Goal: Task Accomplishment & Management: Complete application form

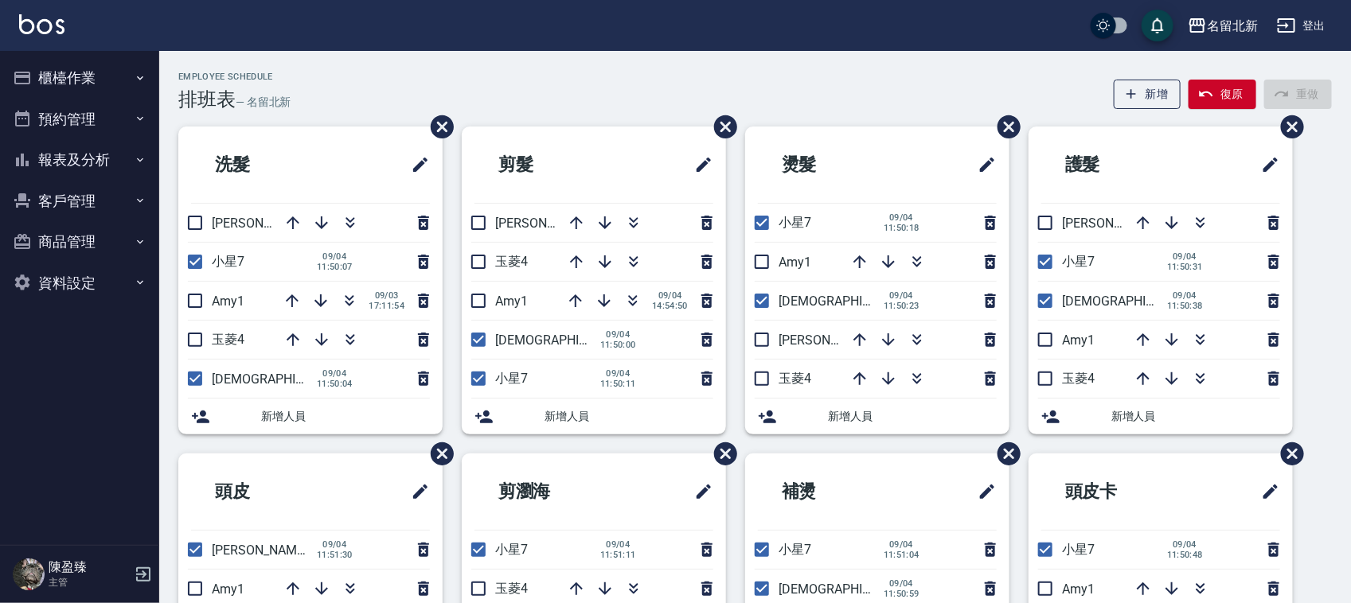
click at [78, 155] on button "報表及分析" at bounding box center [79, 159] width 146 height 41
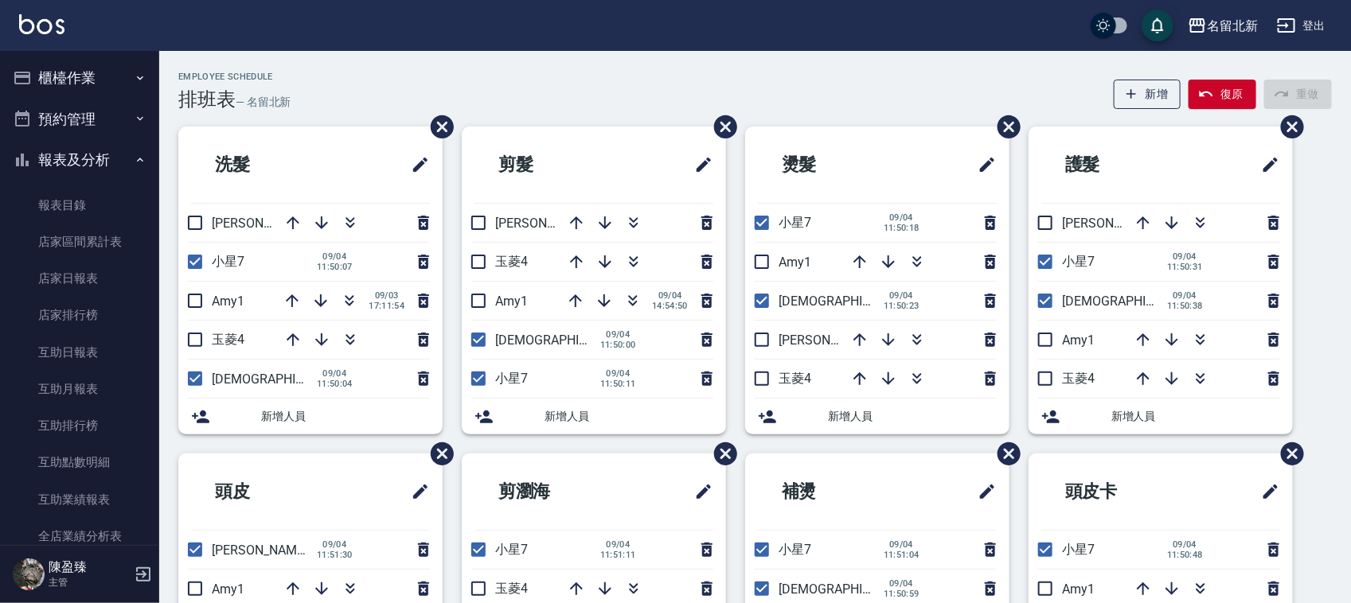
drag, startPoint x: 76, startPoint y: 74, endPoint x: 123, endPoint y: 124, distance: 69.3
click at [76, 74] on button "櫃檯作業" at bounding box center [79, 77] width 146 height 41
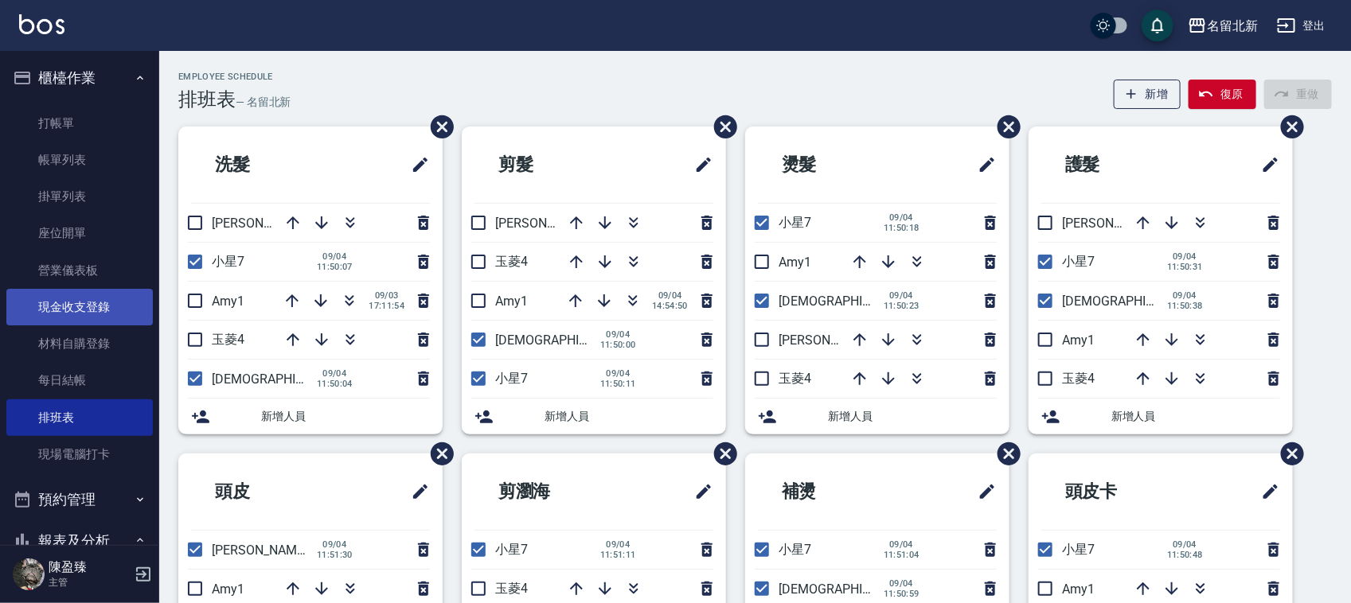
click at [97, 310] on link "現金收支登錄" at bounding box center [79, 307] width 146 height 37
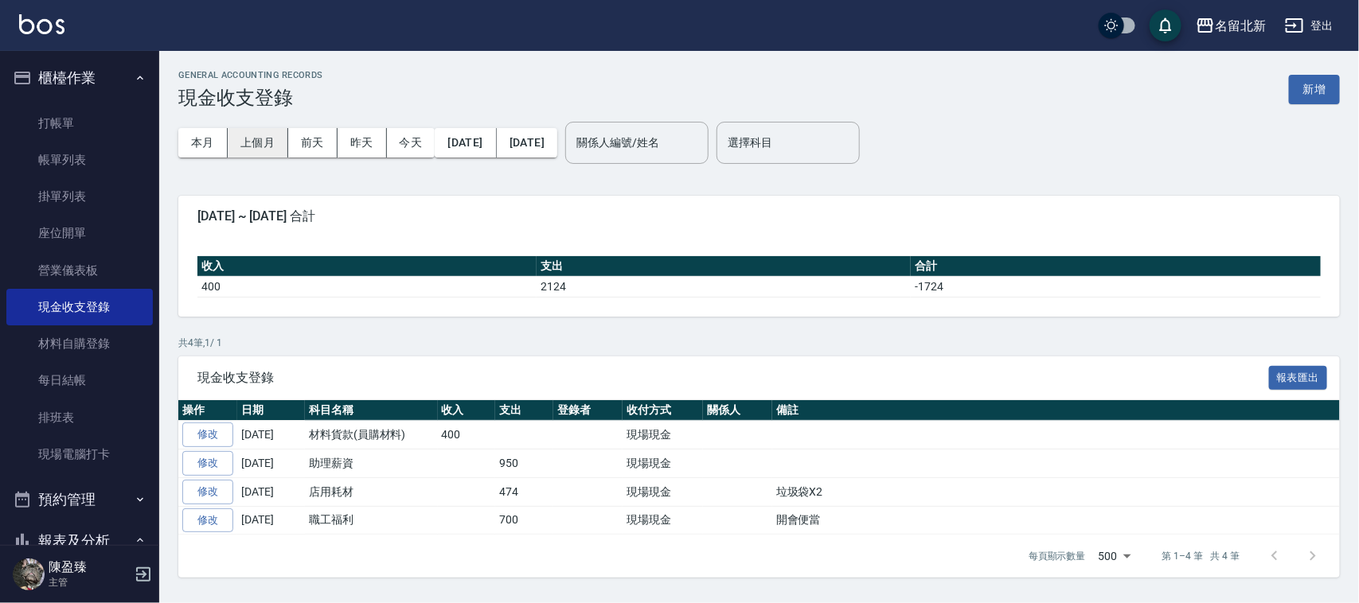
click at [252, 138] on button "上個月" at bounding box center [258, 142] width 61 height 29
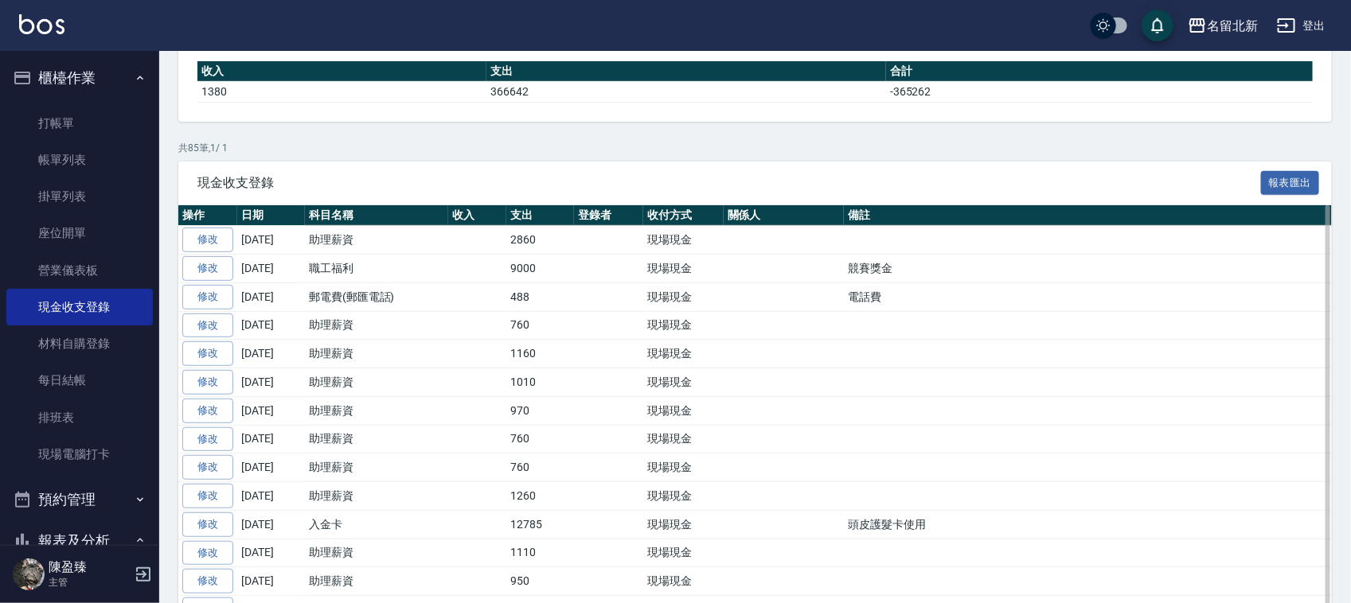
scroll to position [299, 0]
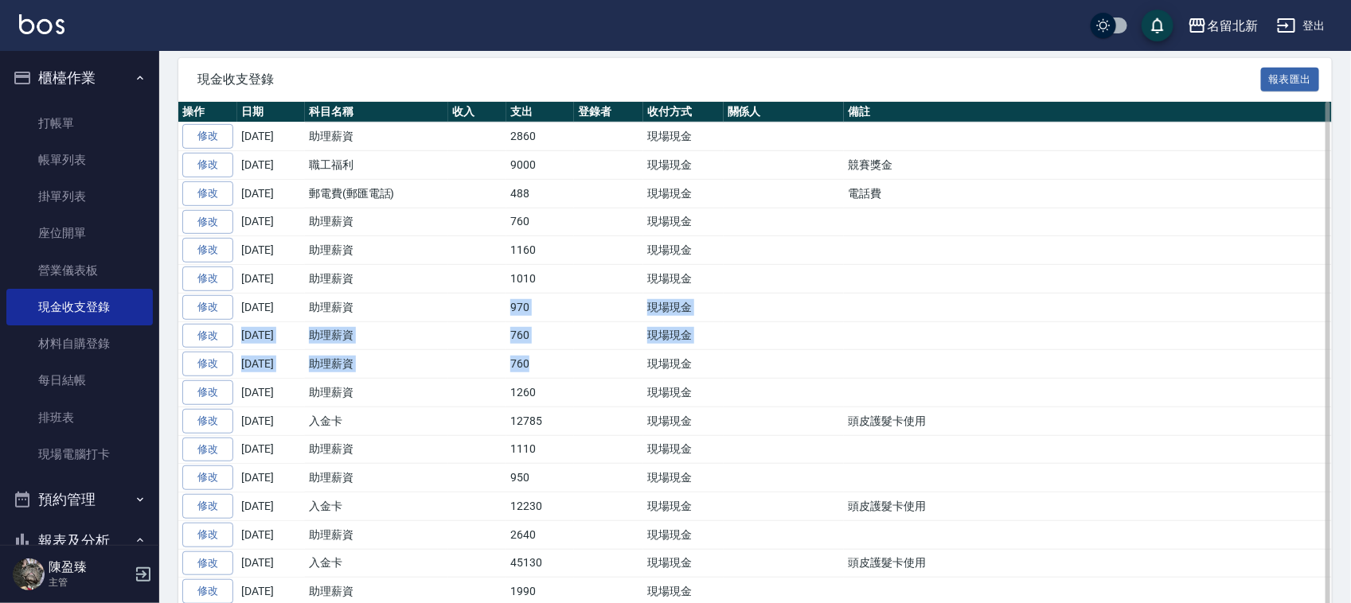
drag, startPoint x: 377, startPoint y: 314, endPoint x: 582, endPoint y: 362, distance: 210.9
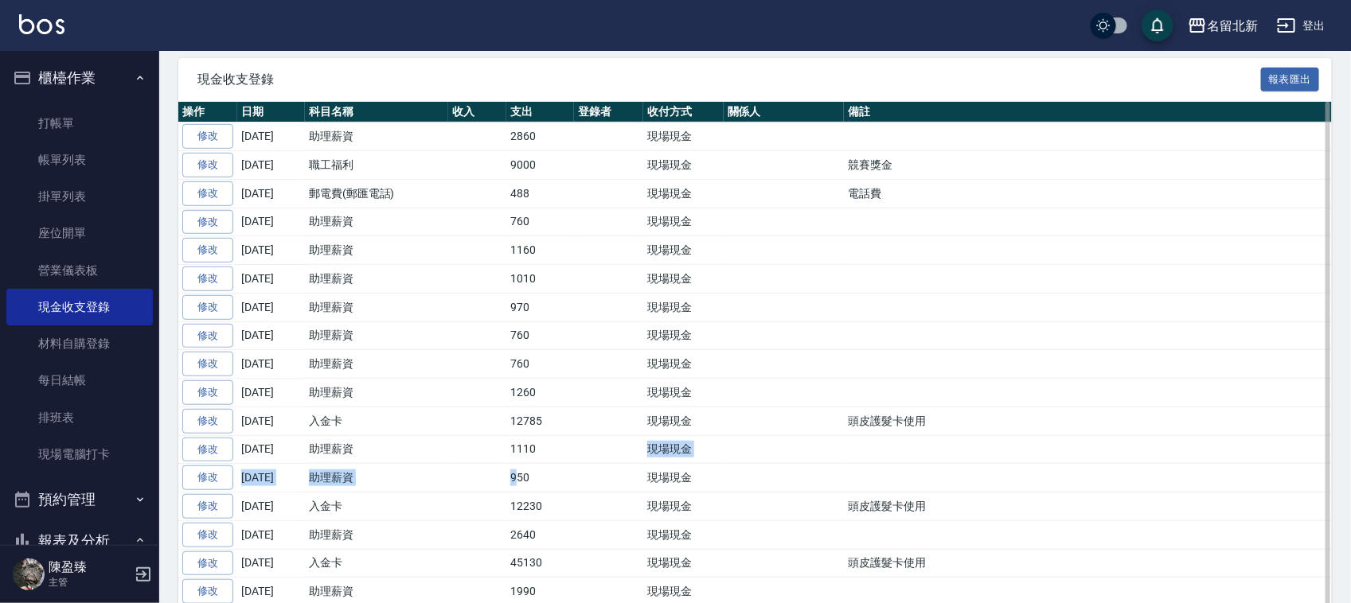
drag, startPoint x: 515, startPoint y: 478, endPoint x: 539, endPoint y: 451, distance: 36.1
drag, startPoint x: 532, startPoint y: 482, endPoint x: 541, endPoint y: 470, distance: 15.3
click at [532, 480] on td "950" at bounding box center [540, 478] width 68 height 29
drag, startPoint x: 532, startPoint y: 478, endPoint x: 527, endPoint y: 470, distance: 8.6
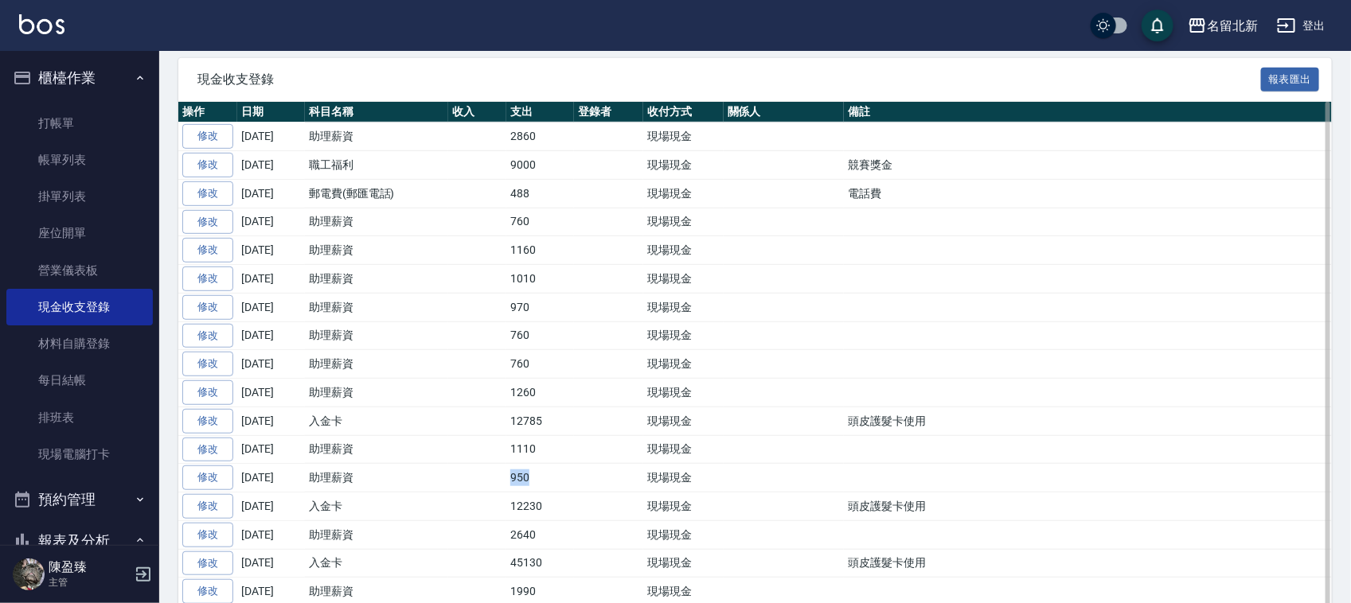
click at [515, 475] on td "950" at bounding box center [540, 478] width 68 height 29
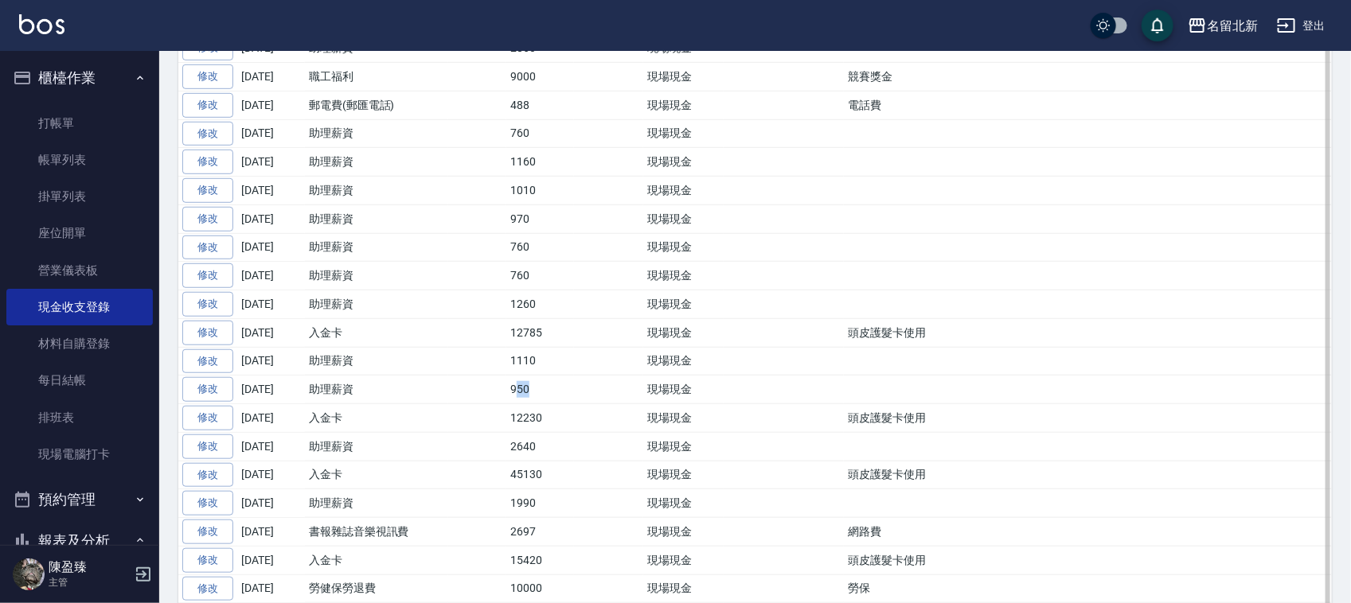
scroll to position [498, 0]
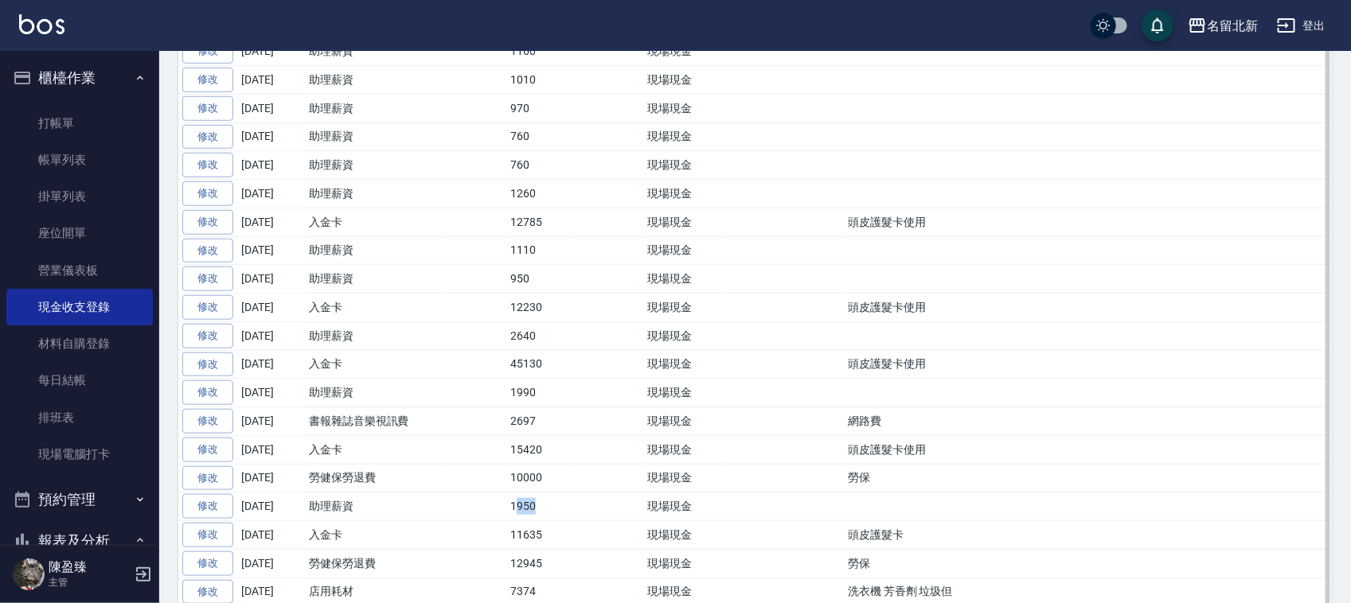
drag, startPoint x: 536, startPoint y: 514, endPoint x: 594, endPoint y: 531, distance: 60.5
click at [517, 518] on td "1950" at bounding box center [540, 507] width 68 height 29
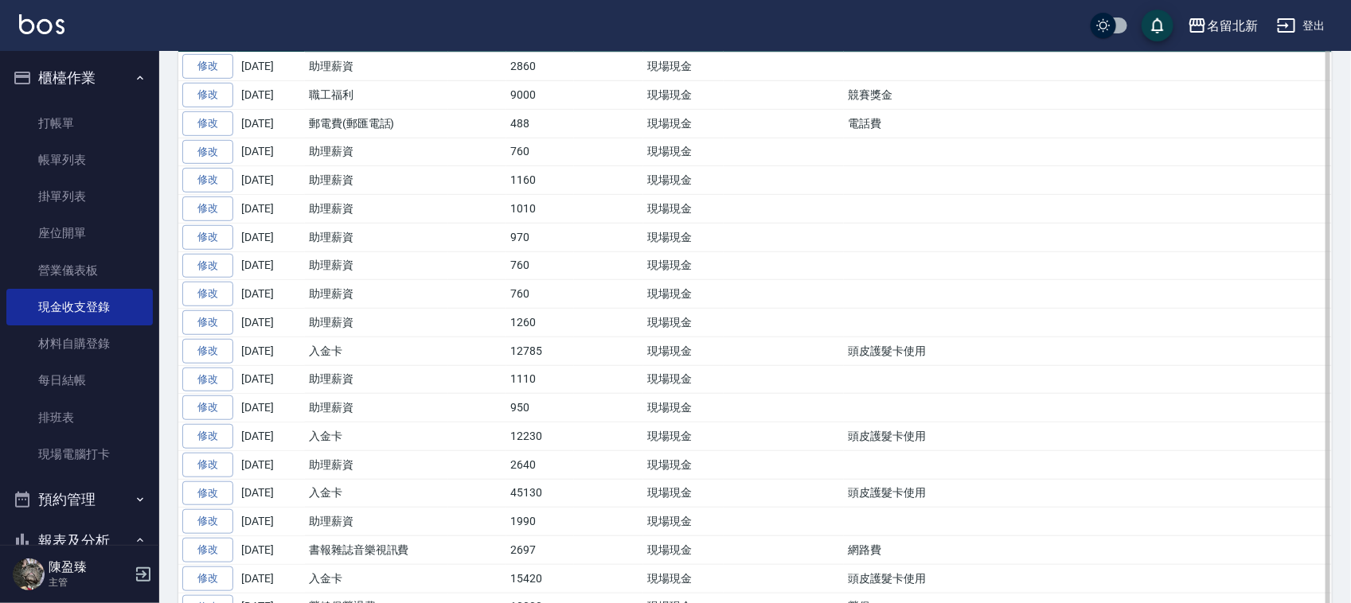
scroll to position [199, 0]
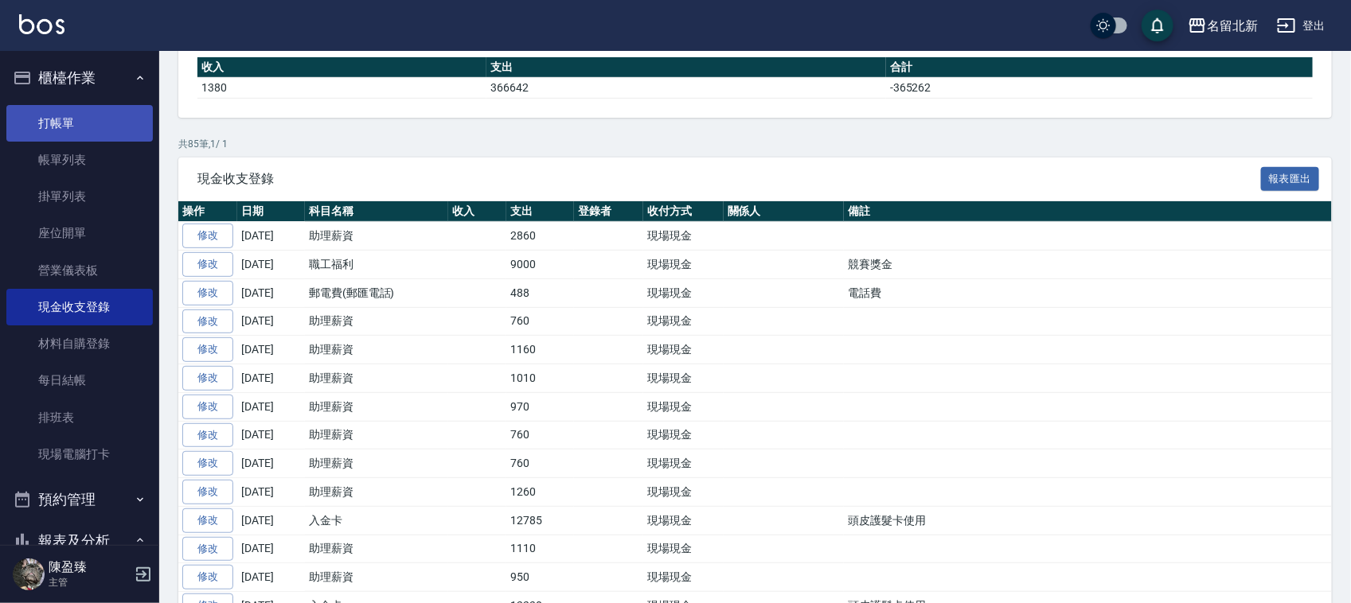
click at [37, 120] on link "打帳單" at bounding box center [79, 123] width 146 height 37
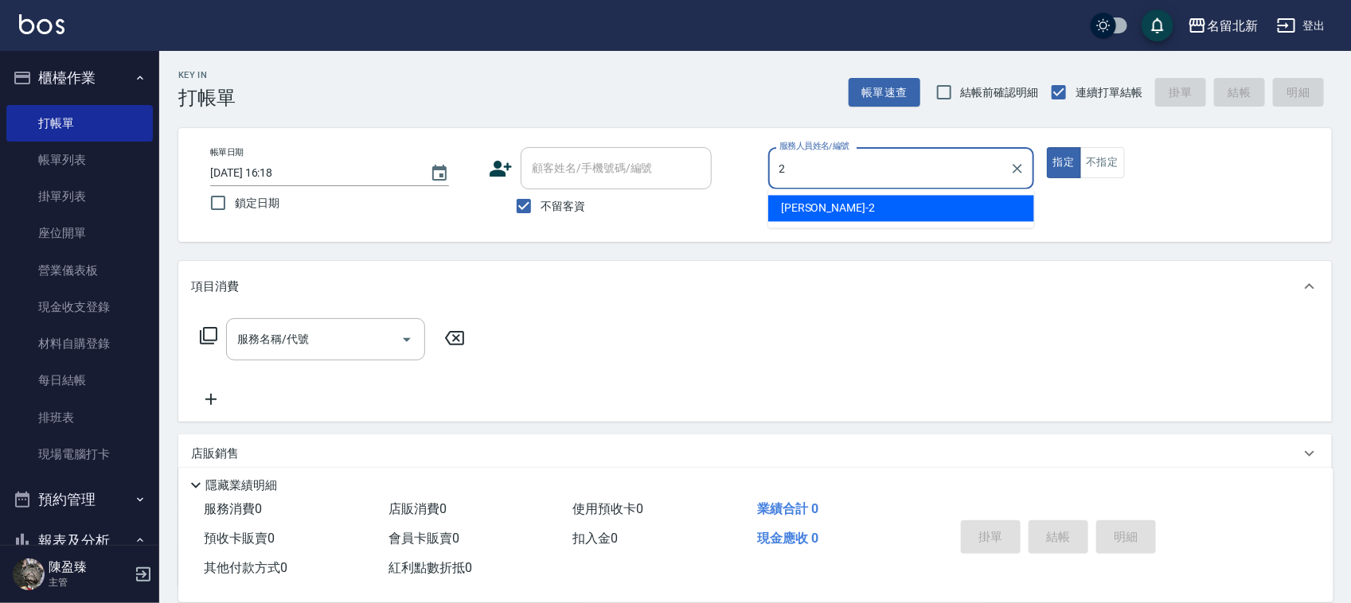
type input "2"
type button "true"
type input "詩芳-2"
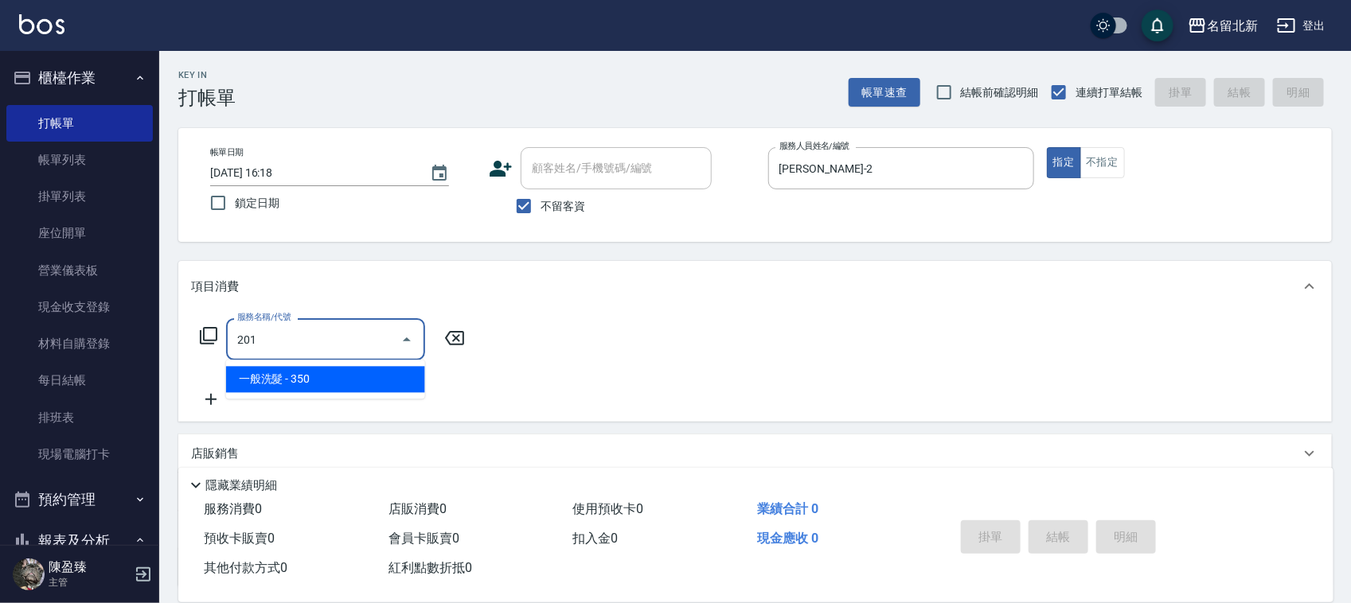
type input "一般洗髮(201)"
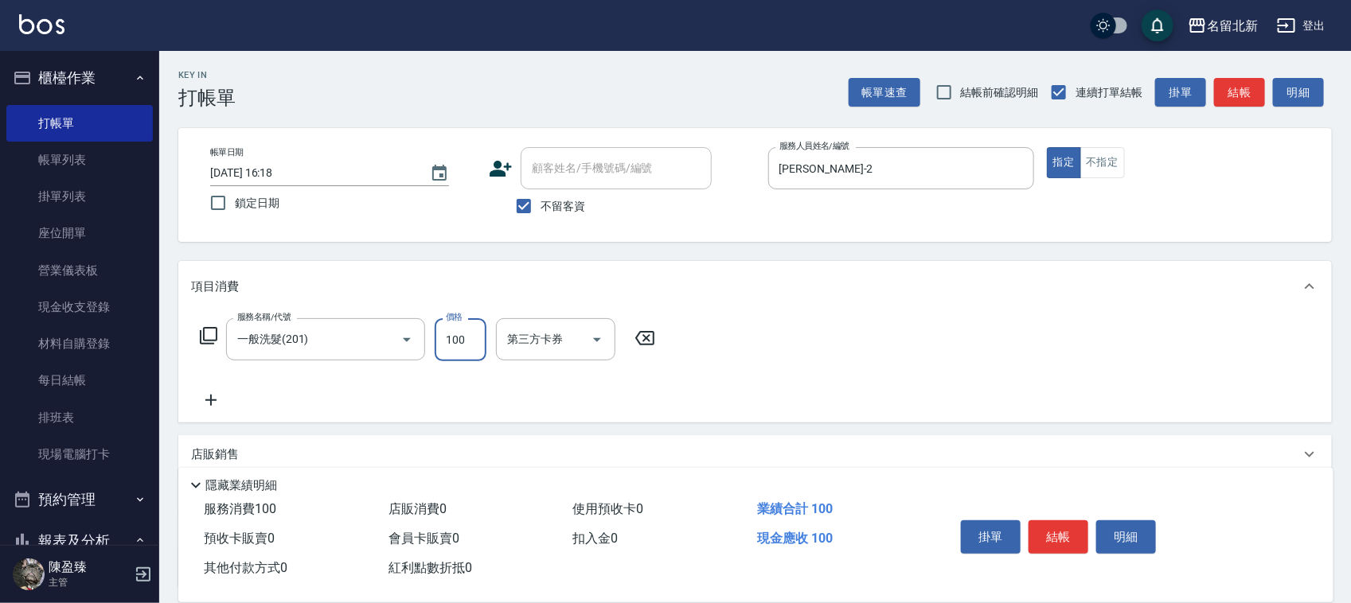
type input "100"
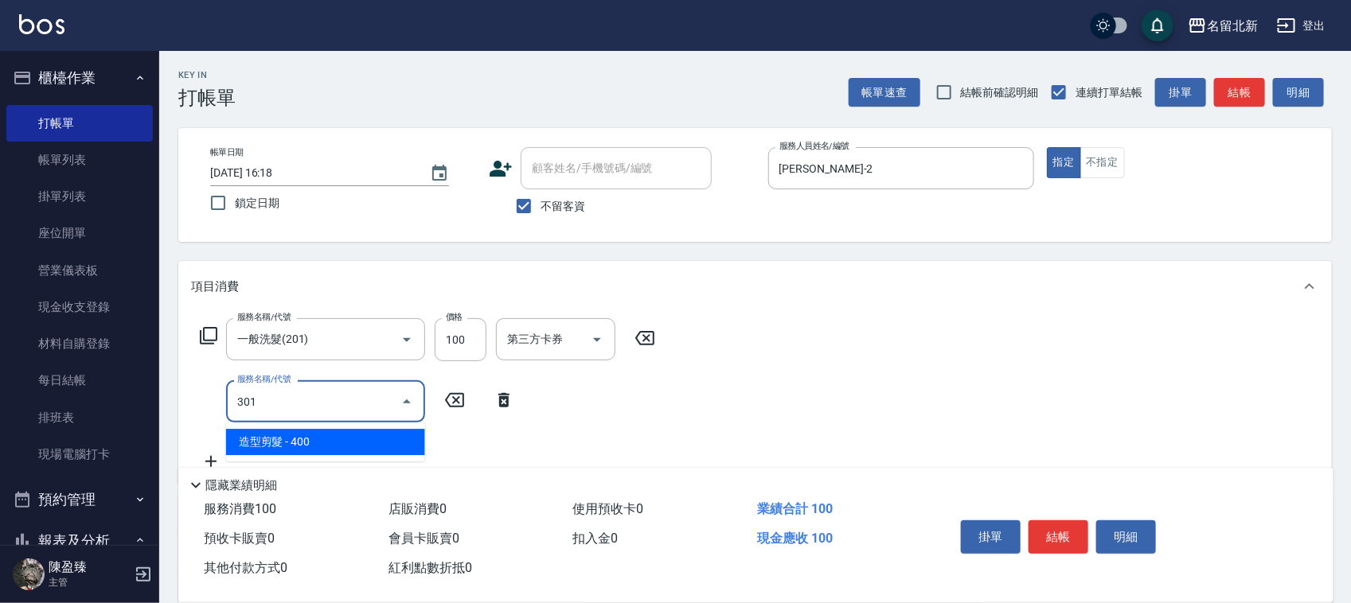
type input "造型剪髮(301)"
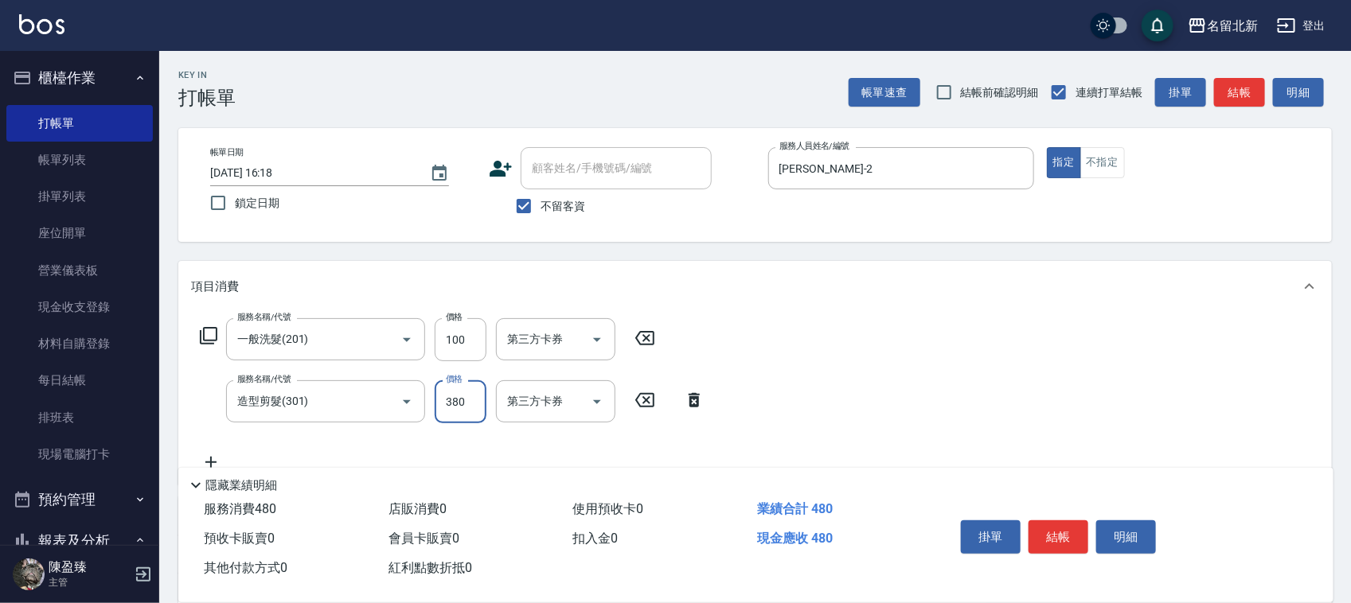
type input "380"
type input "頭皮隔離(609)"
type input "350"
type input "染髮(501)"
type input "1490"
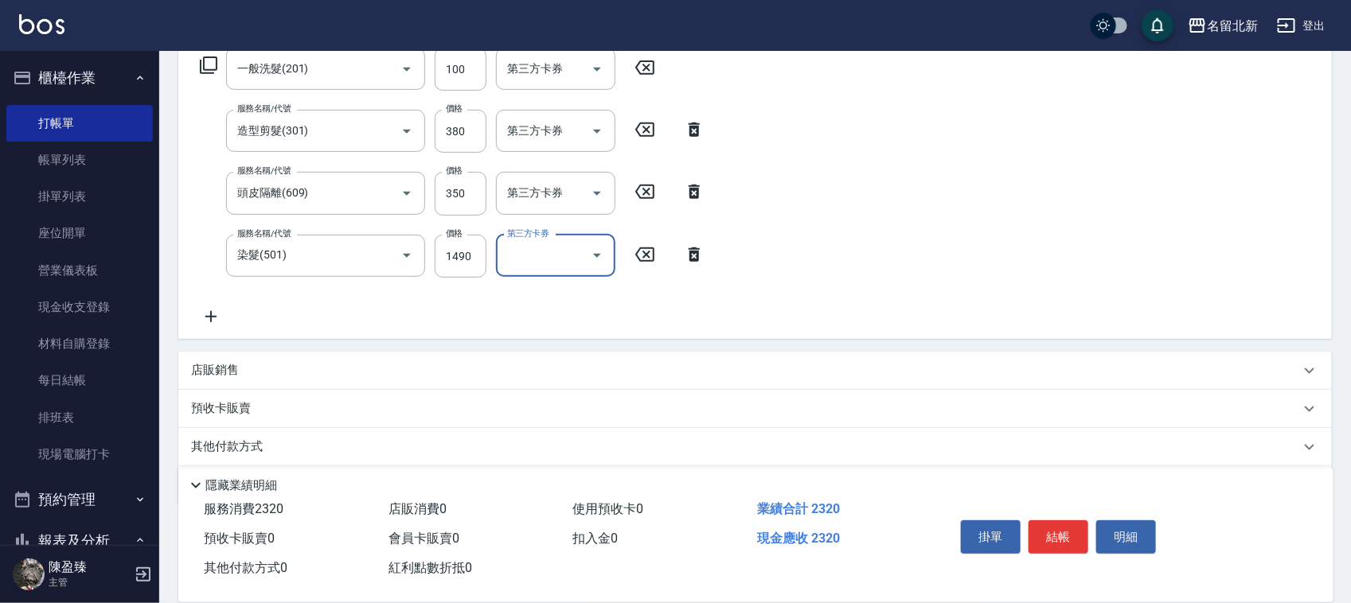
scroll to position [299, 0]
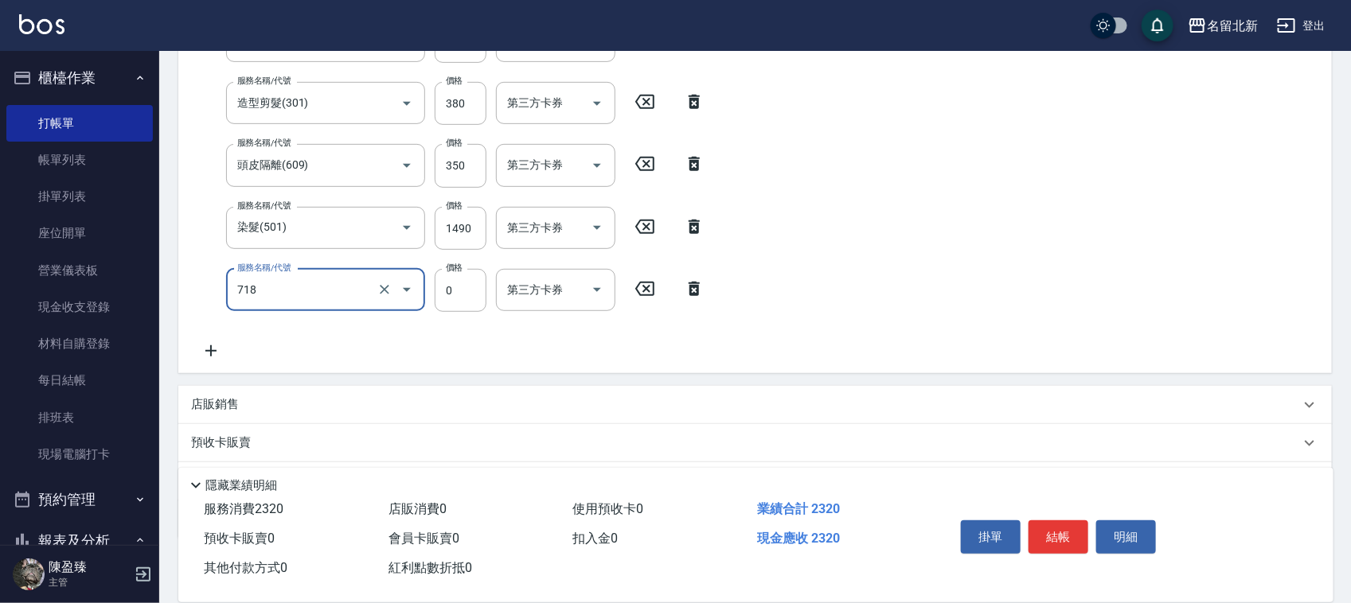
type input "互助180(718)"
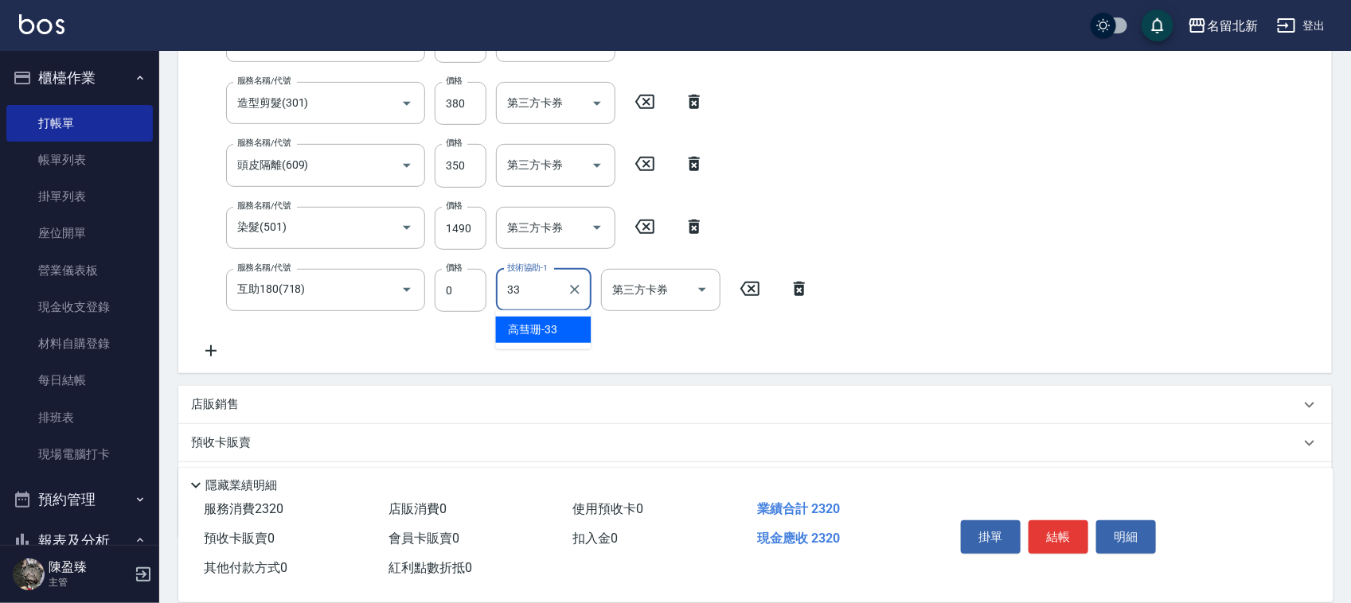
type input "高彗珊-33"
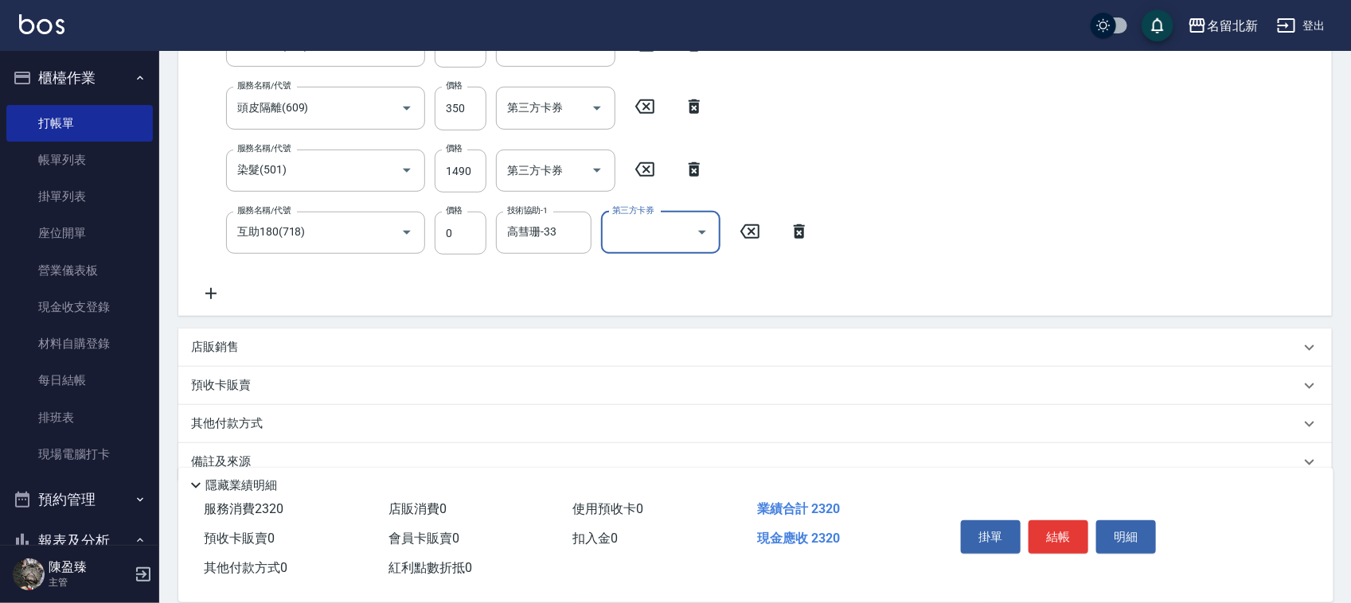
scroll to position [385, 0]
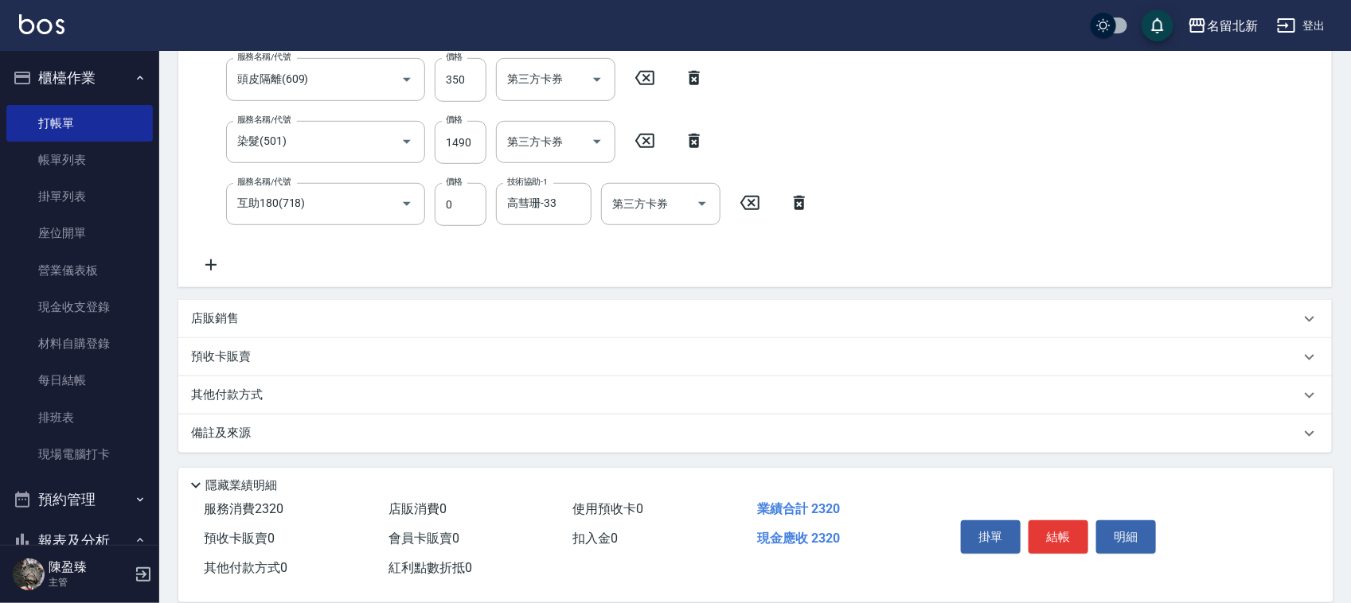
click at [236, 384] on div "其他付款方式" at bounding box center [755, 396] width 1154 height 38
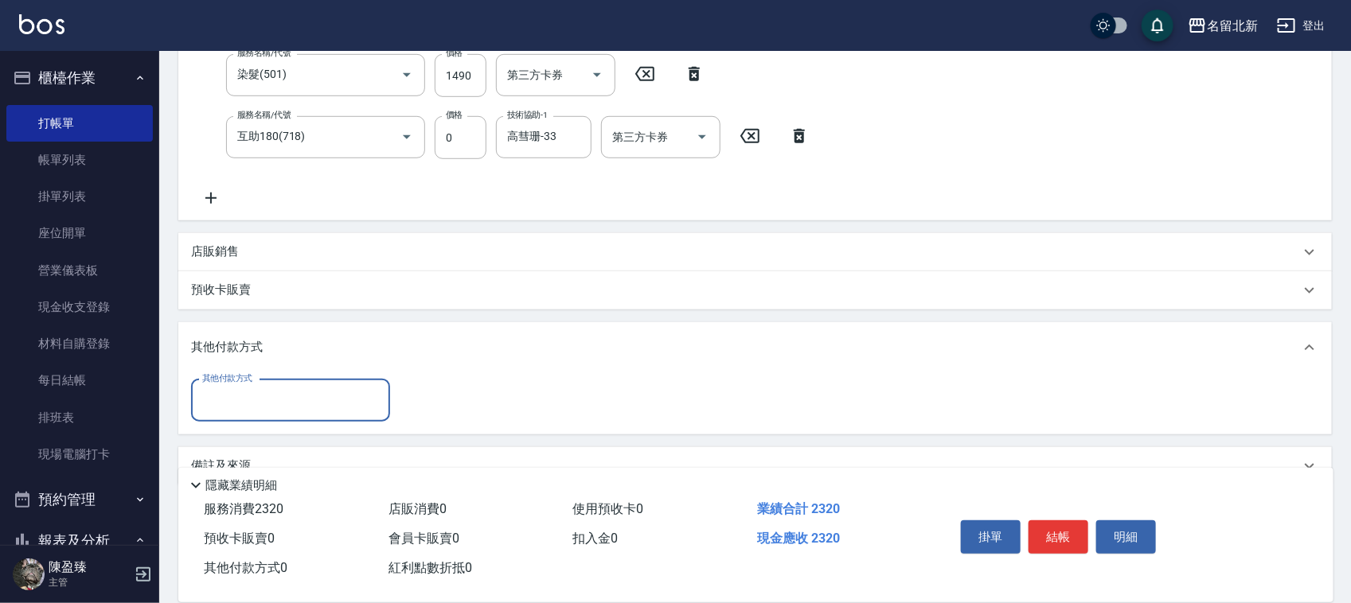
scroll to position [484, 0]
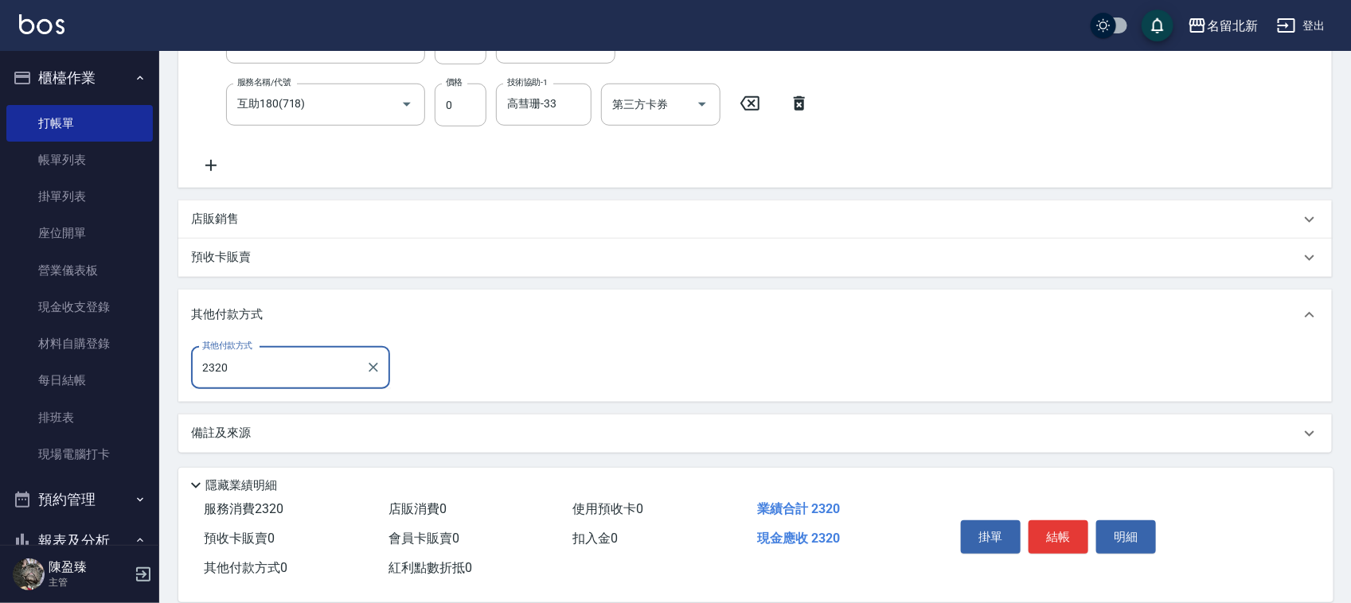
type input "undefined"
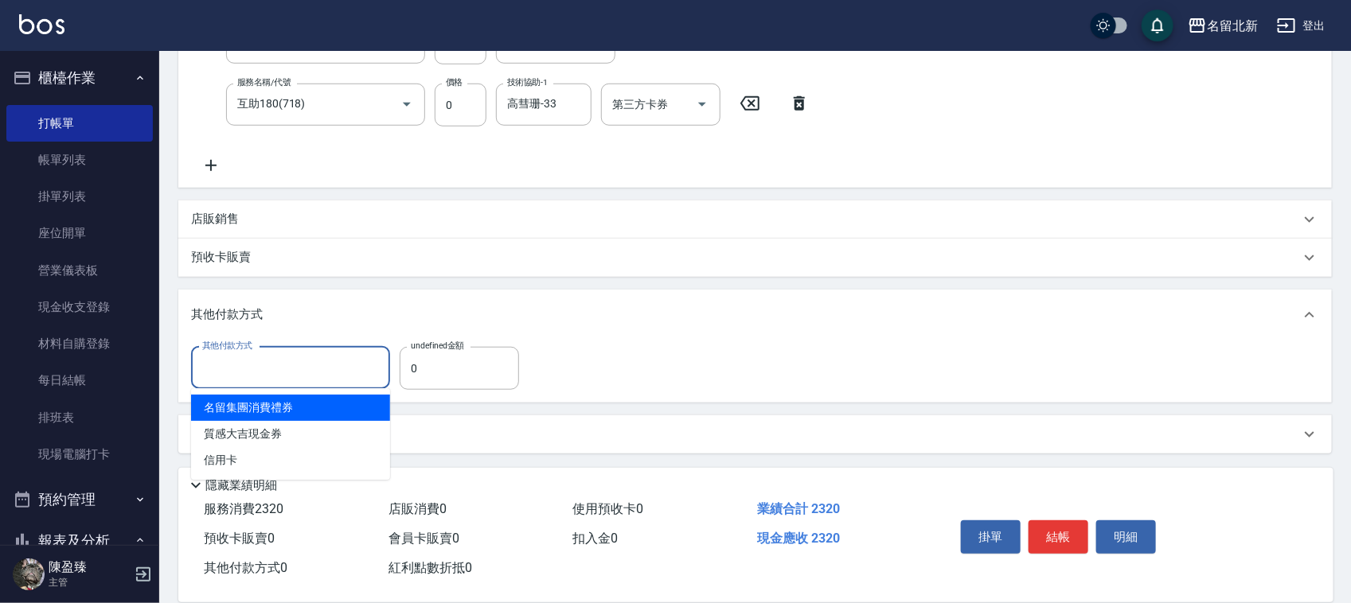
drag, startPoint x: 283, startPoint y: 381, endPoint x: 329, endPoint y: 388, distance: 45.9
click at [284, 379] on input "其他付款方式" at bounding box center [290, 368] width 185 height 28
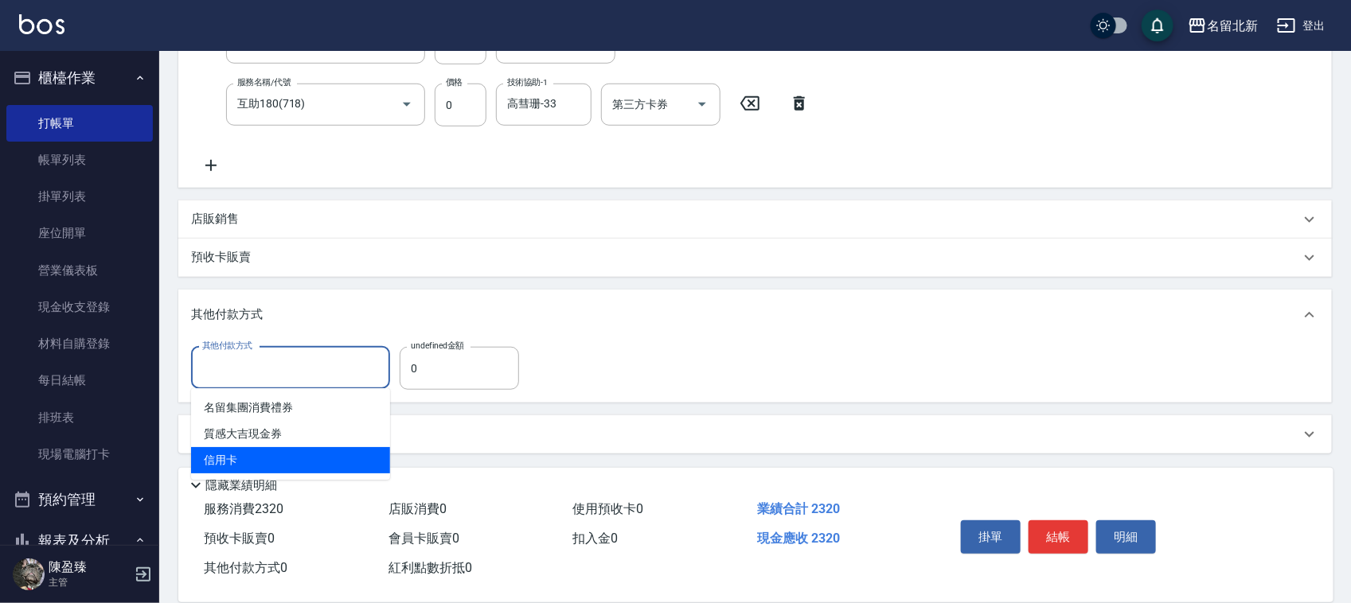
drag, startPoint x: 260, startPoint y: 459, endPoint x: 283, endPoint y: 451, distance: 24.2
click at [261, 460] on span "信用卡" at bounding box center [290, 460] width 199 height 26
type input "信用卡"
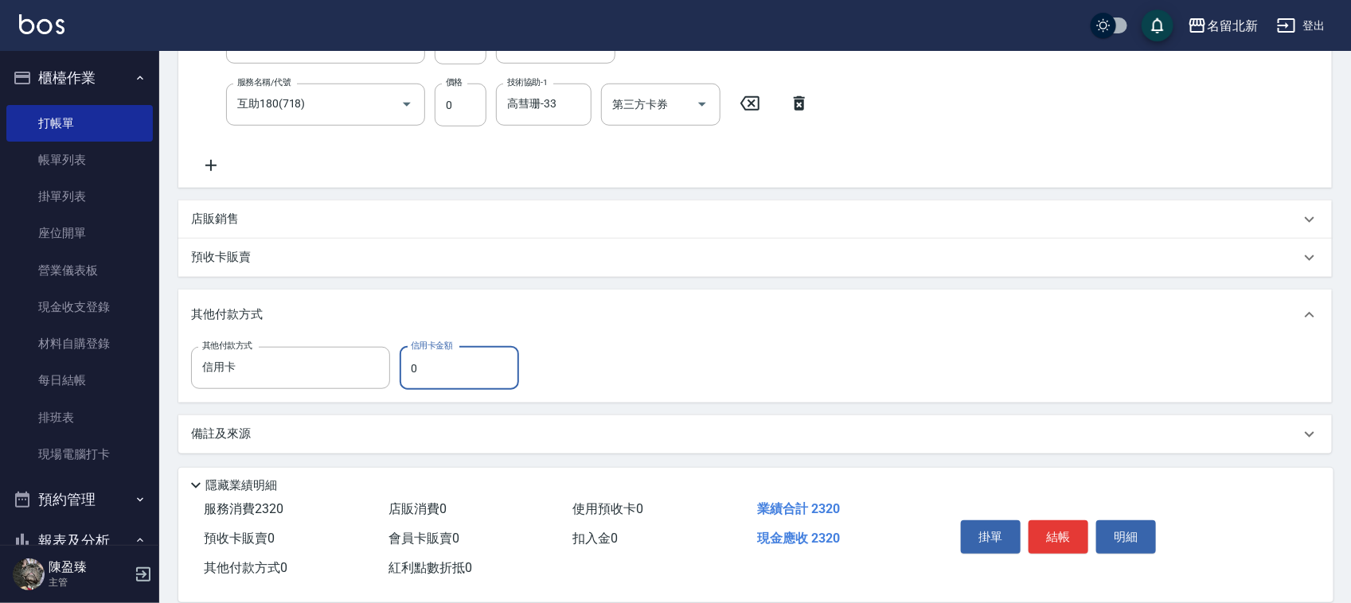
drag, startPoint x: 427, startPoint y: 370, endPoint x: 420, endPoint y: 363, distance: 9.6
click at [416, 367] on input "0" at bounding box center [459, 368] width 119 height 43
type input "2320"
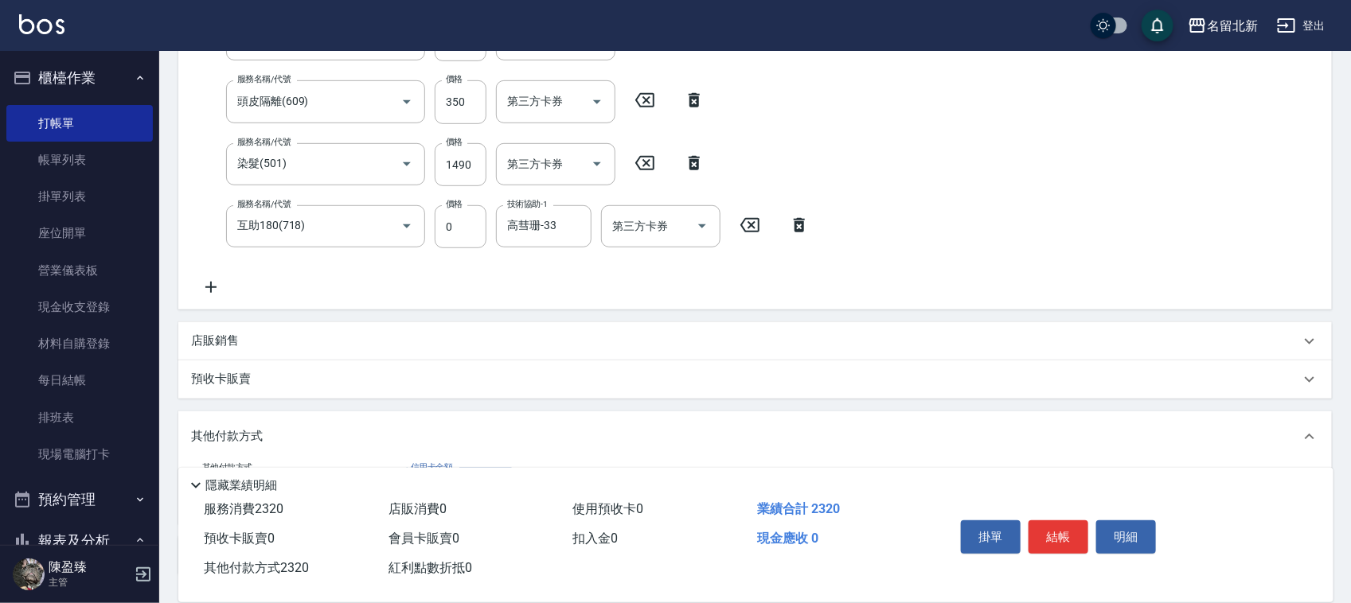
scroll to position [185, 0]
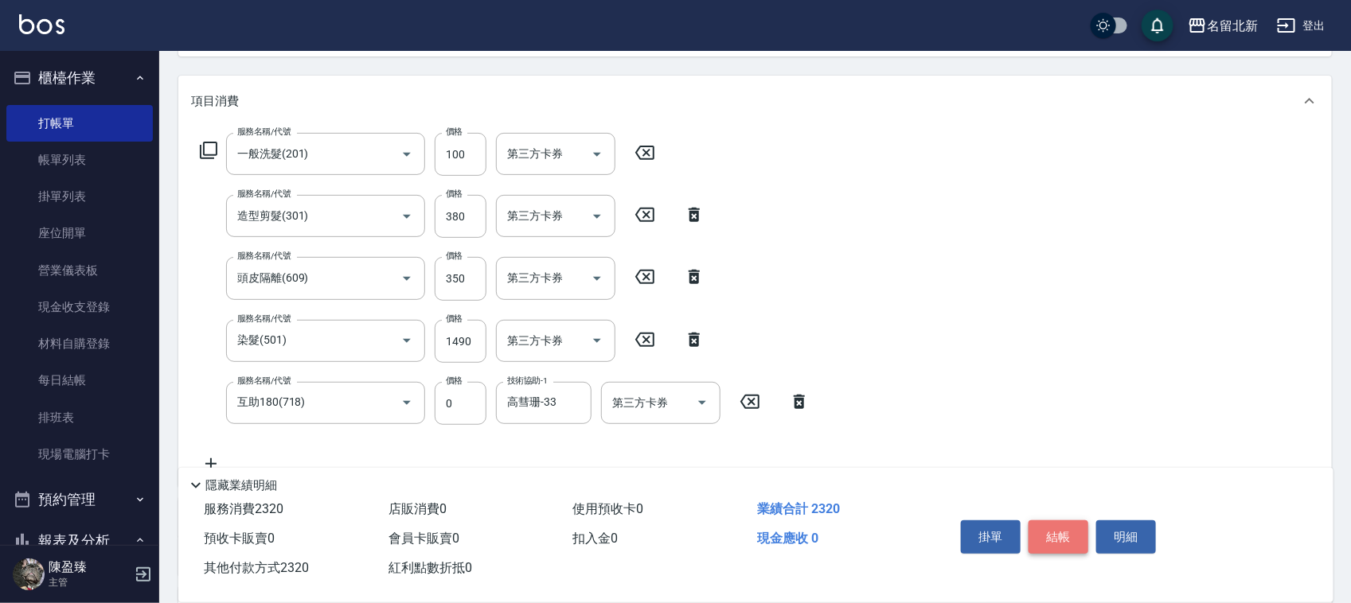
click at [1056, 529] on button "結帳" at bounding box center [1059, 537] width 60 height 33
type input "2025/09/04 16:21"
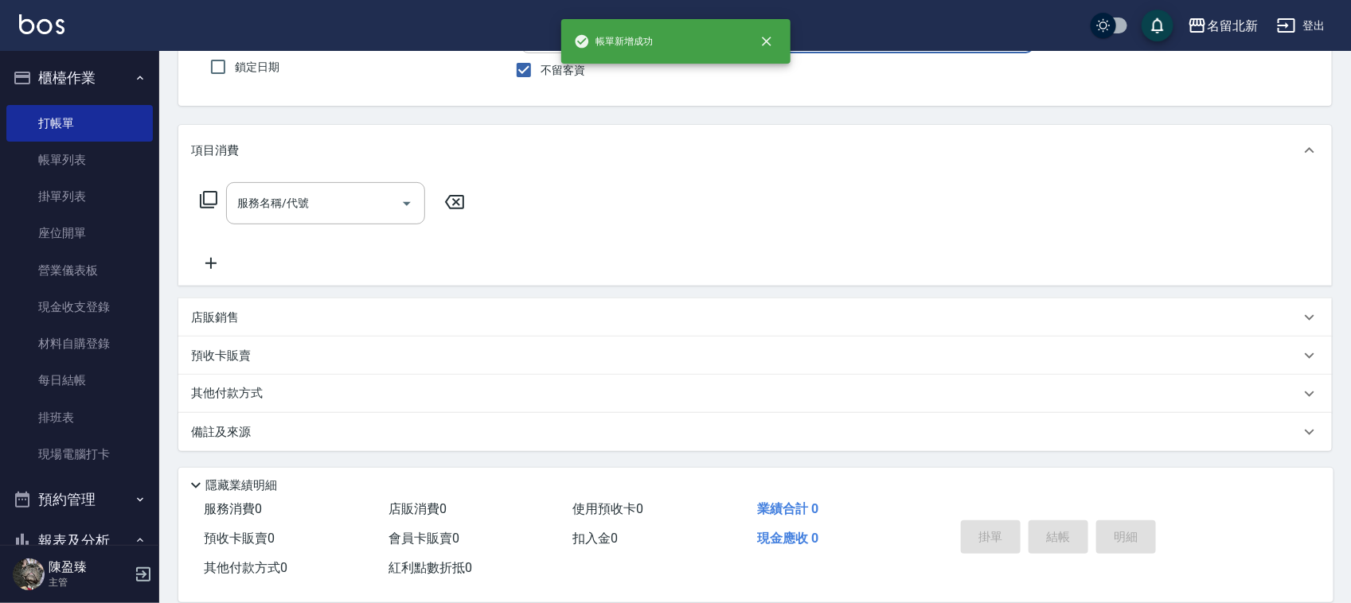
scroll to position [0, 0]
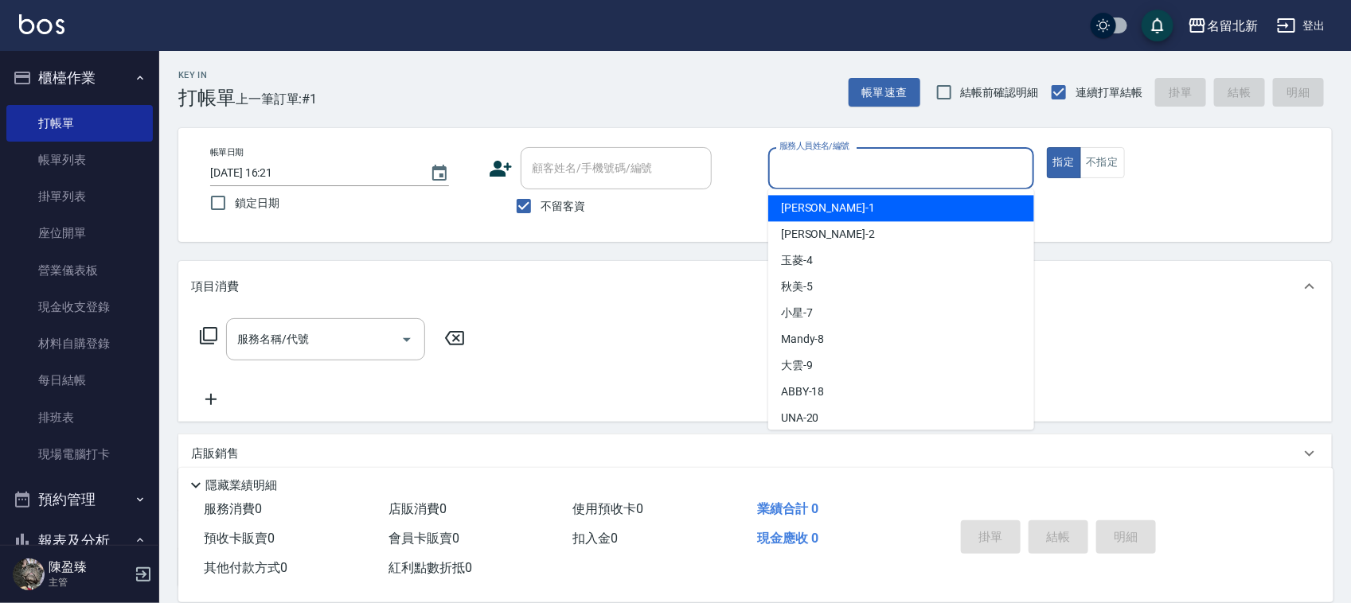
click at [878, 160] on input "服務人員姓名/編號" at bounding box center [901, 168] width 252 height 28
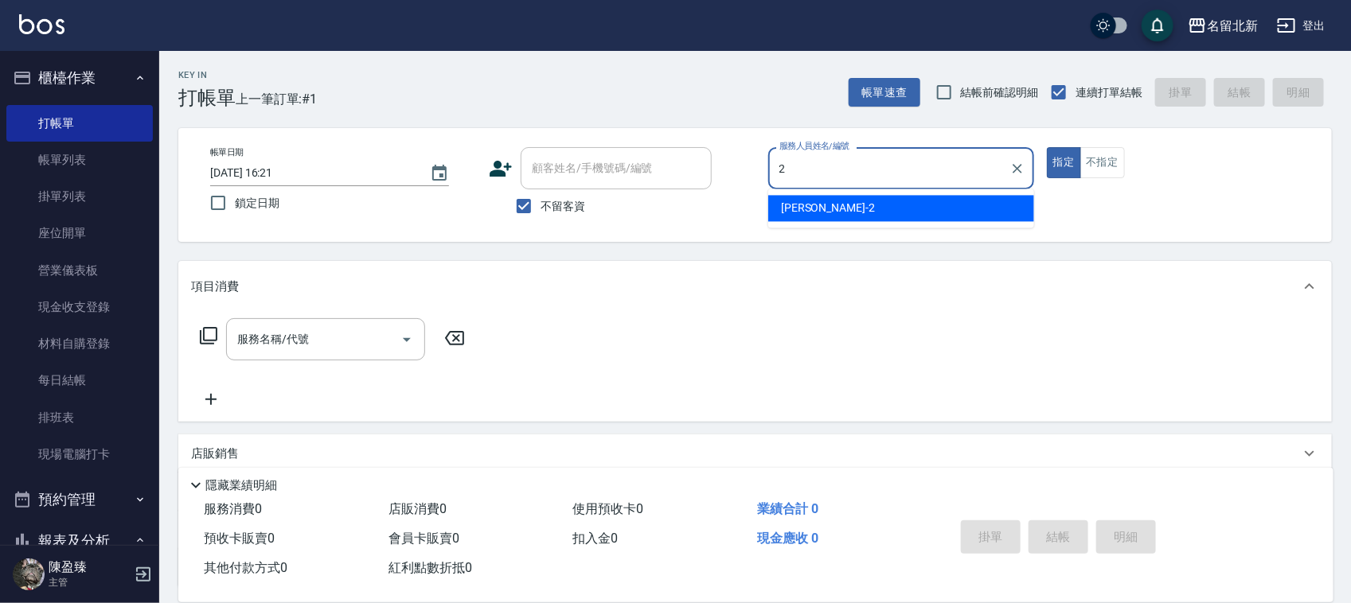
type input "詩芳-2"
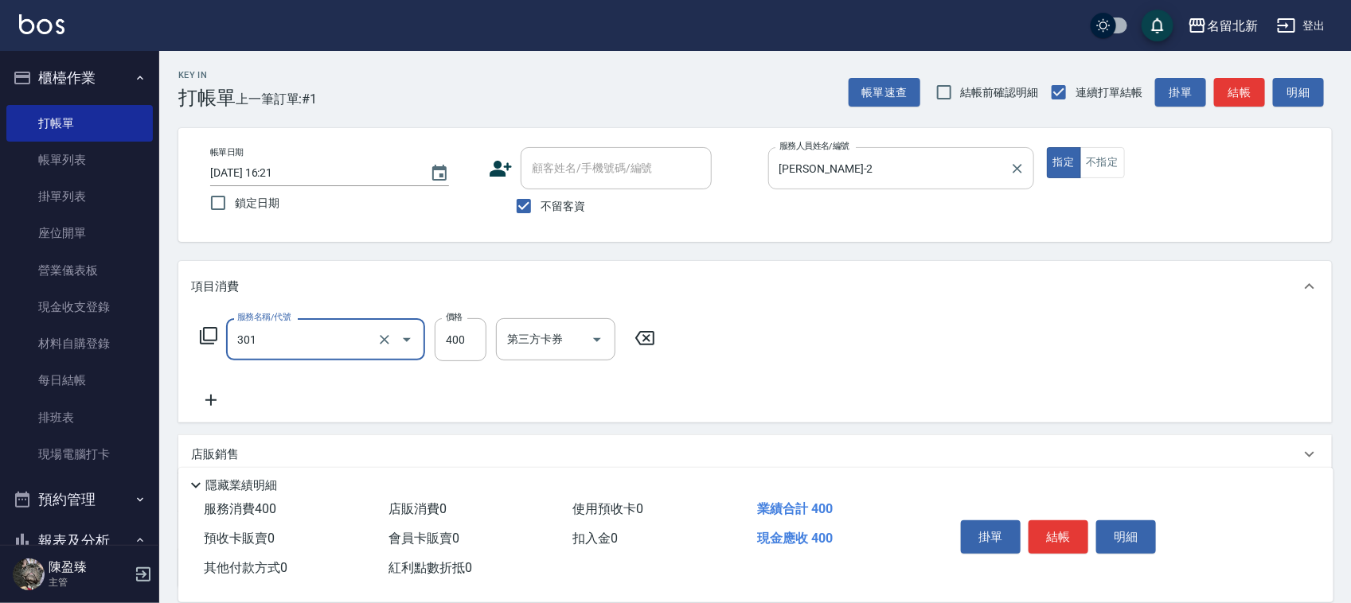
type input "造型剪髮(301)"
type input "380"
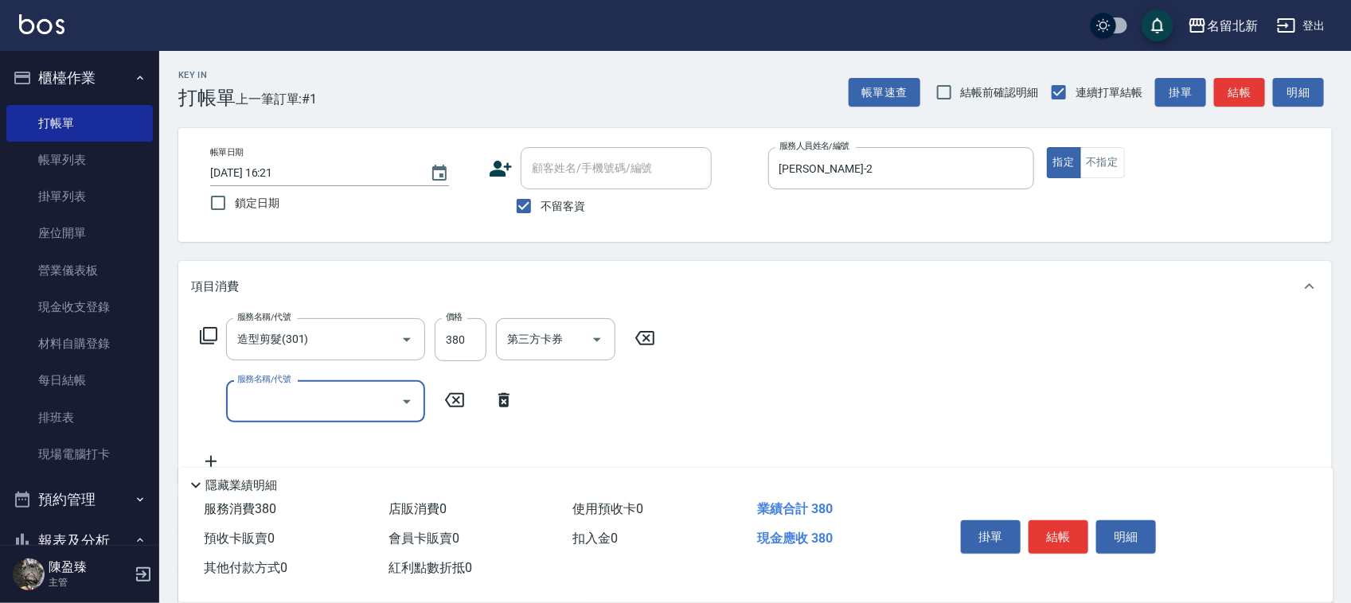
drag, startPoint x: 1059, startPoint y: 521, endPoint x: 1068, endPoint y: 516, distance: 10.4
click at [1060, 521] on button "結帳" at bounding box center [1059, 537] width 60 height 33
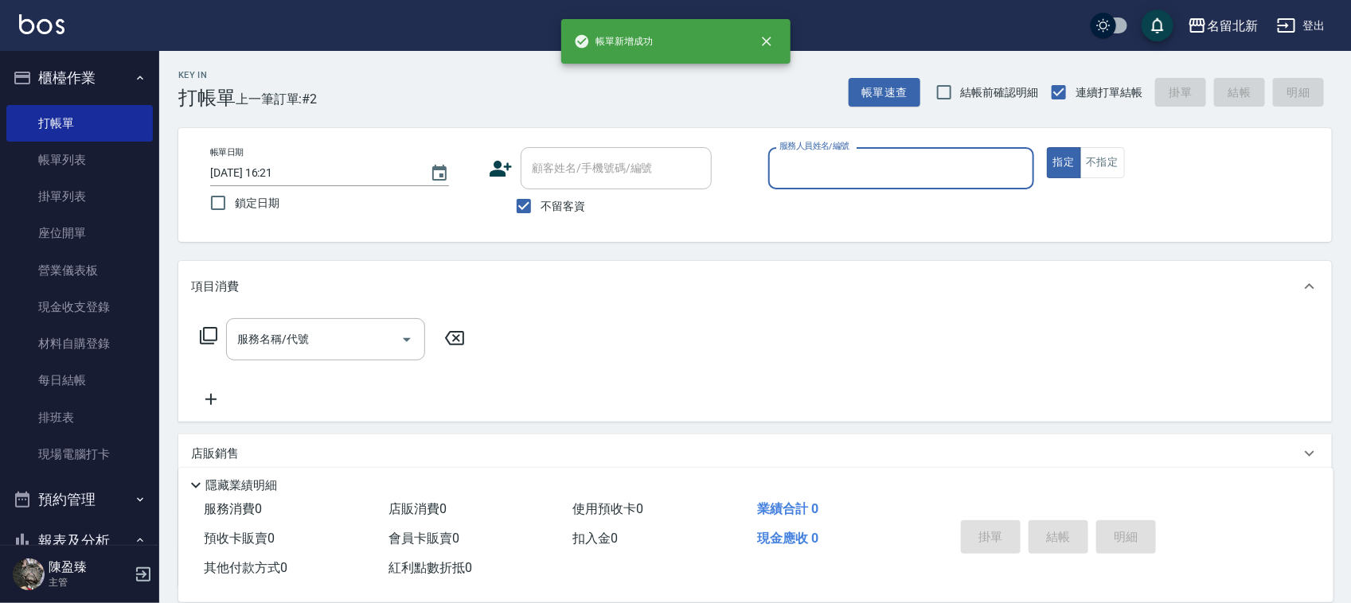
click at [915, 180] on input "服務人員姓名/編號" at bounding box center [901, 168] width 252 height 28
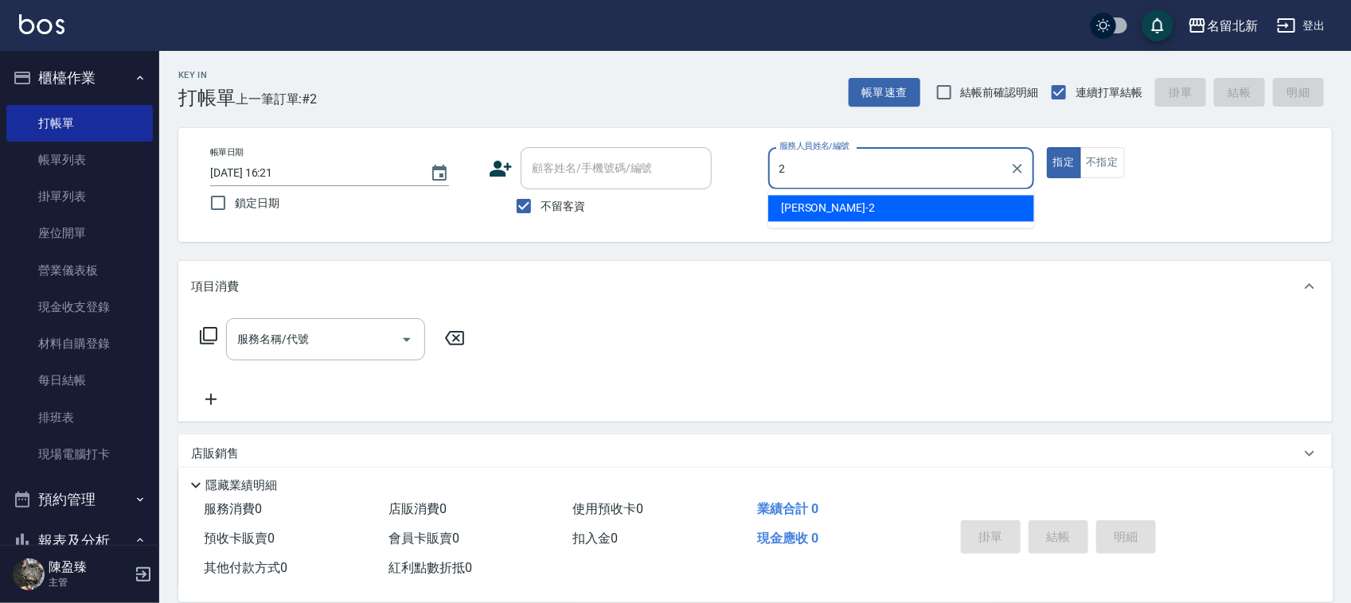
type input "詩芳-2"
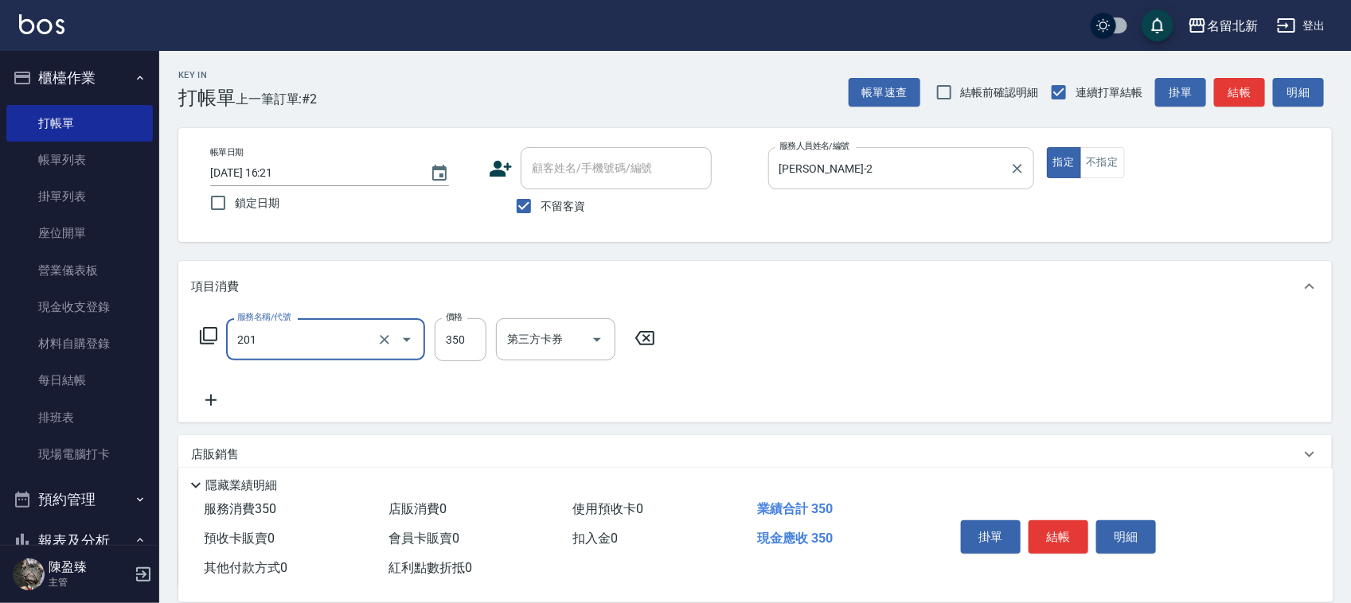
type input "一般洗髮(201)"
type input "100"
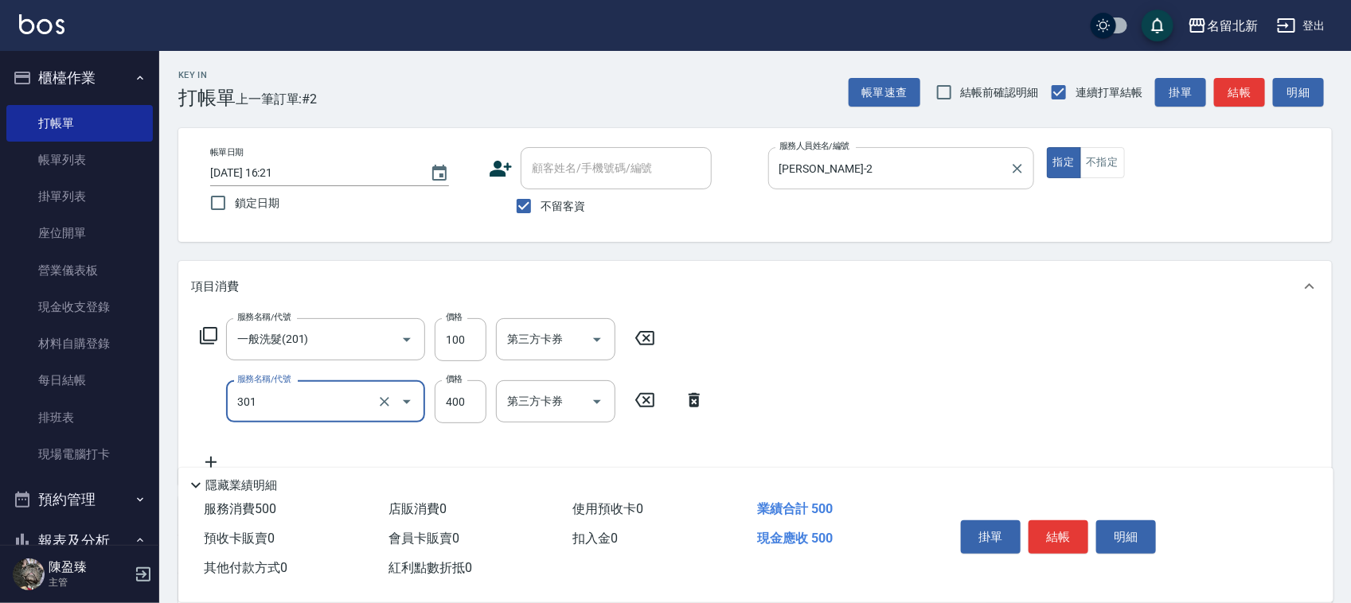
type input "造型剪髮(301)"
type input "380"
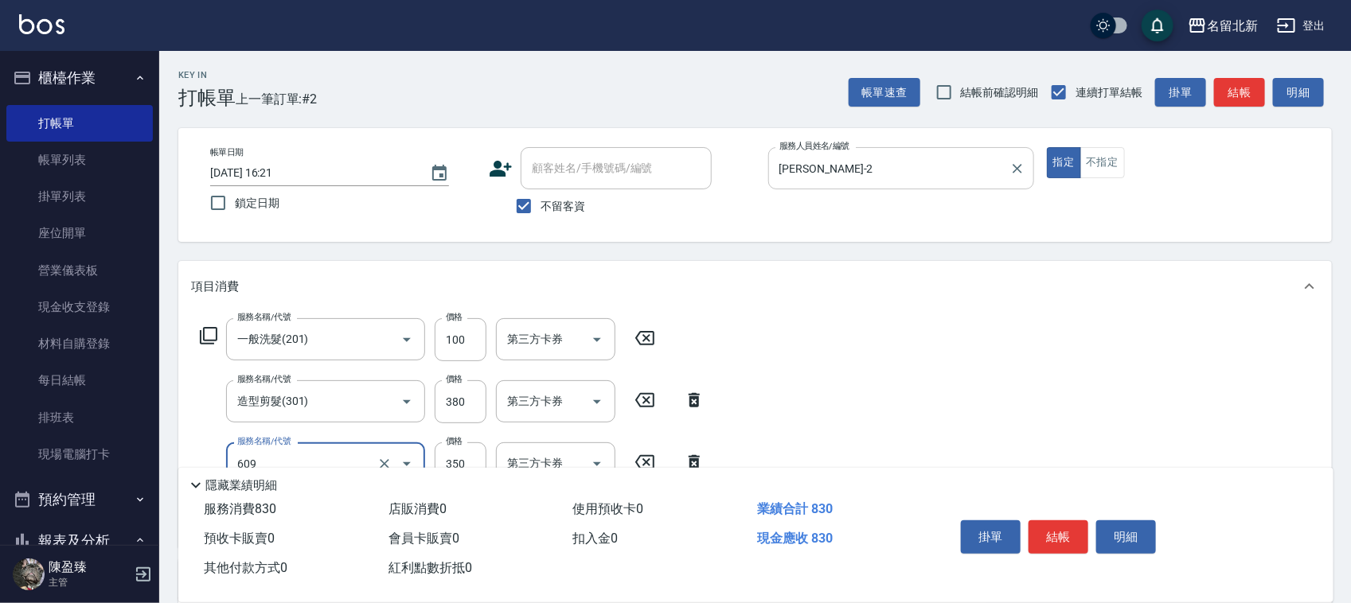
type input "頭皮隔離(609)"
type input "350"
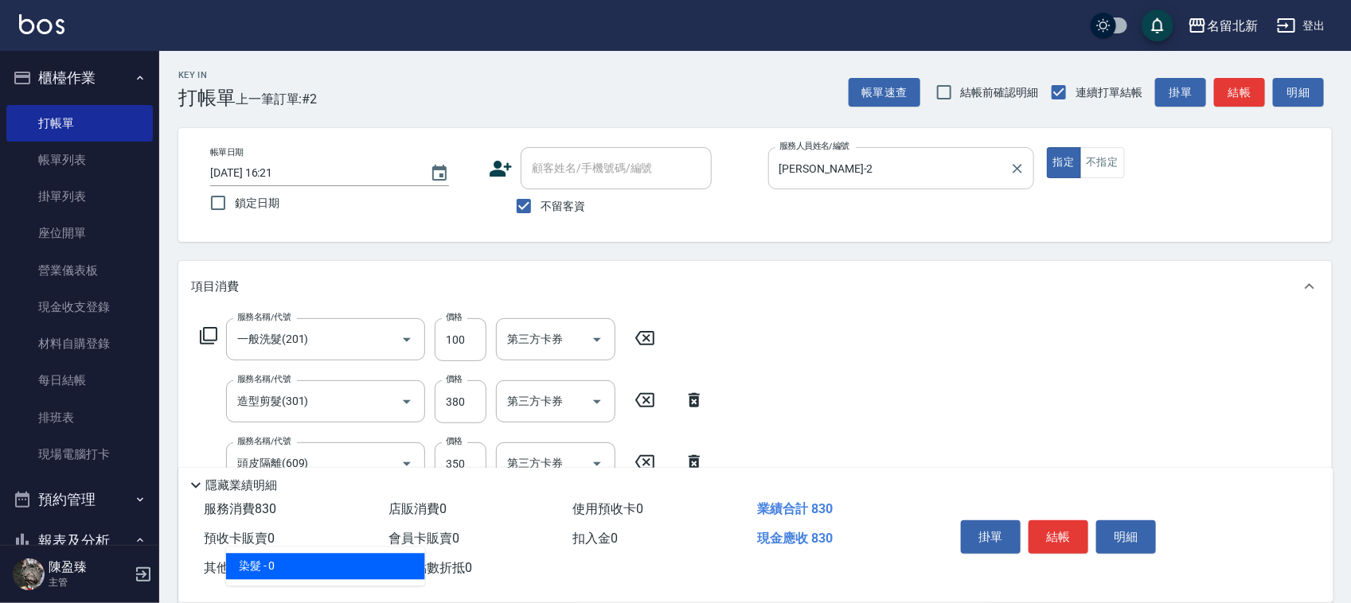
type input "染髮(501)"
type input "1490"
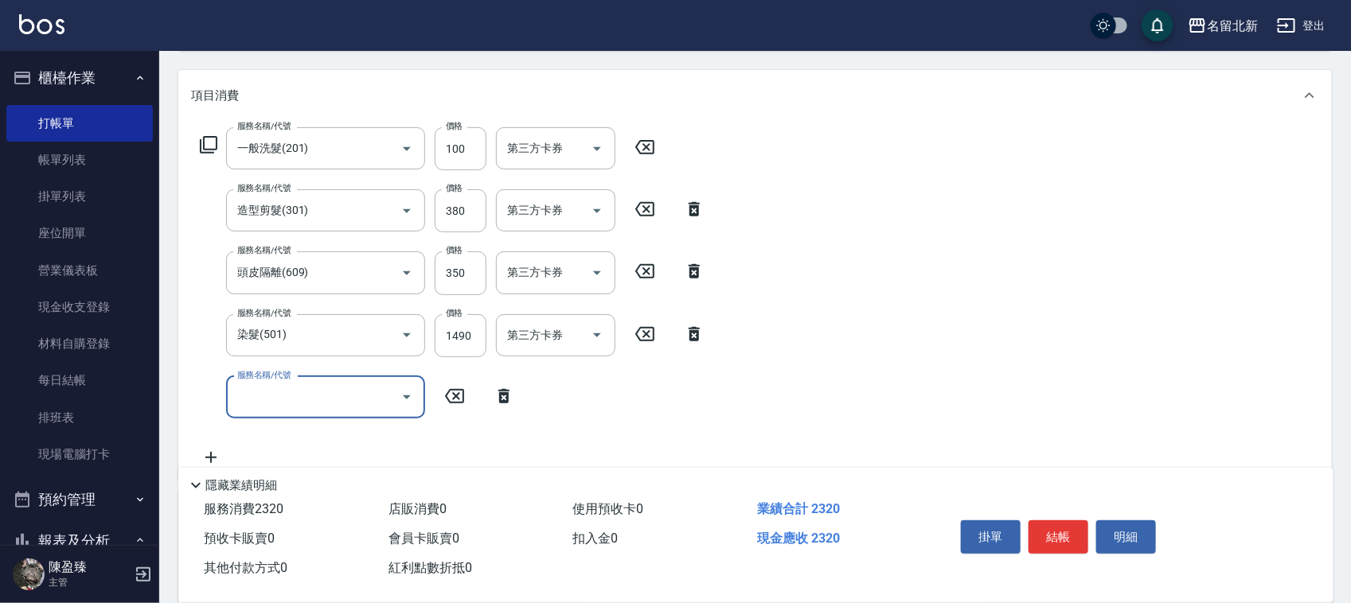
scroll to position [199, 0]
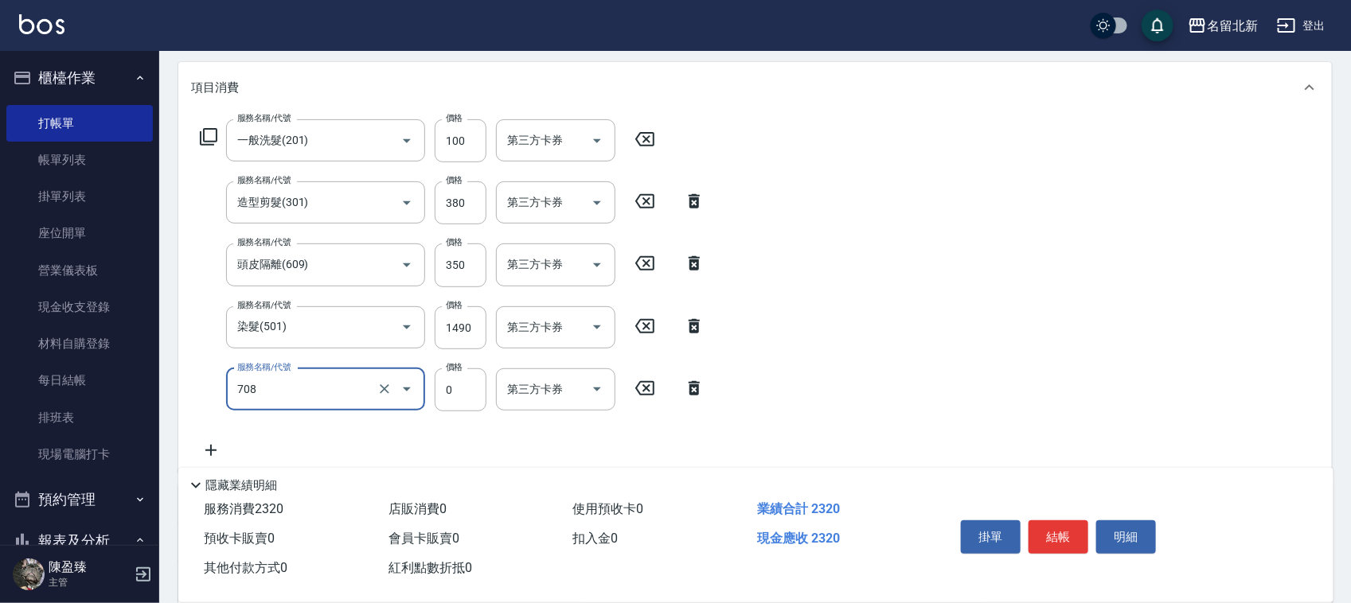
type input "互助80(708)"
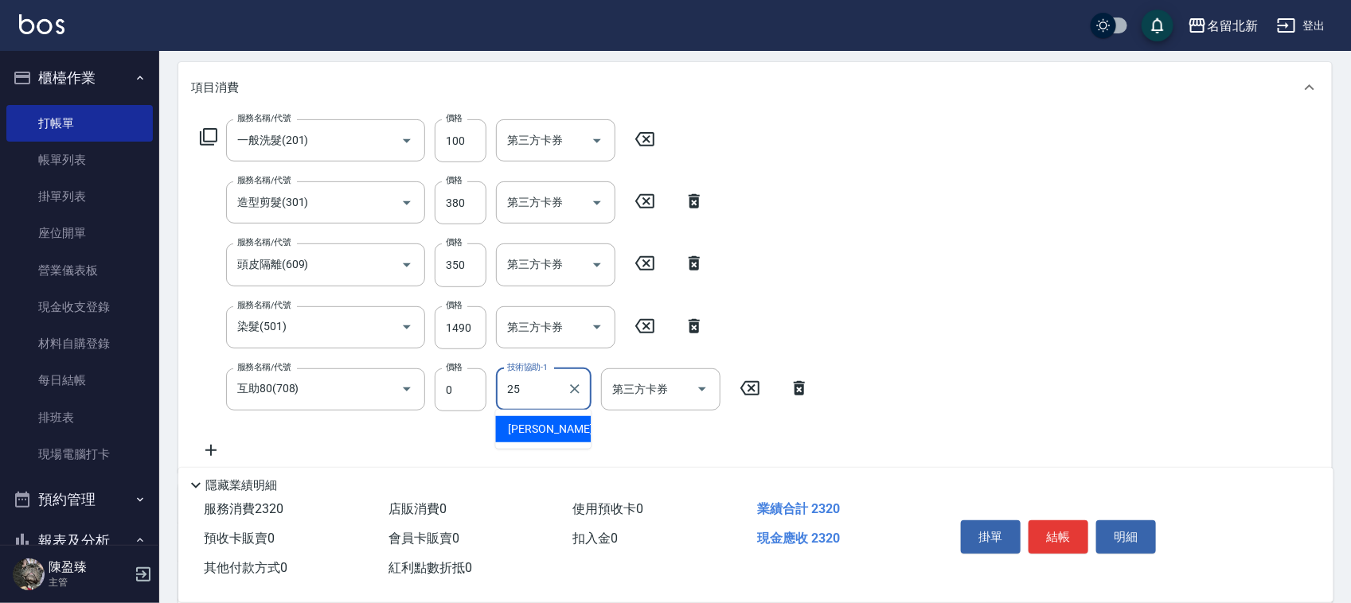
type input "禎禎-25"
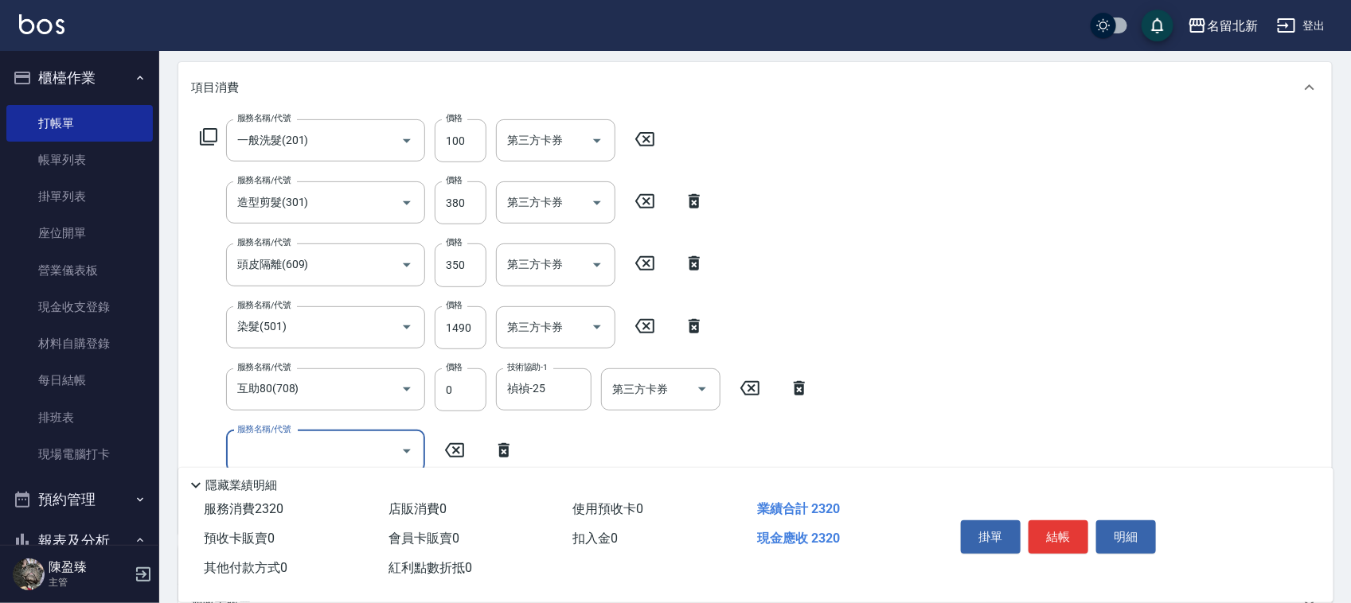
scroll to position [0, 0]
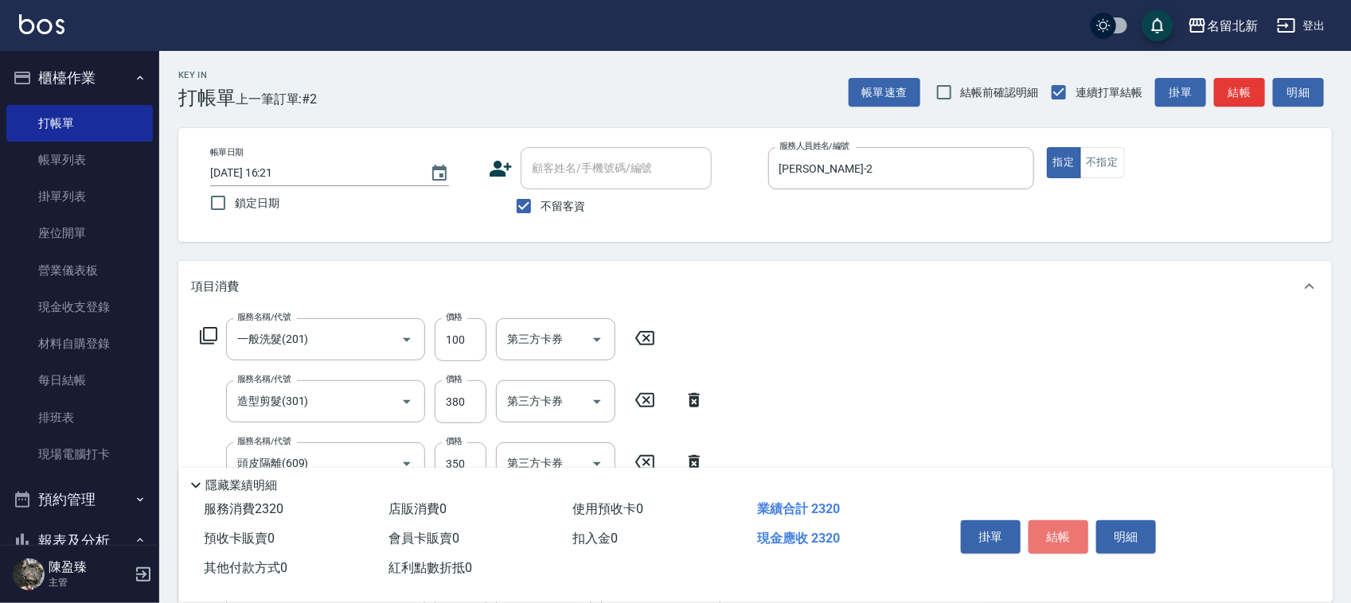
click at [1064, 525] on button "結帳" at bounding box center [1059, 537] width 60 height 33
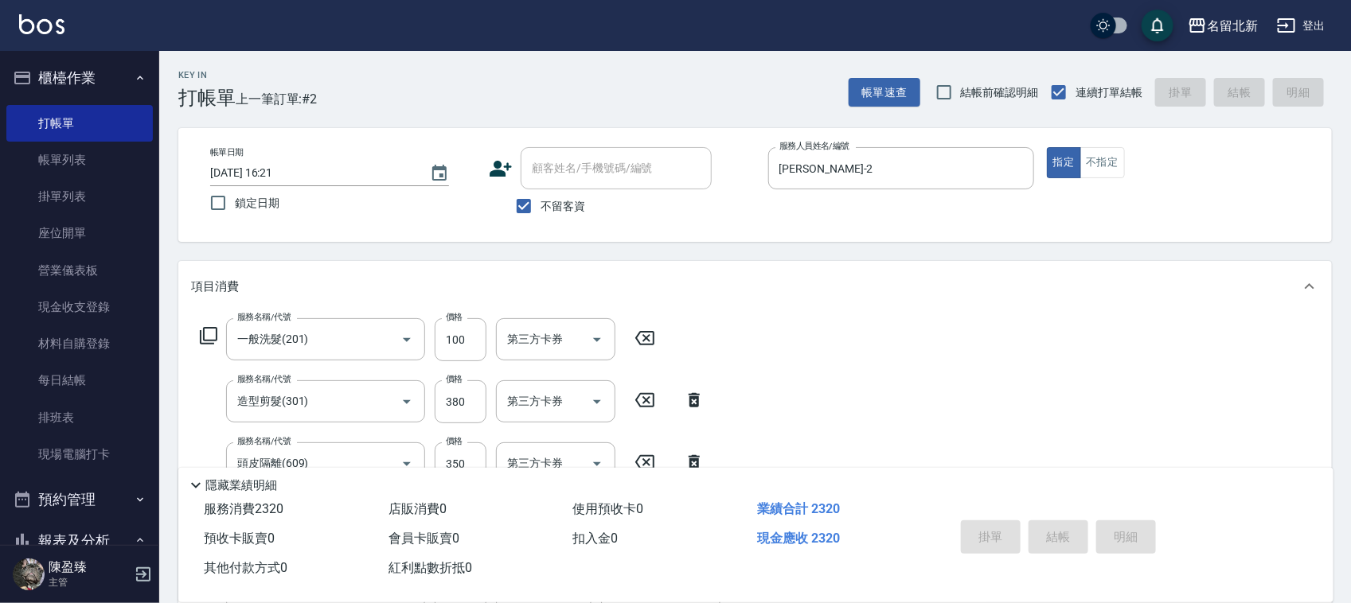
type input "2025/09/04 16:22"
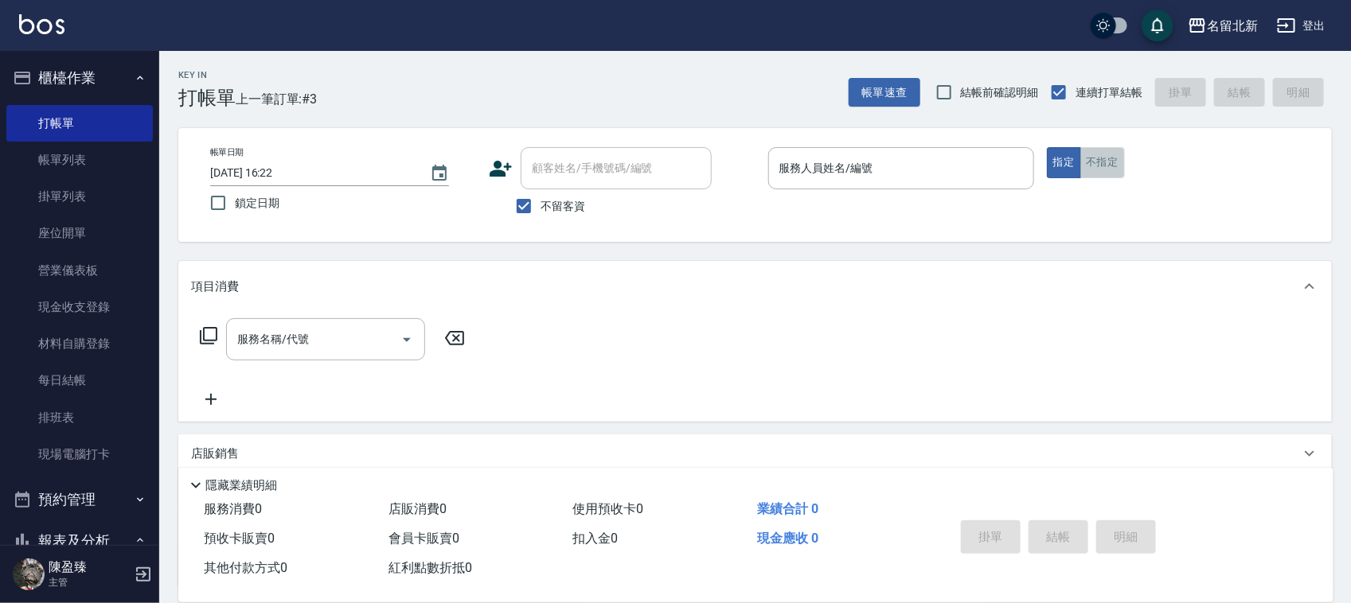
click at [1115, 165] on button "不指定" at bounding box center [1102, 162] width 45 height 31
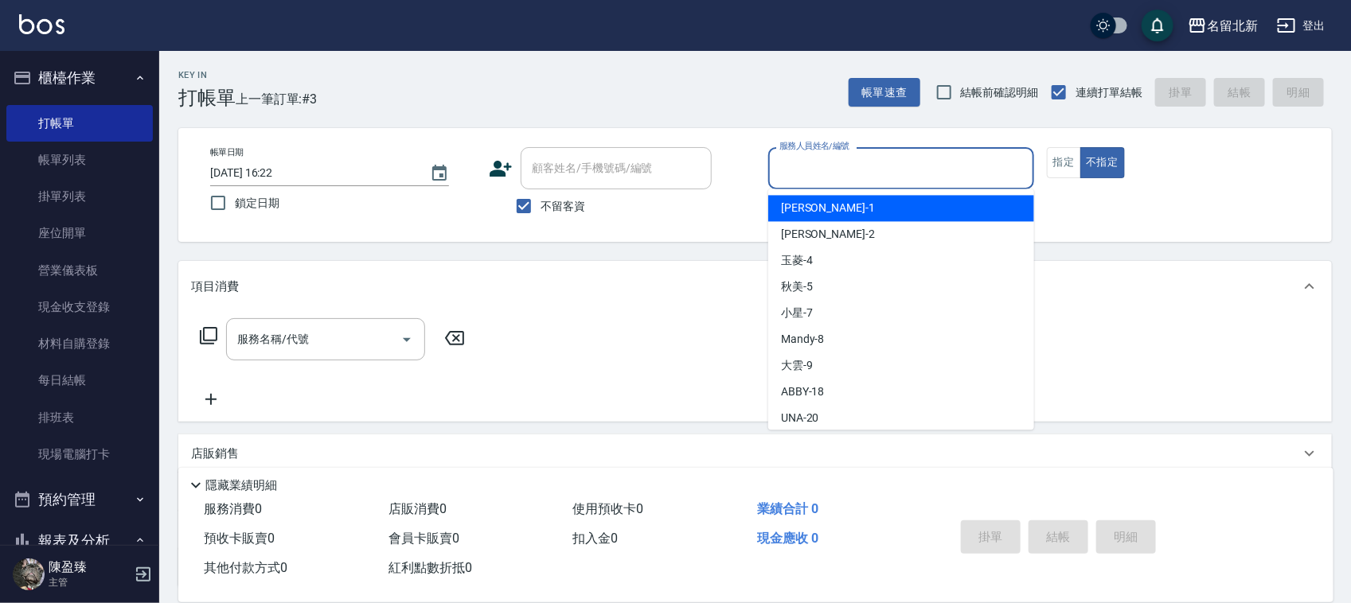
click at [876, 173] on input "服務人員姓名/編號" at bounding box center [901, 168] width 252 height 28
type input "1"
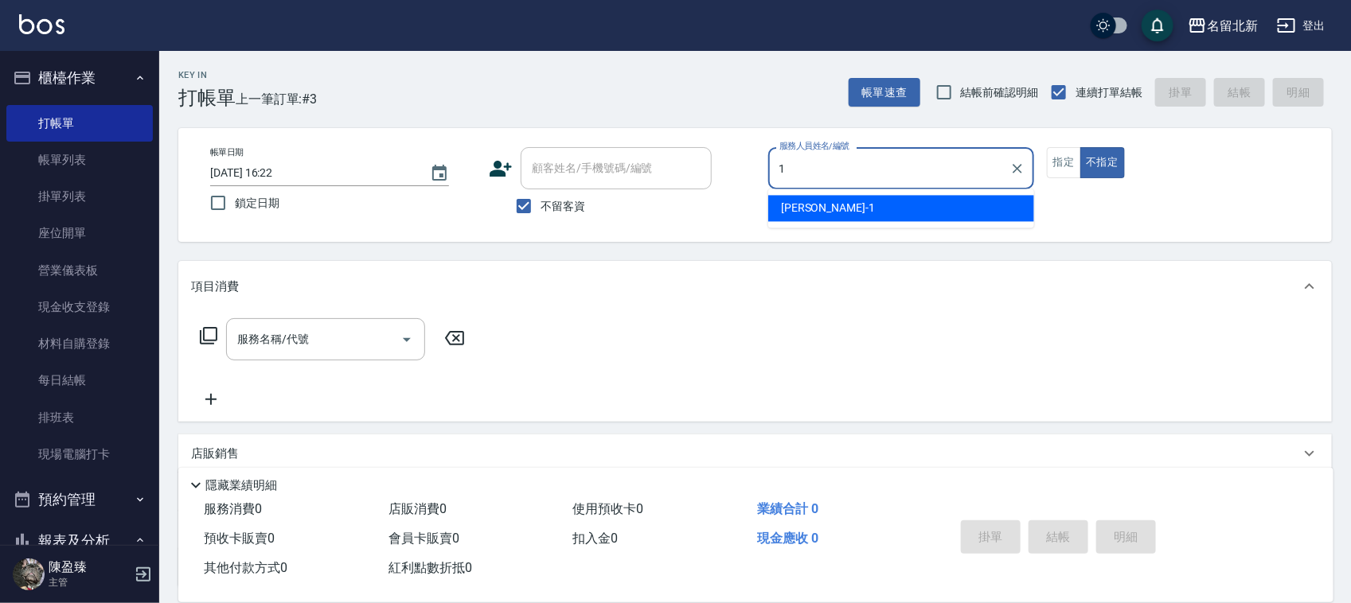
type input "Amy-1"
type button "false"
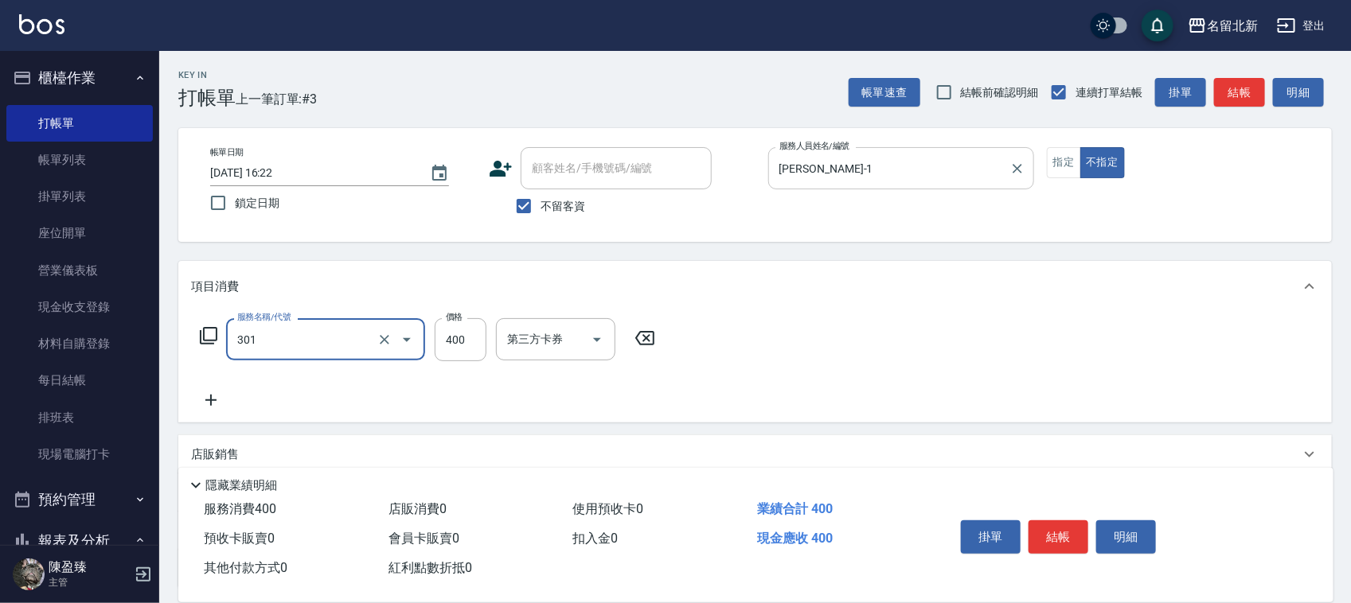
type input "造型剪髮(301)"
type input "380"
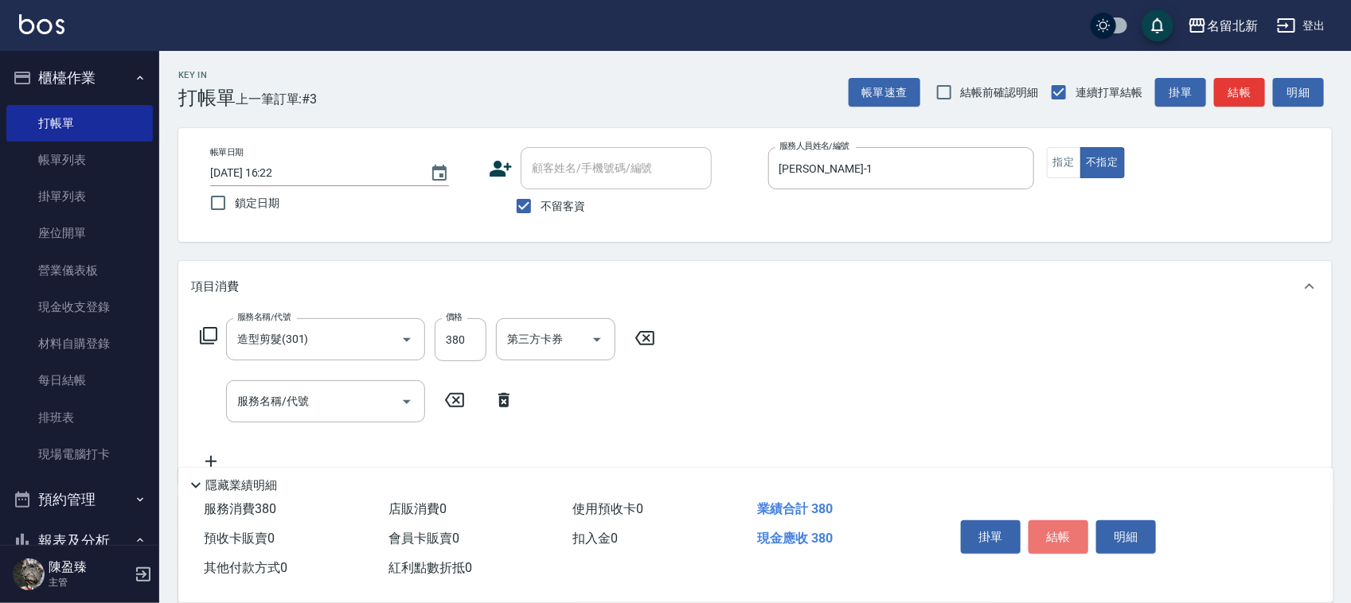
drag, startPoint x: 1061, startPoint y: 524, endPoint x: 1072, endPoint y: 521, distance: 10.6
click at [1068, 524] on button "結帳" at bounding box center [1059, 537] width 60 height 33
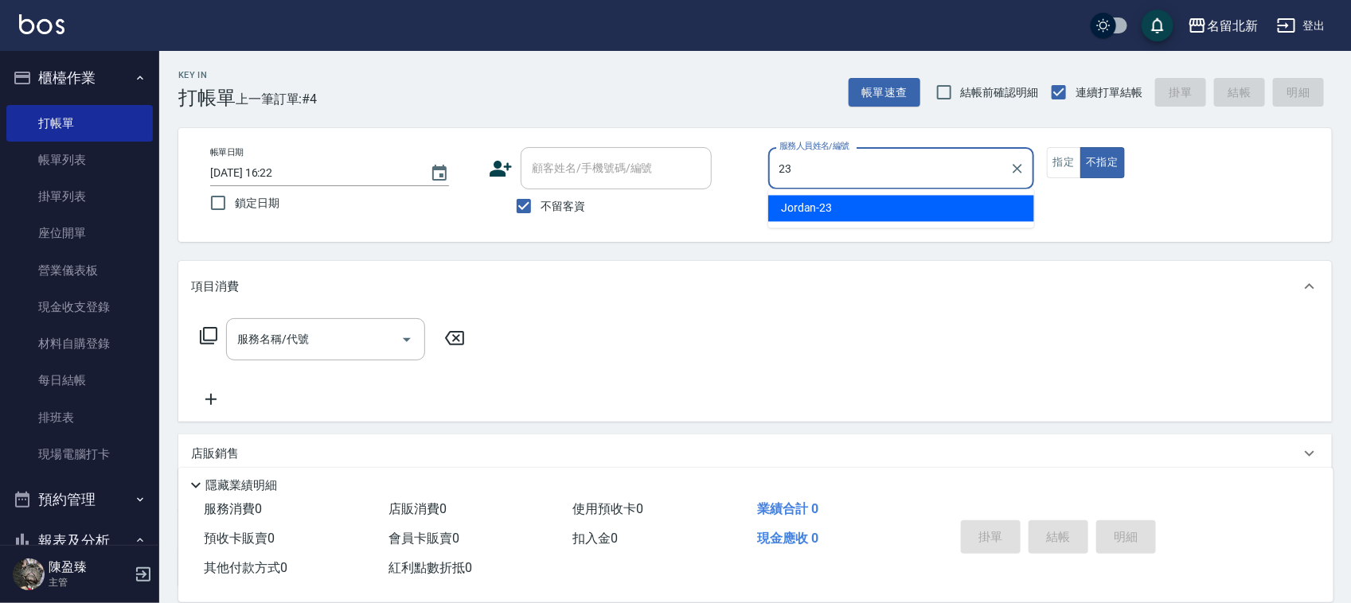
type input "Jordan-23"
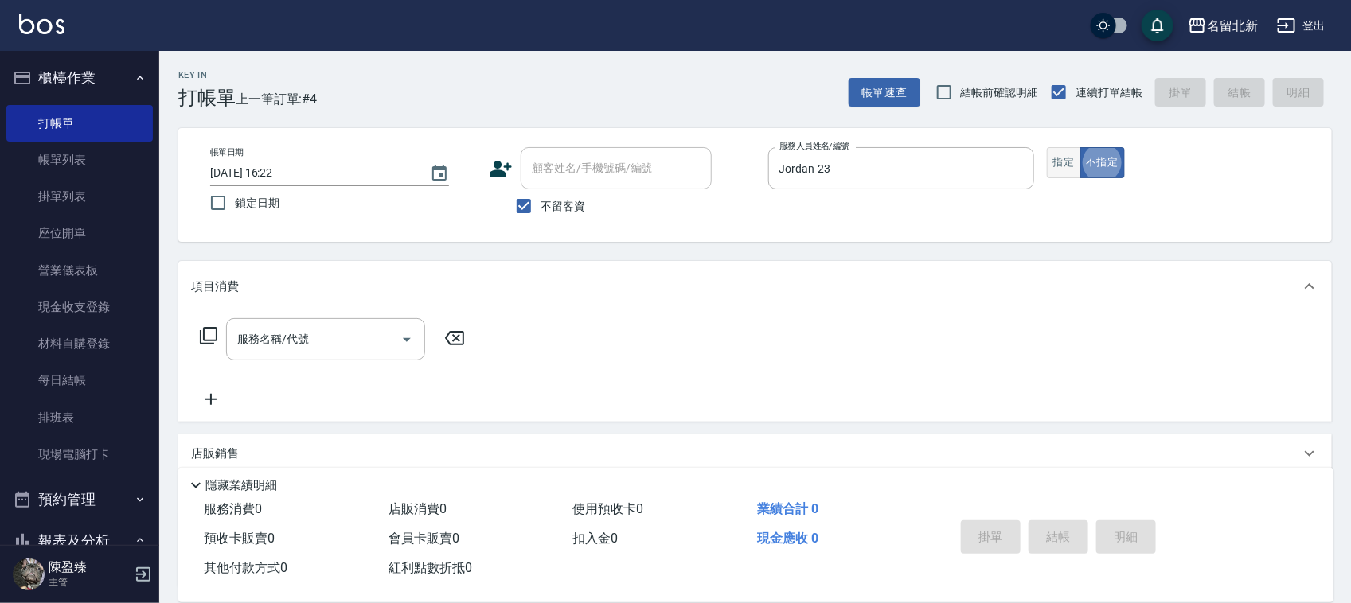
click at [1064, 159] on button "指定" at bounding box center [1064, 162] width 34 height 31
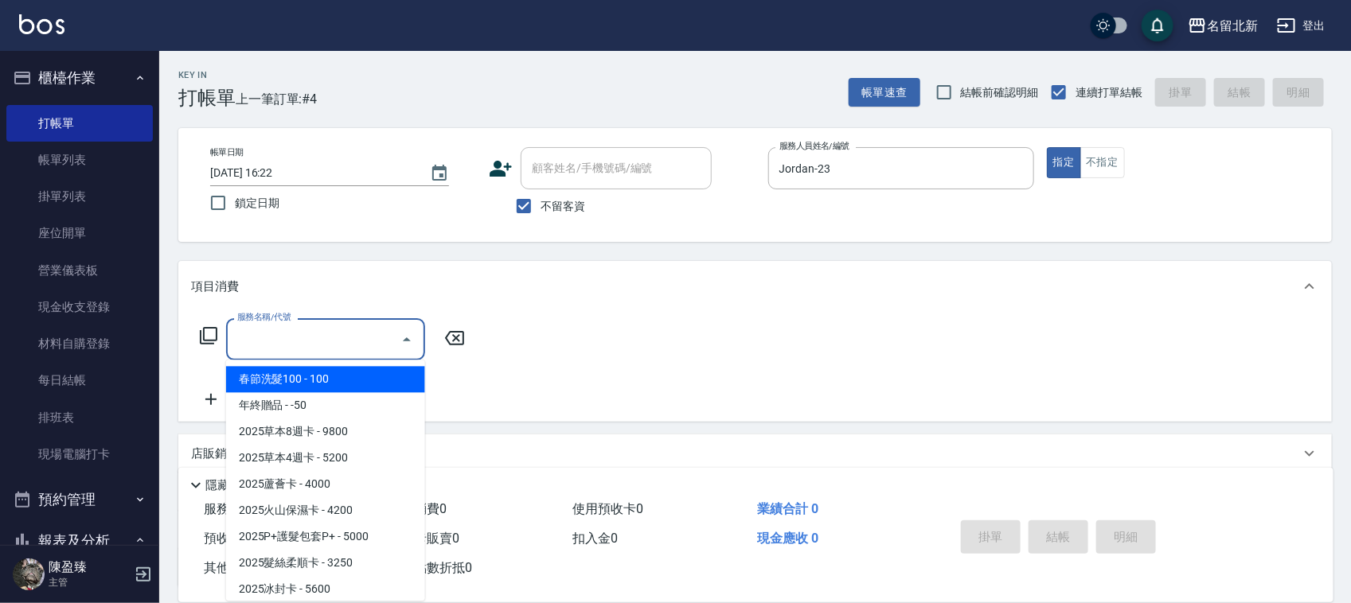
click at [293, 352] on input "服務名稱/代號" at bounding box center [313, 340] width 161 height 28
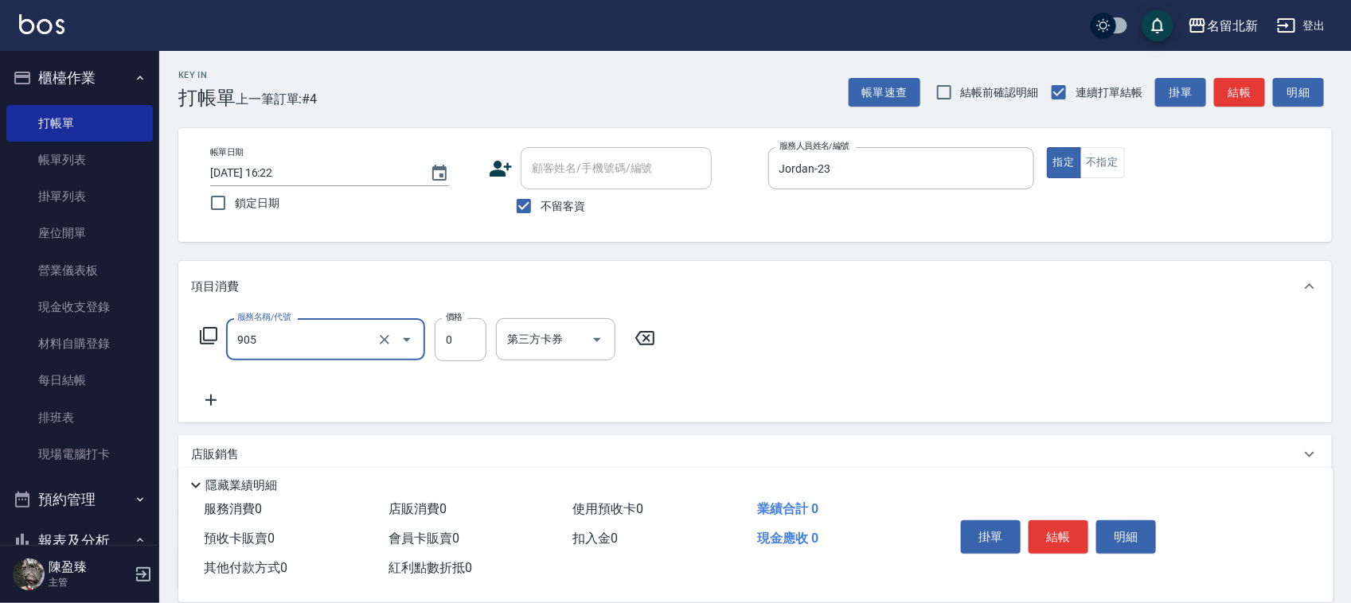
type input "頭皮卡使用(905)"
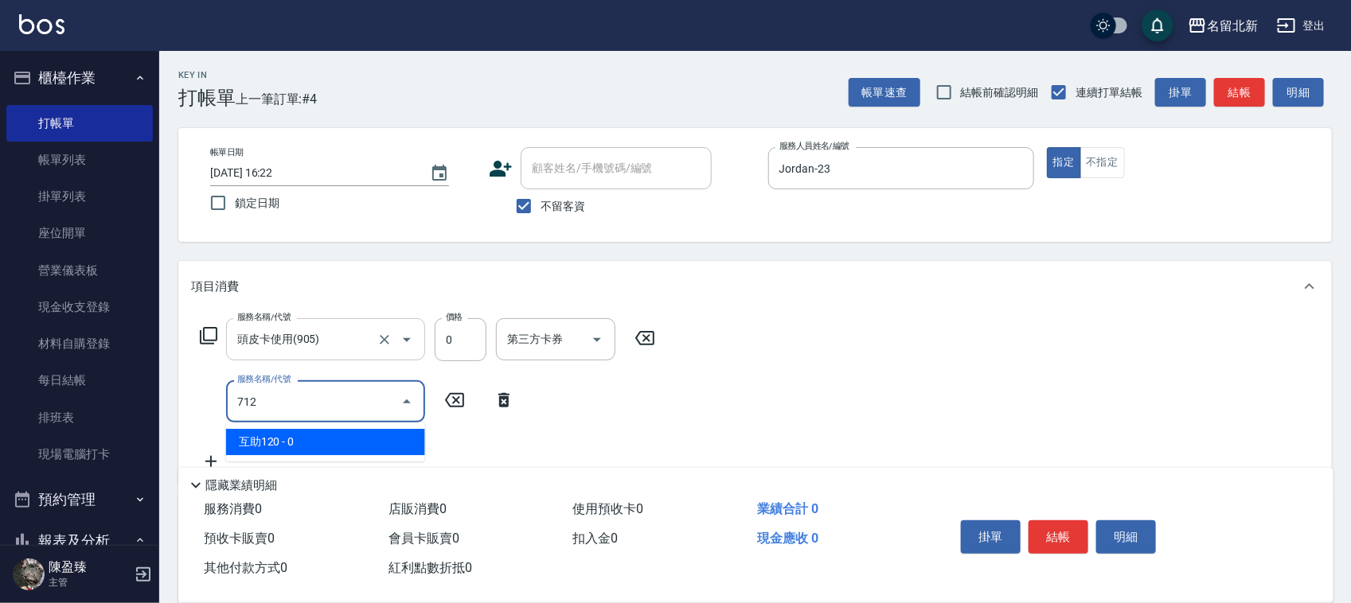
type input "互助120(712)"
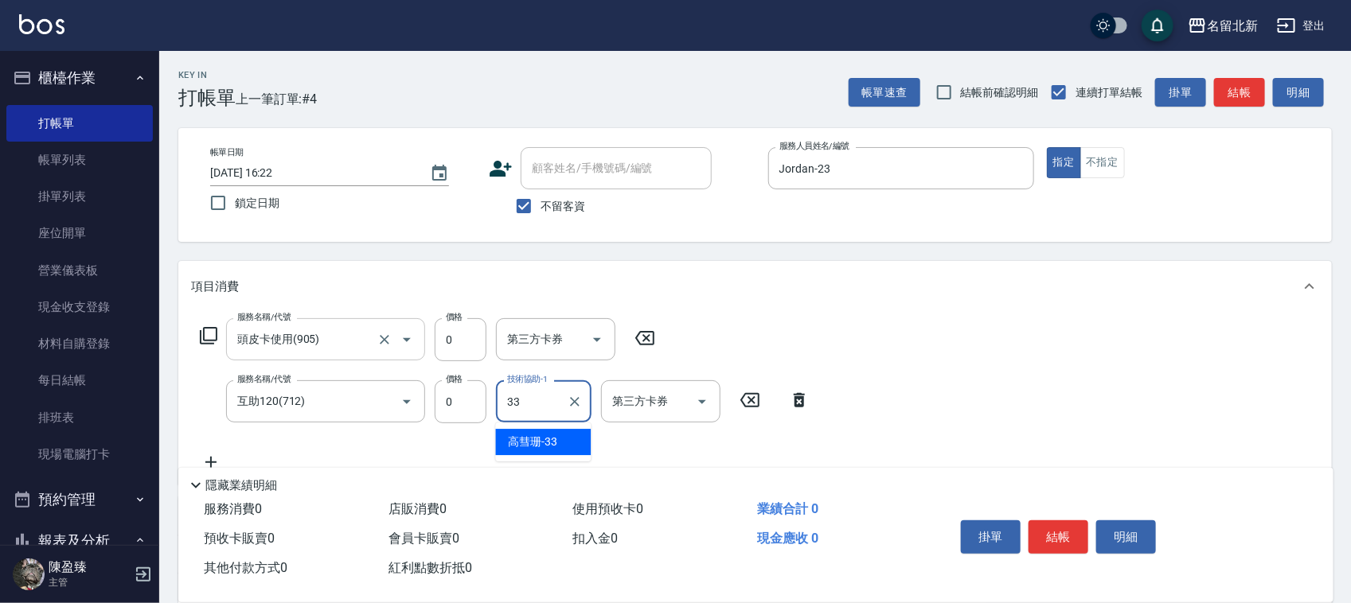
type input "高彗珊-33"
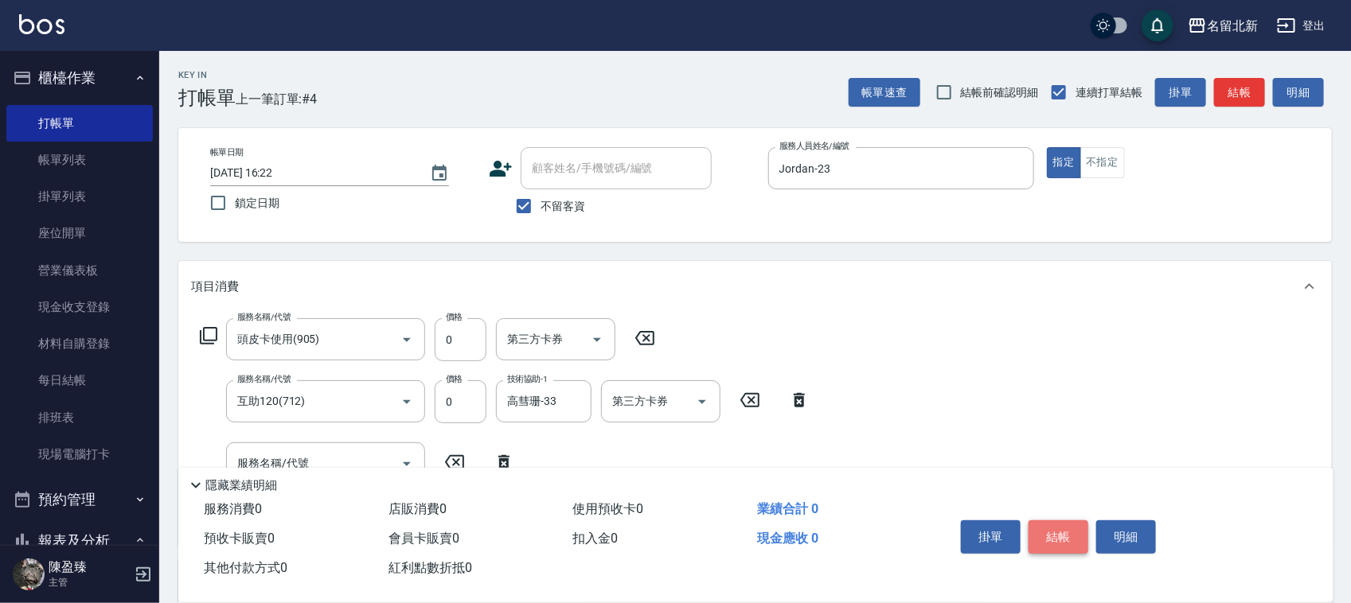
click at [1087, 536] on button "結帳" at bounding box center [1059, 537] width 60 height 33
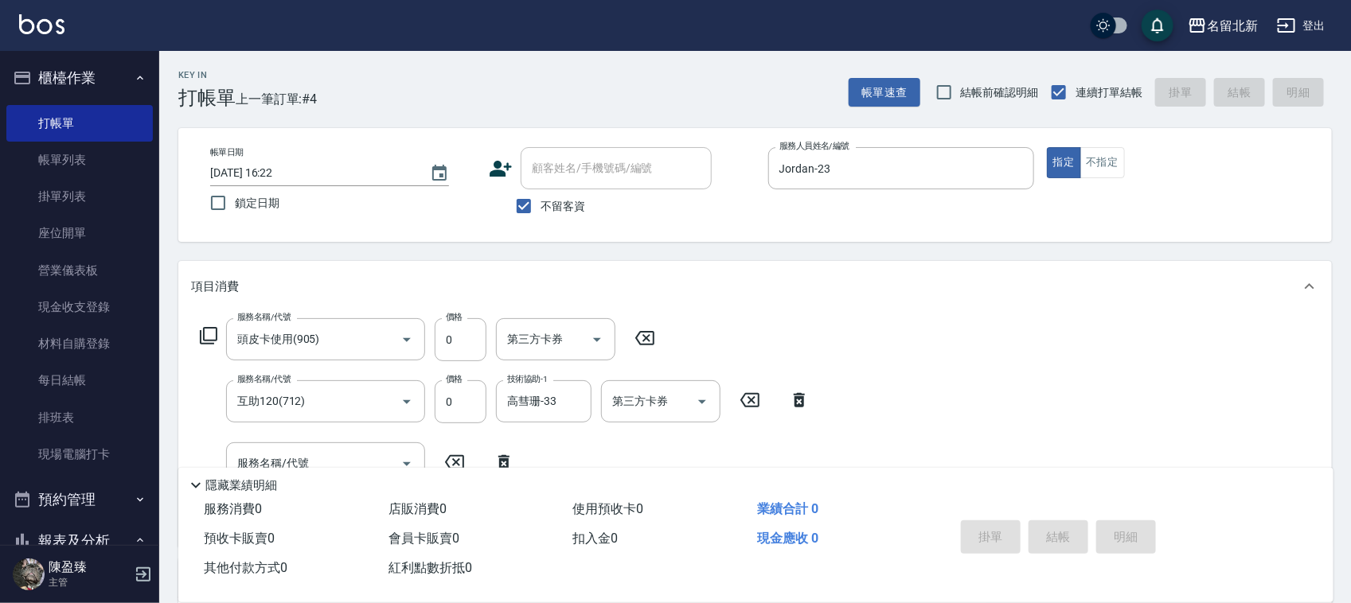
type input "2025/09/04 16:23"
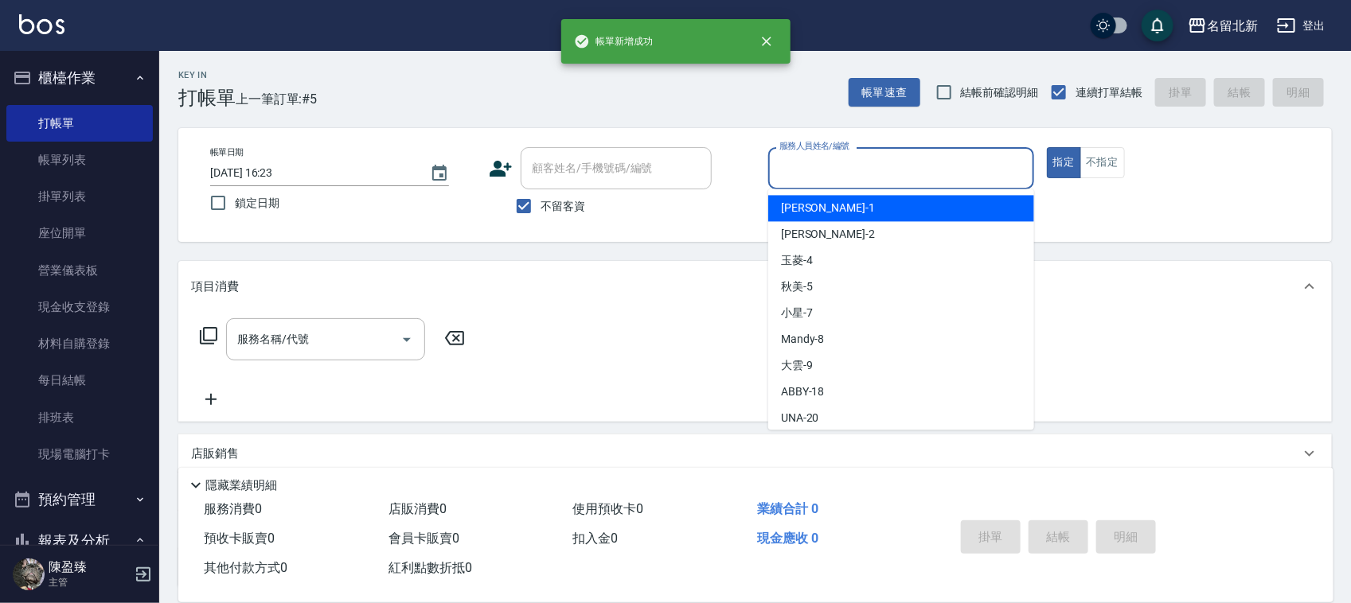
click at [779, 157] on input "服務人員姓名/編號" at bounding box center [901, 168] width 252 height 28
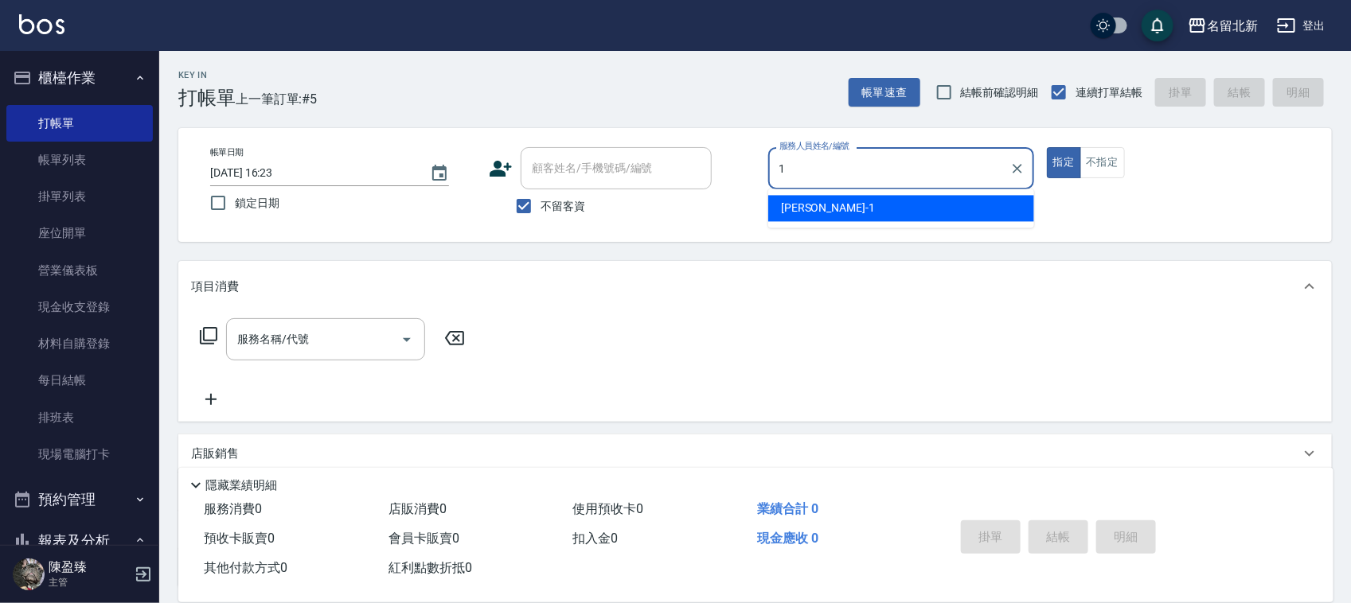
type input "Amy-1"
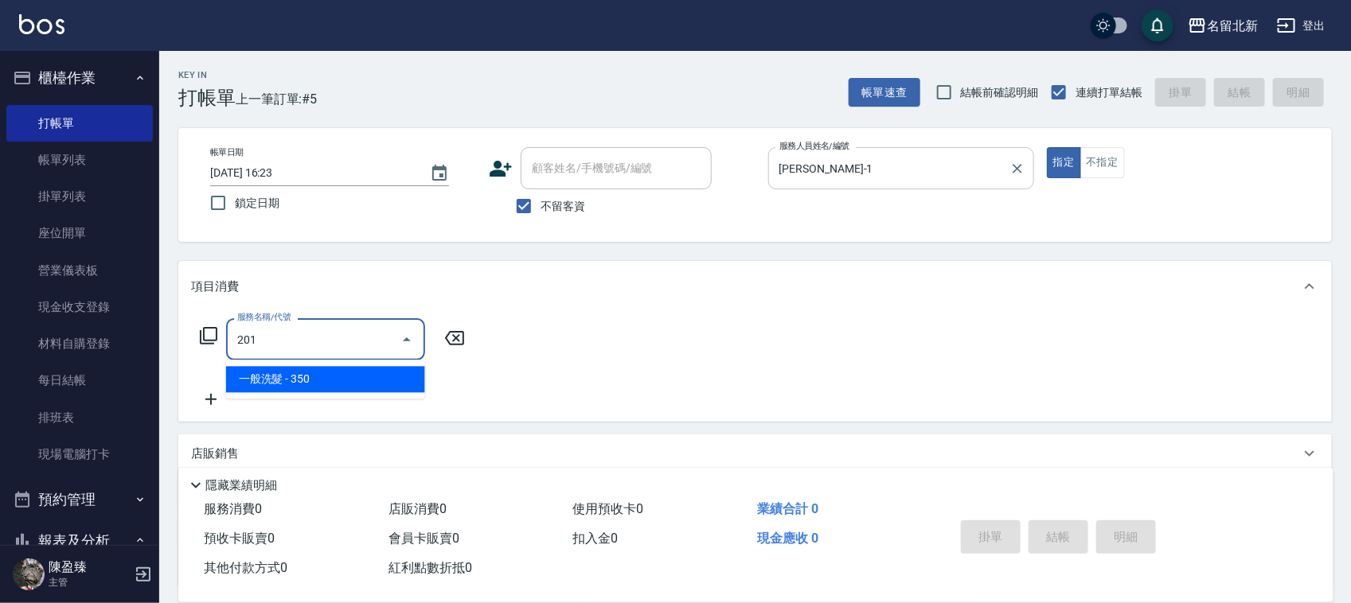
type input "一般洗髮(201)"
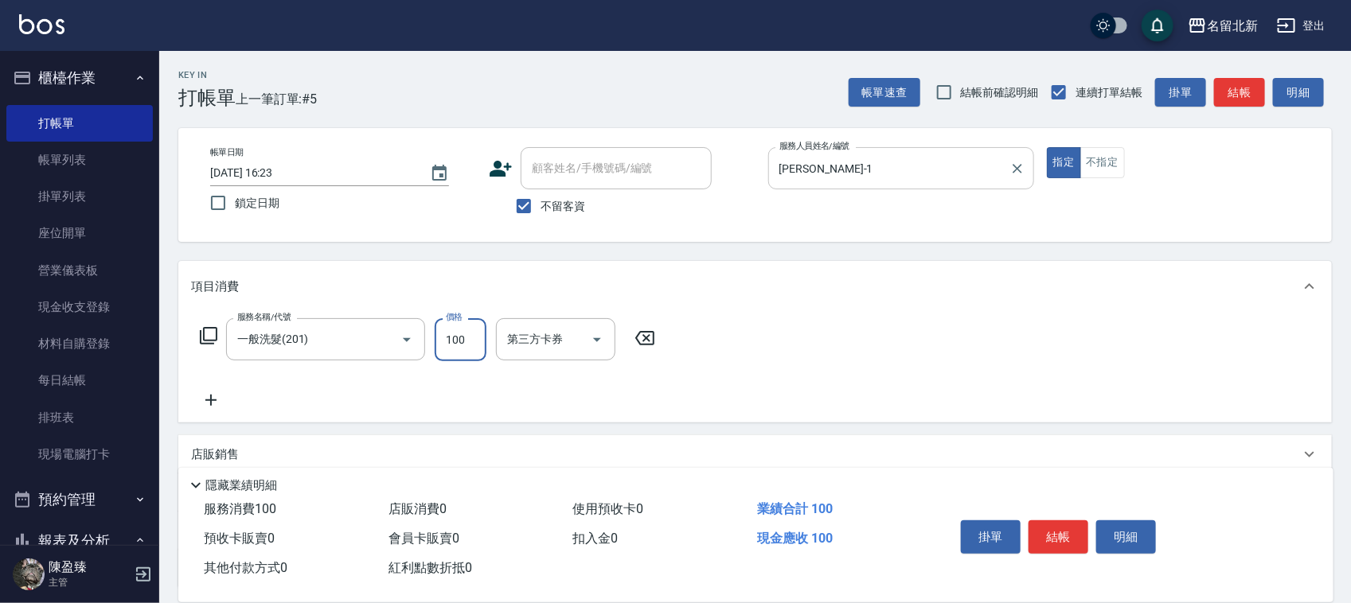
type input "100"
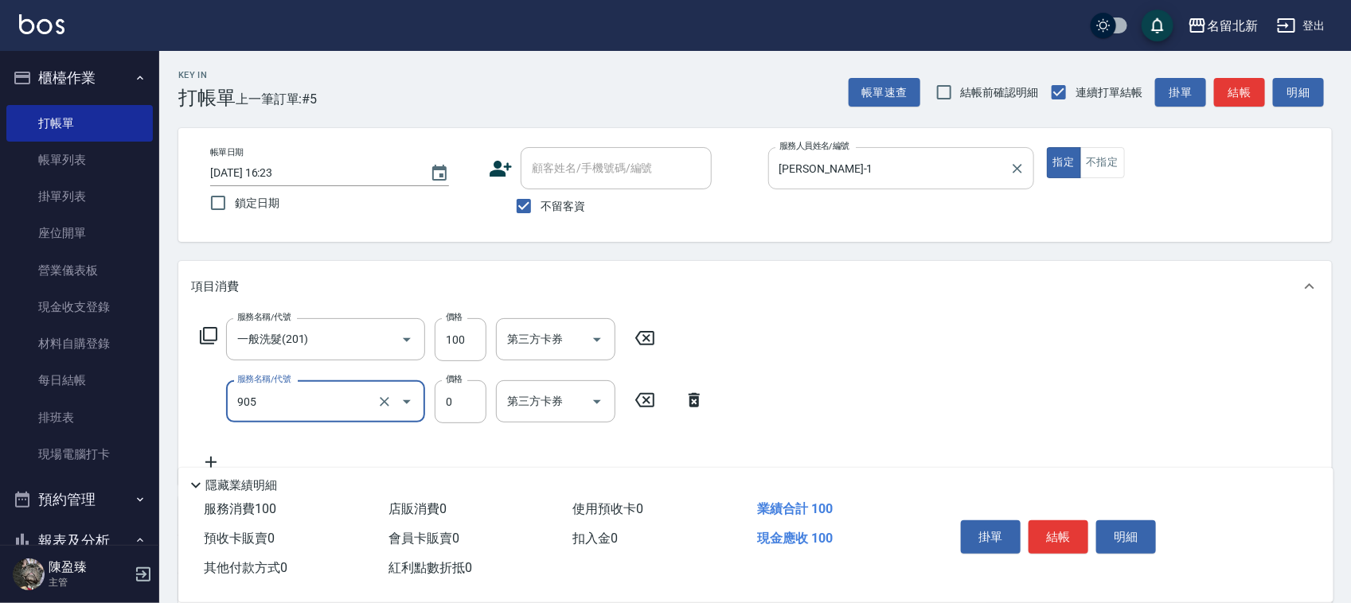
type input "頭皮卡使用(905)"
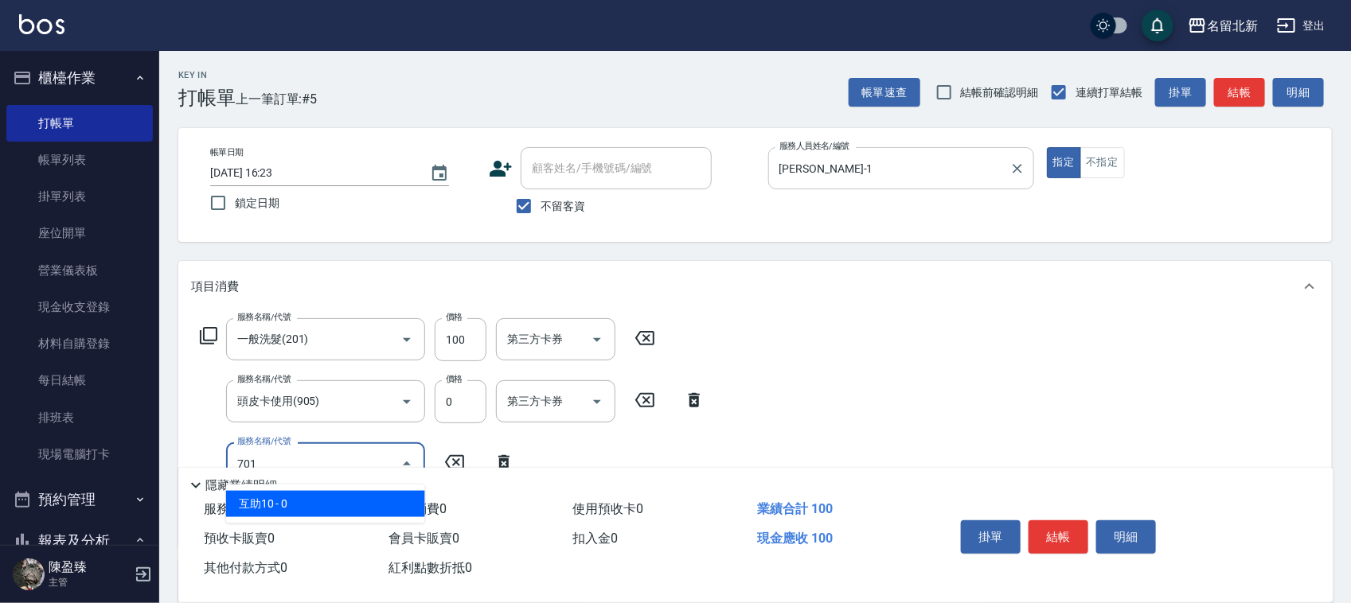
type input "互助10(701)"
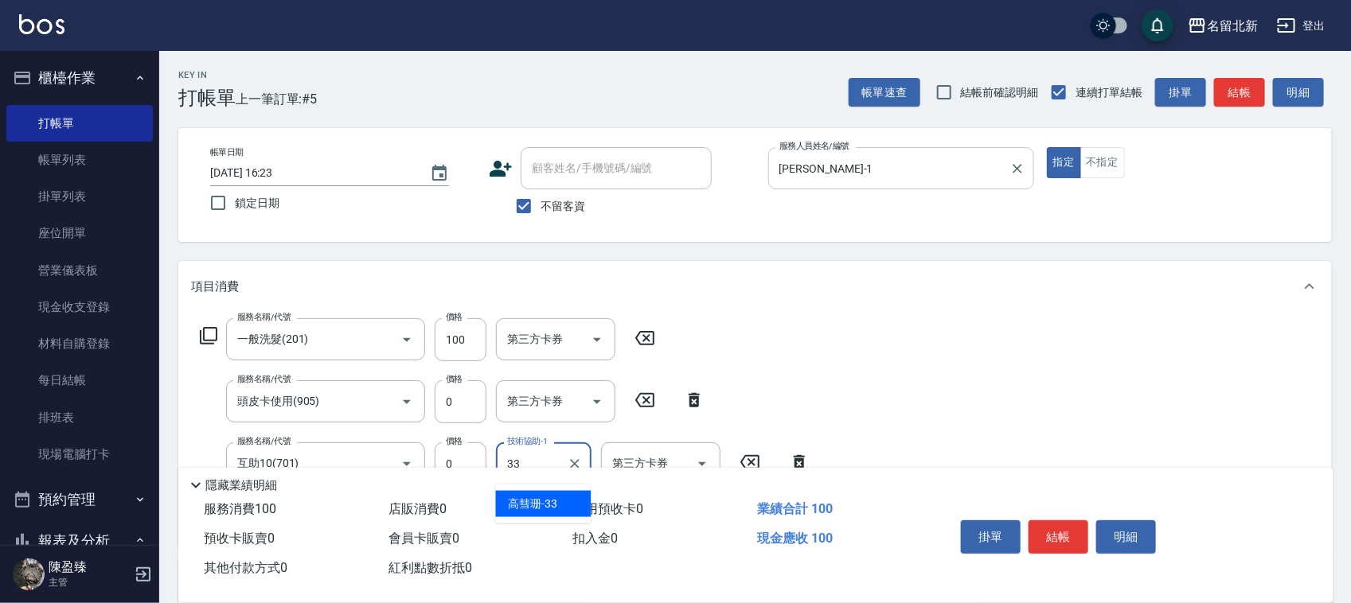
type input "高彗珊-33"
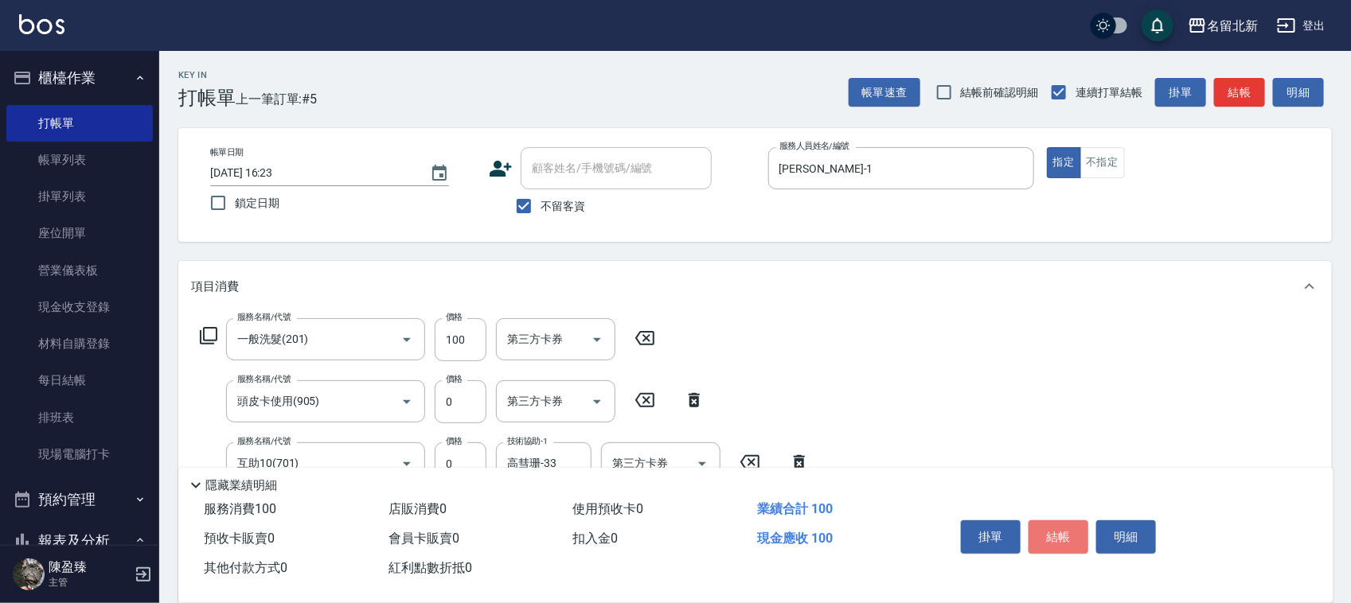
click at [1047, 524] on button "結帳" at bounding box center [1059, 537] width 60 height 33
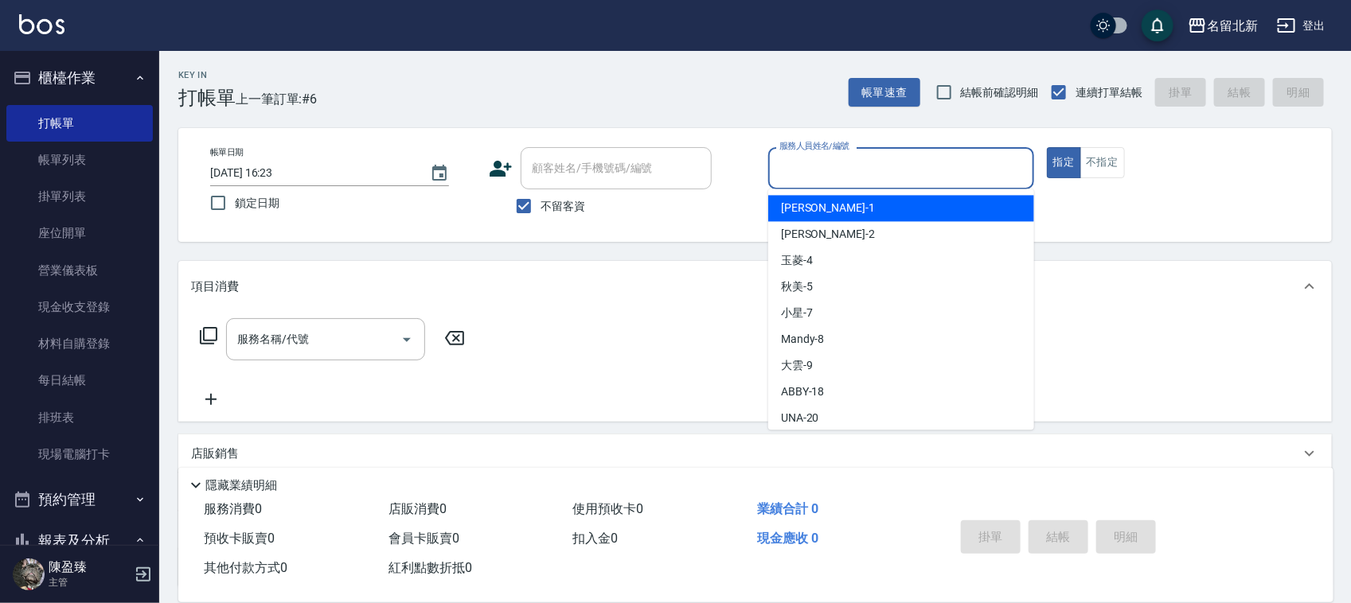
drag, startPoint x: 846, startPoint y: 163, endPoint x: 857, endPoint y: 169, distance: 11.8
click at [852, 165] on input "服務人員姓名/編號" at bounding box center [901, 168] width 252 height 28
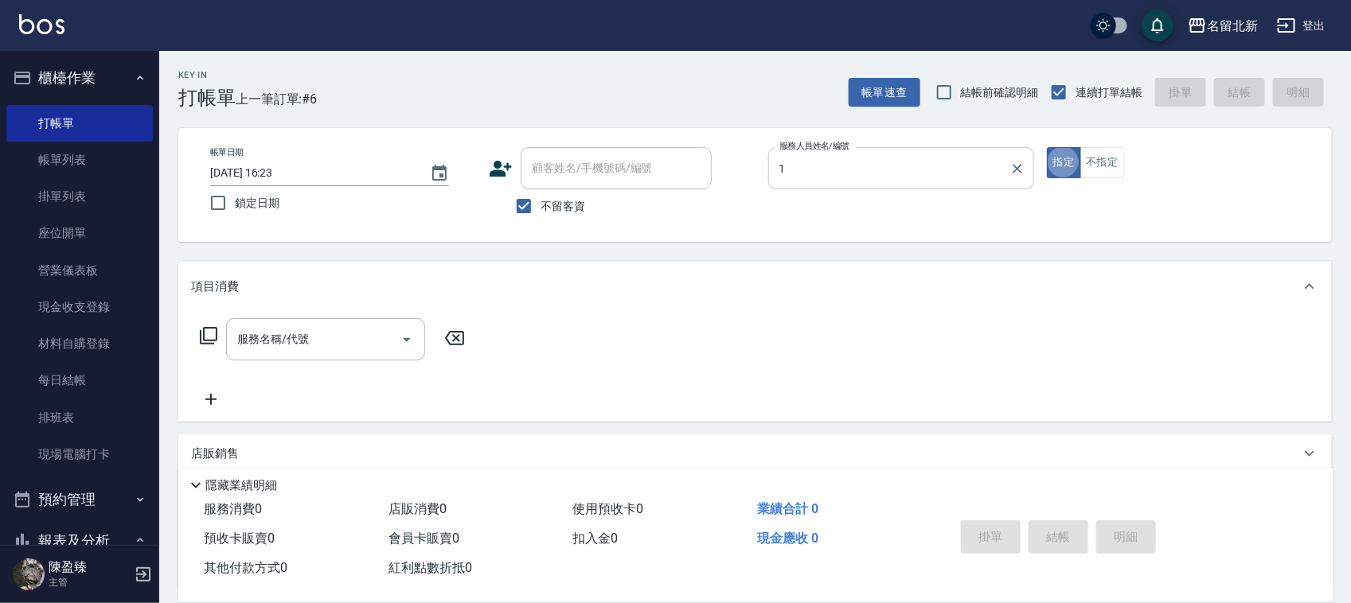
type input "Amy-1"
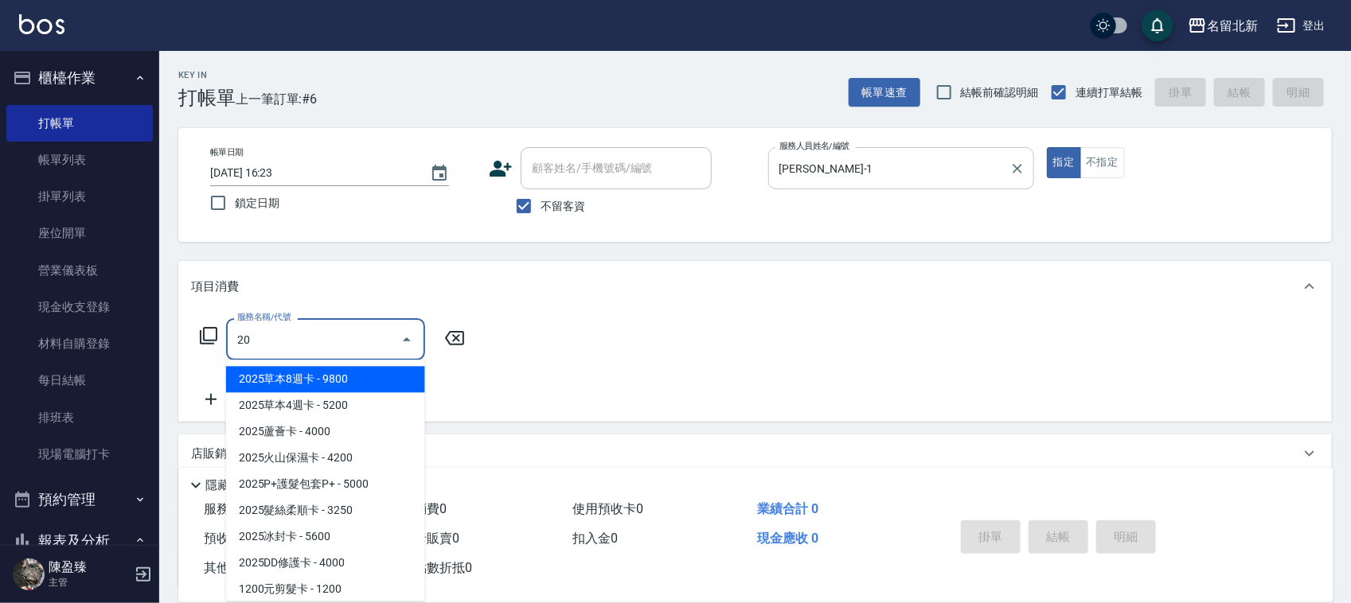
type input "201"
type input "0"
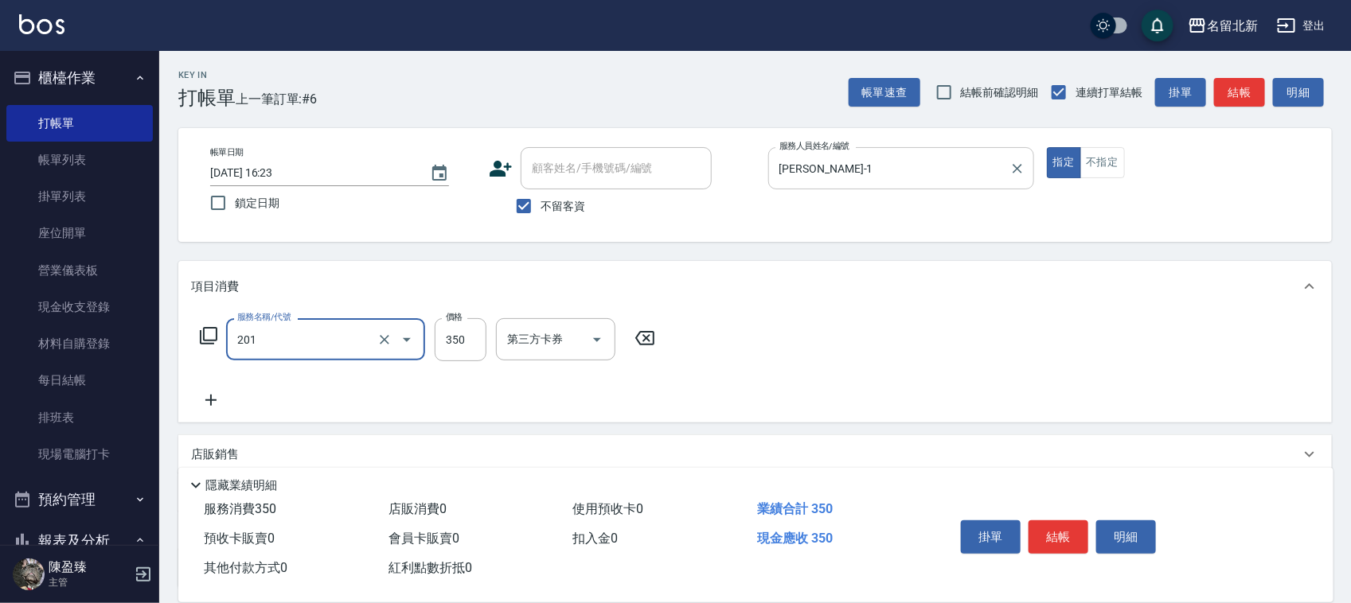
type input "一般洗髮(201)"
type input "100"
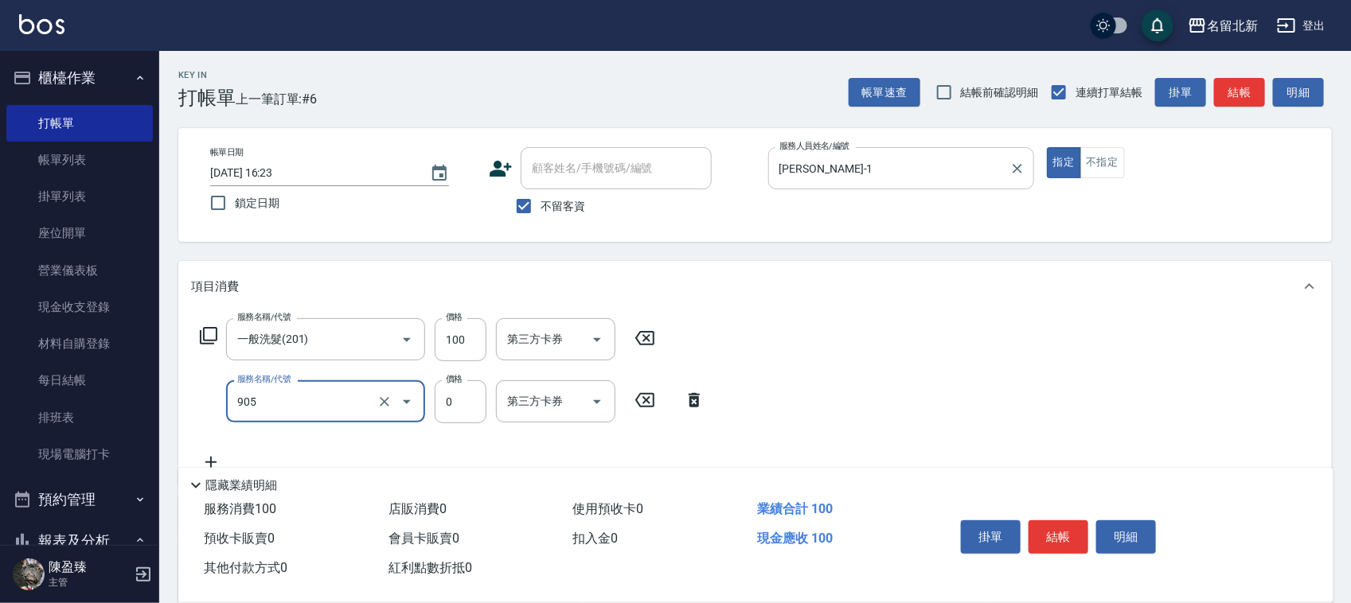
type input "頭皮卡使用(905)"
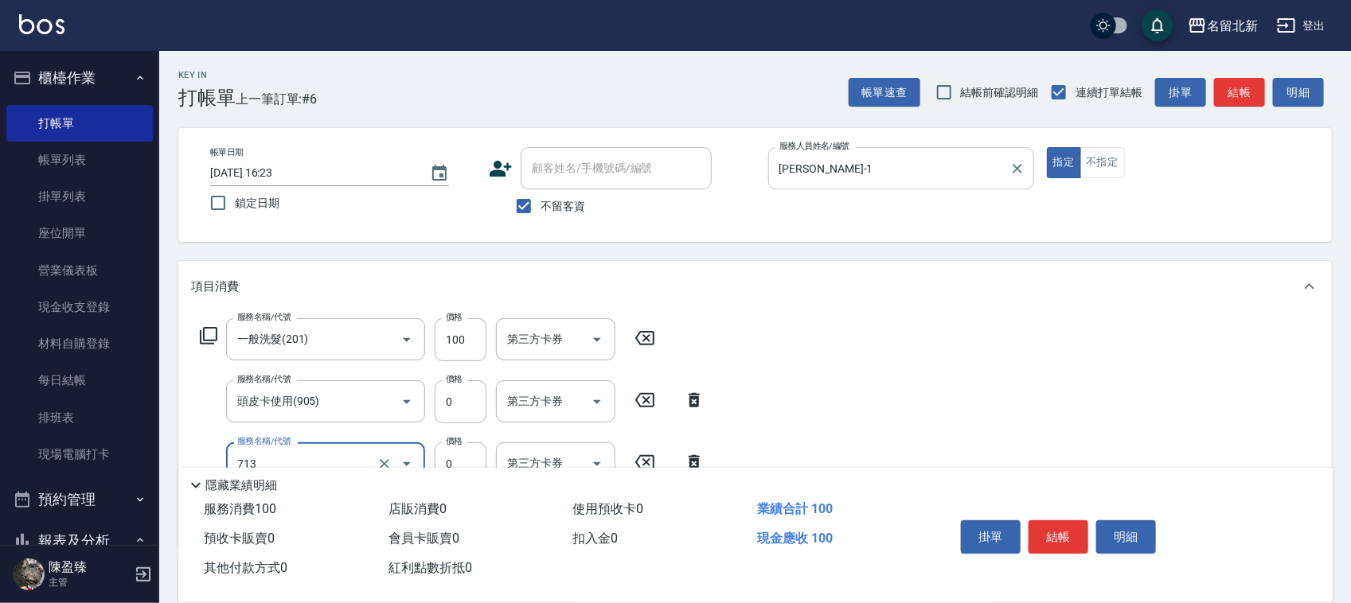
type input "互助130(713)"
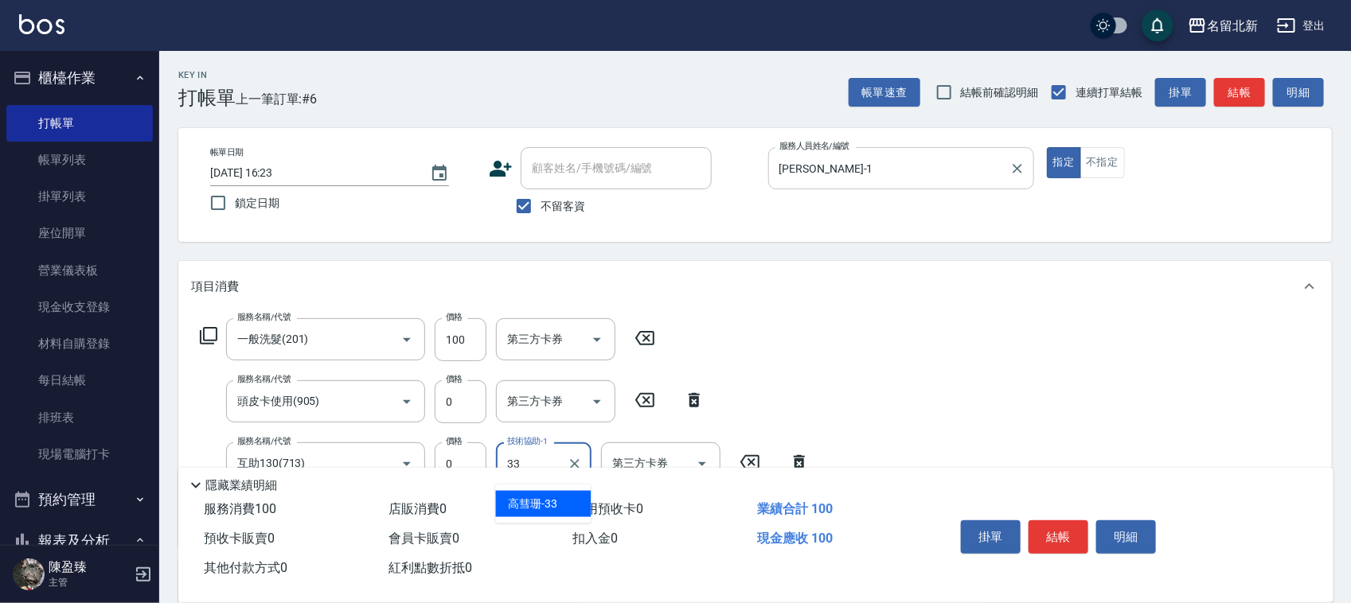
type input "高彗珊-33"
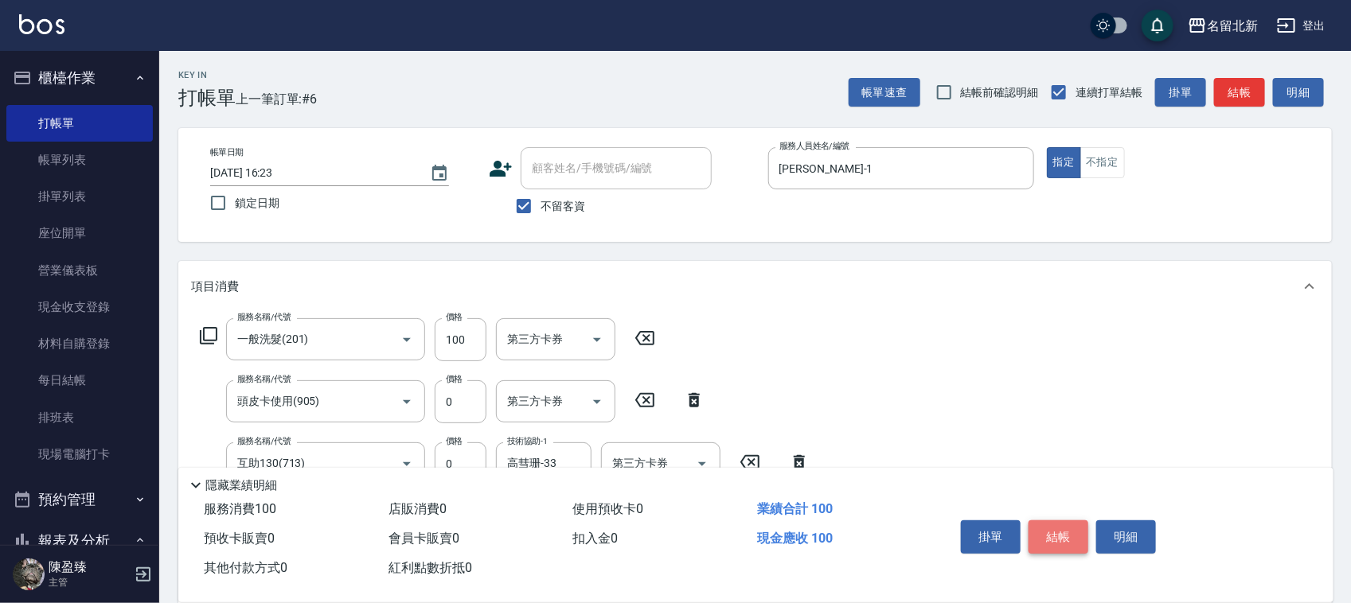
drag, startPoint x: 1069, startPoint y: 548, endPoint x: 1080, endPoint y: 538, distance: 14.7
click at [1071, 549] on div "掛單 結帳 明細" at bounding box center [1058, 539] width 208 height 50
click at [1087, 532] on button "結帳" at bounding box center [1059, 537] width 60 height 33
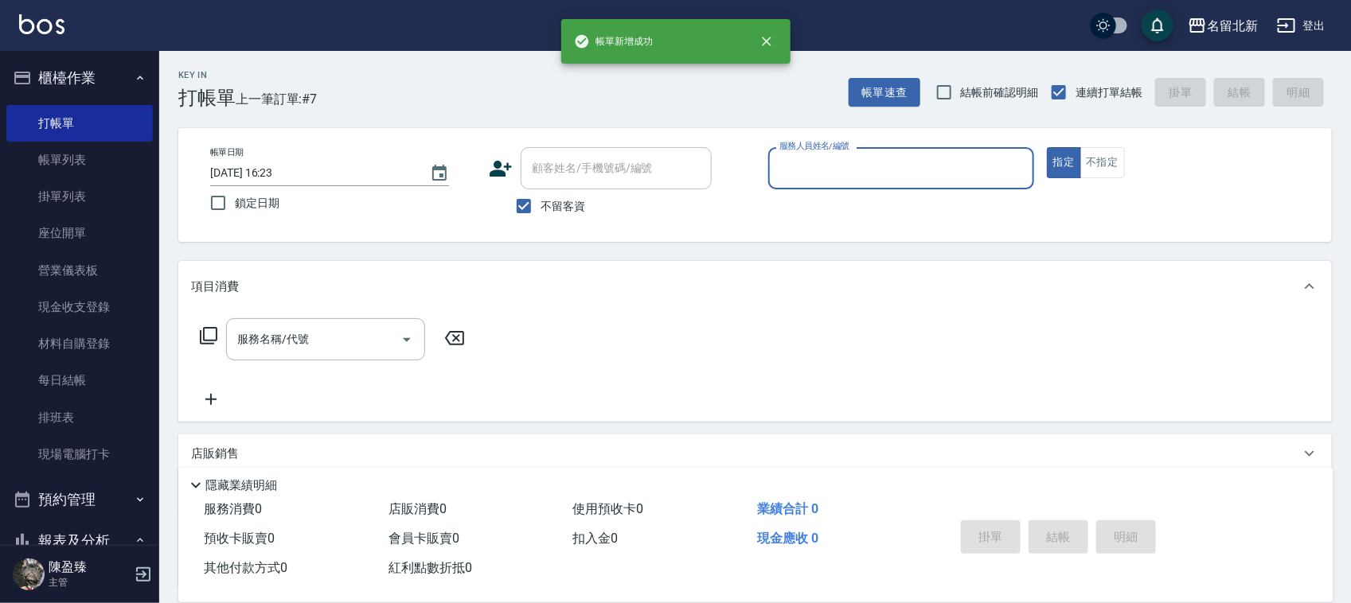
click at [858, 187] on div "服務人員姓名/編號" at bounding box center [901, 168] width 266 height 42
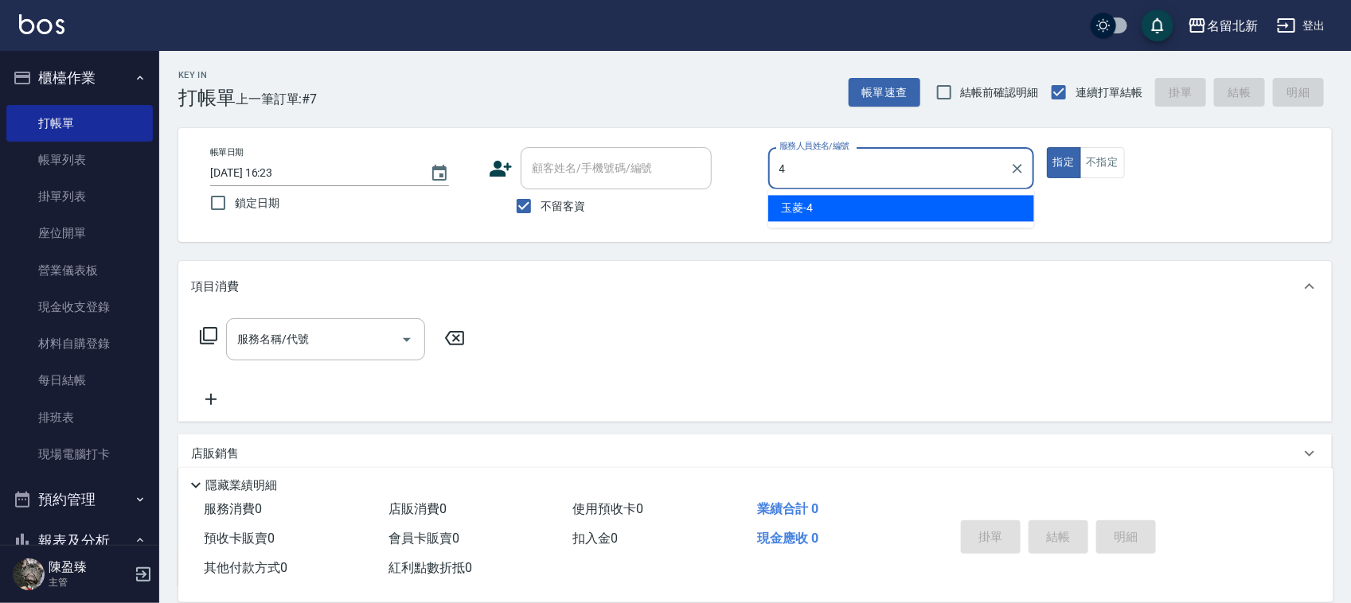
type input "玉菱-4"
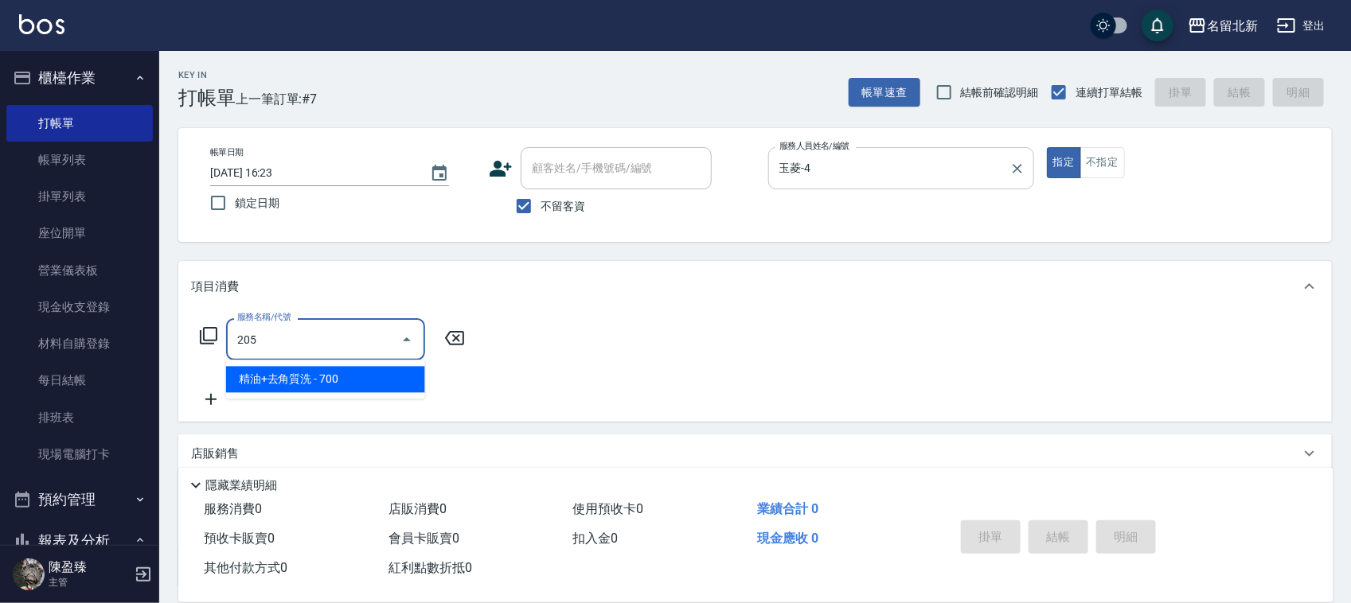
type input "精油+去角質洗(205)"
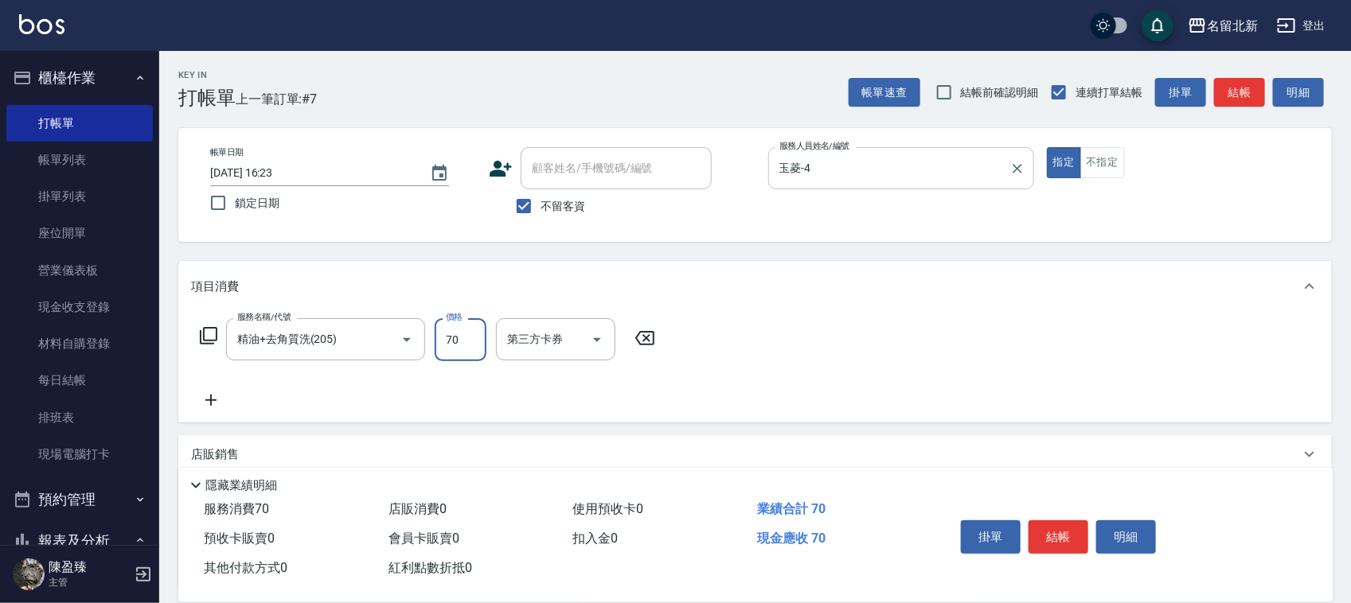
type input "700"
click at [1112, 161] on button "不指定" at bounding box center [1102, 162] width 45 height 31
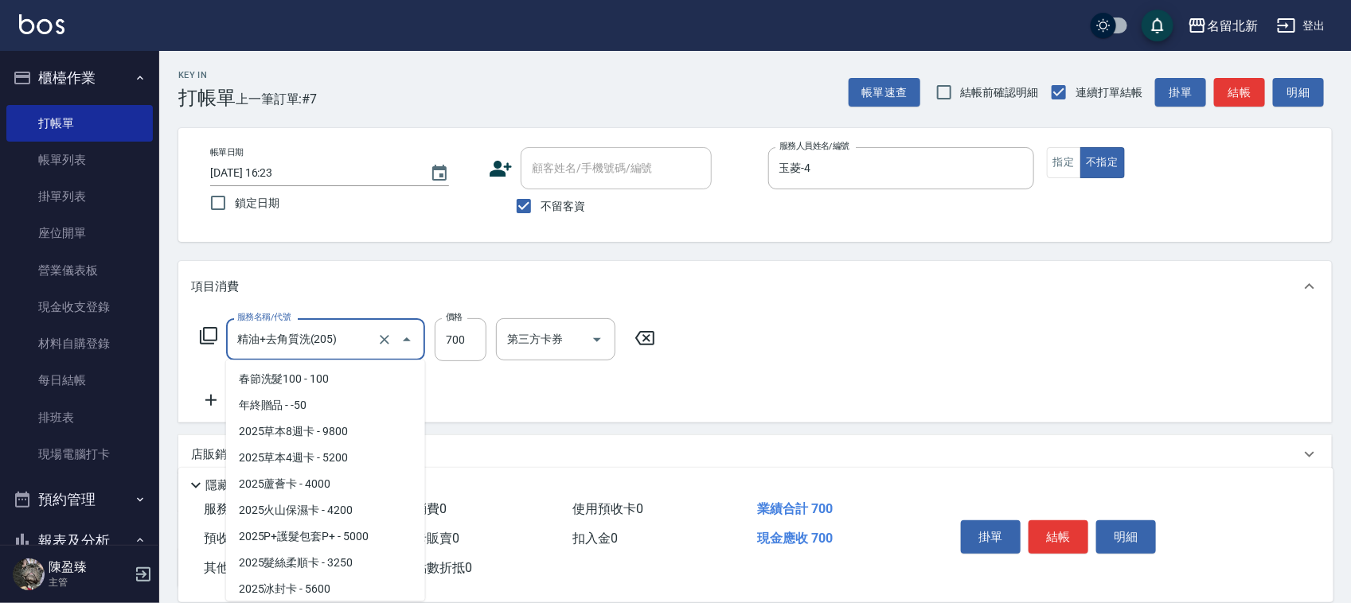
click at [326, 342] on input "精油+去角質洗(205)" at bounding box center [303, 340] width 140 height 28
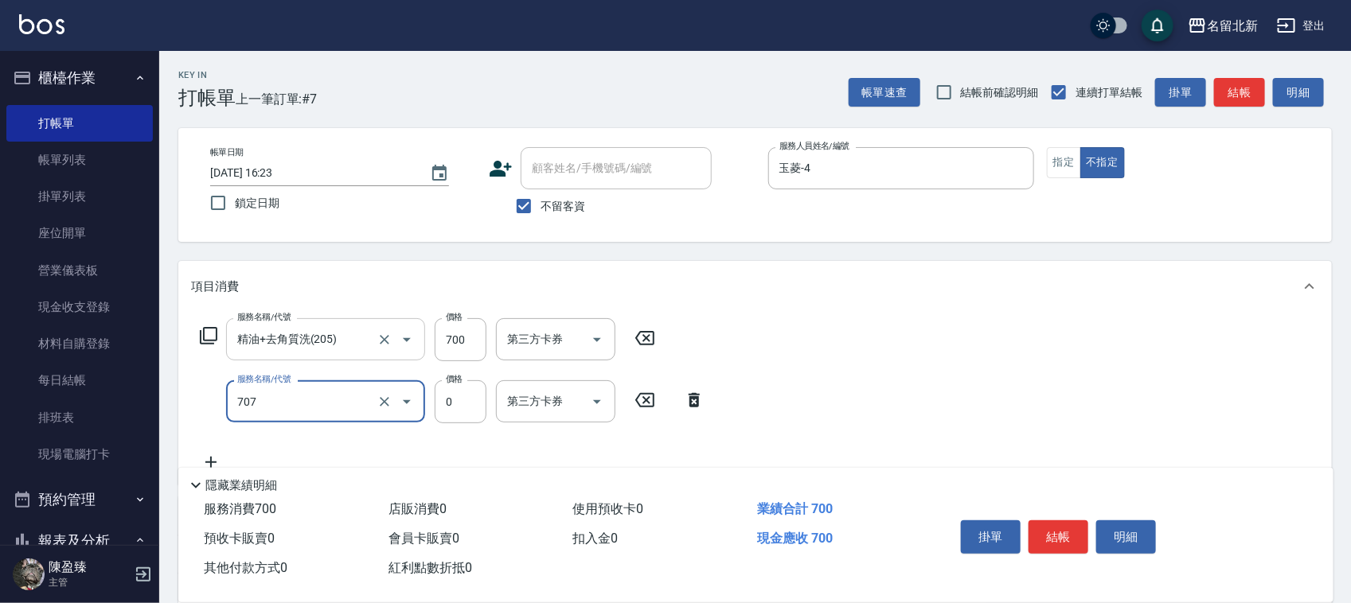
type input "互助70(707)"
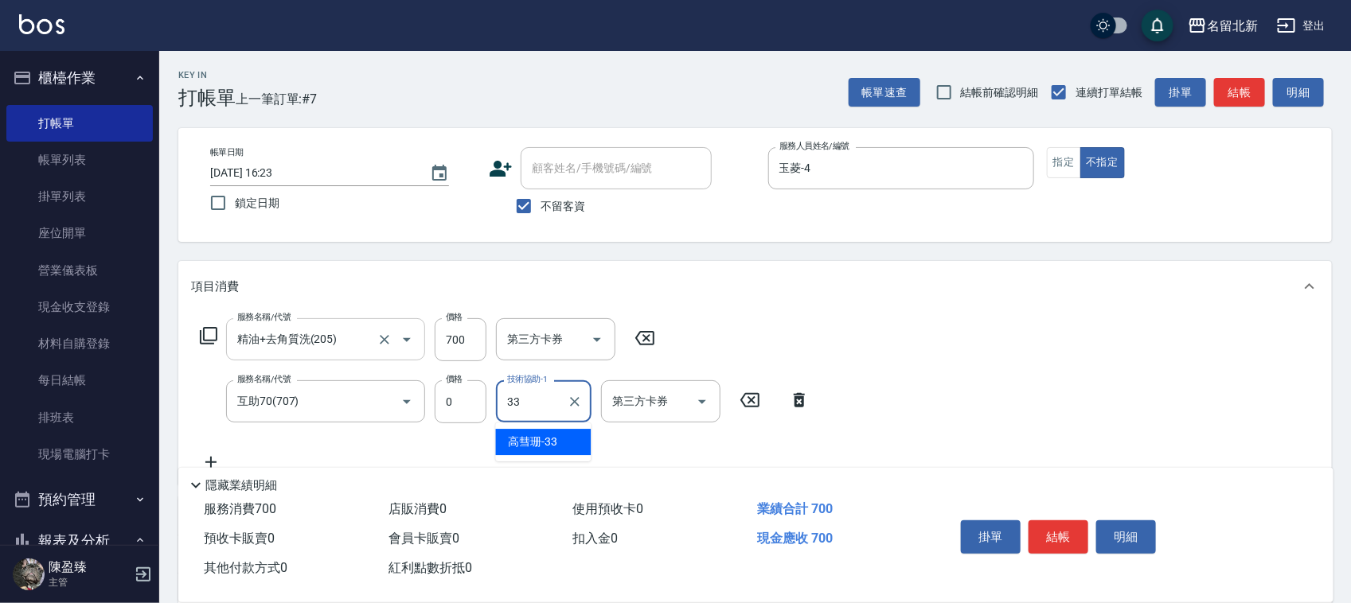
type input "高彗珊-33"
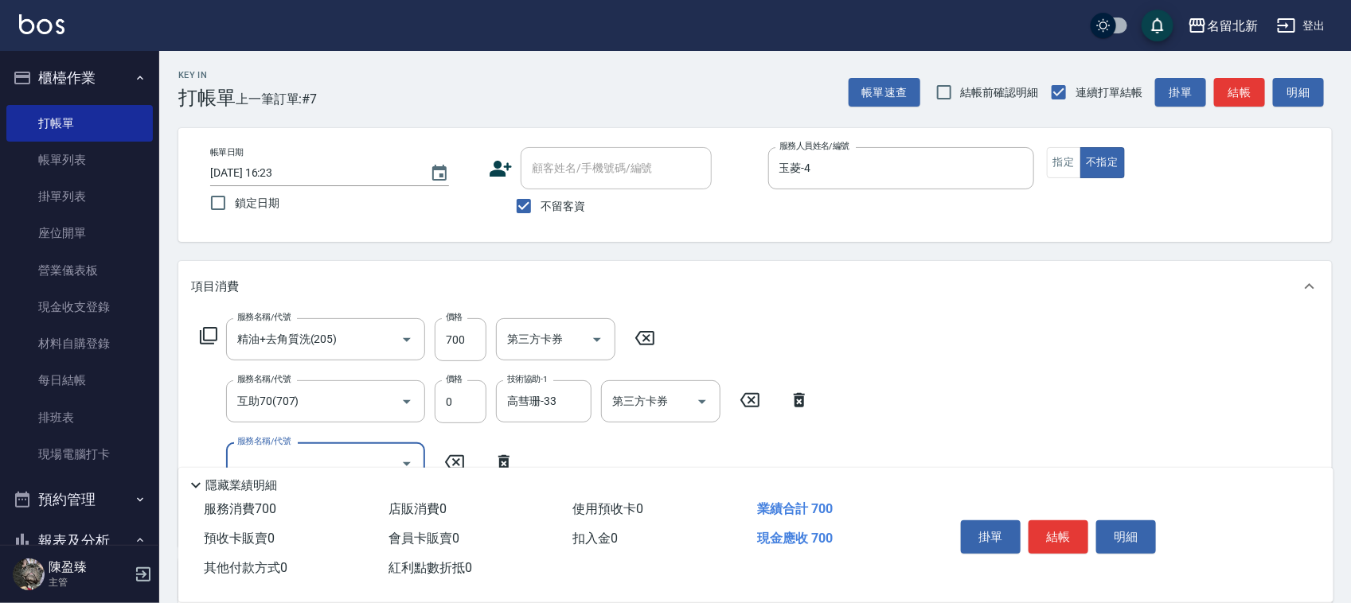
click at [1035, 521] on button "結帳" at bounding box center [1059, 537] width 60 height 33
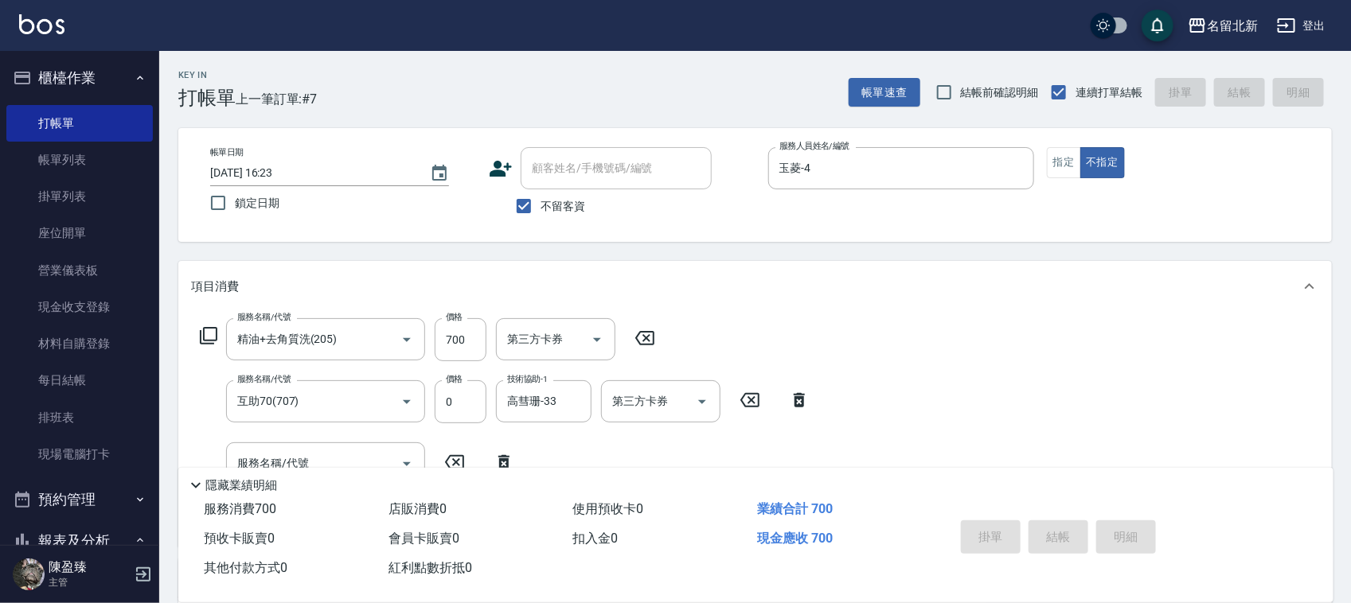
type input "2025/09/04 16:24"
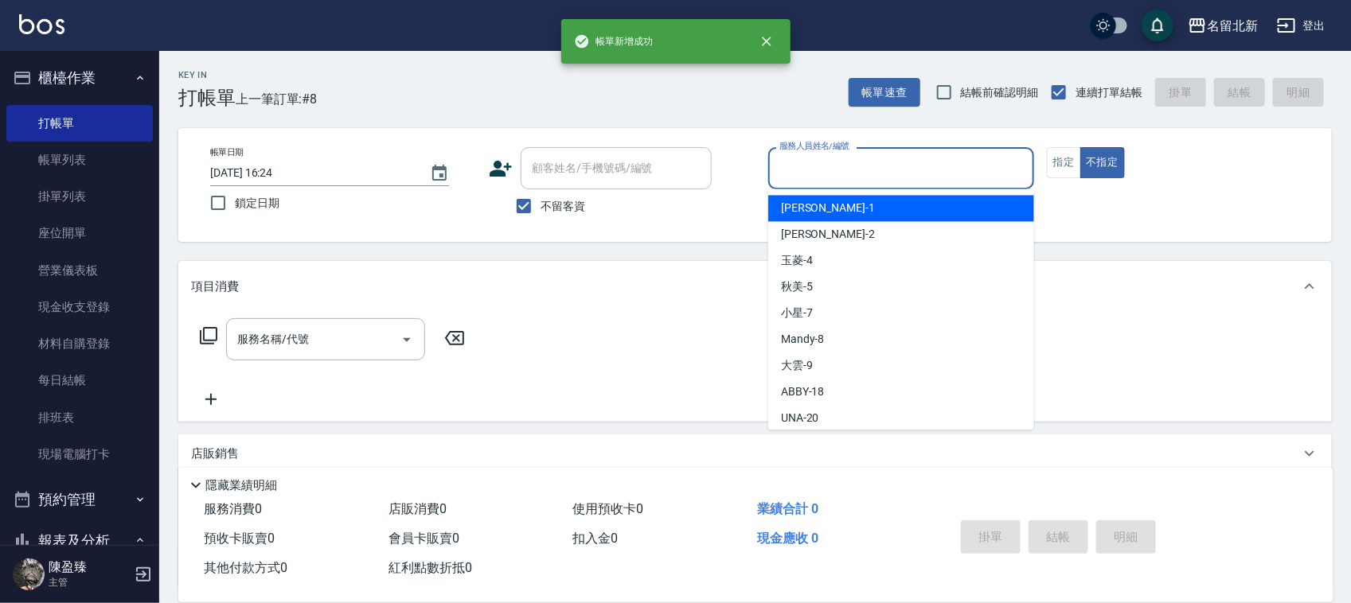
click at [900, 160] on input "服務人員姓名/編號" at bounding box center [901, 168] width 252 height 28
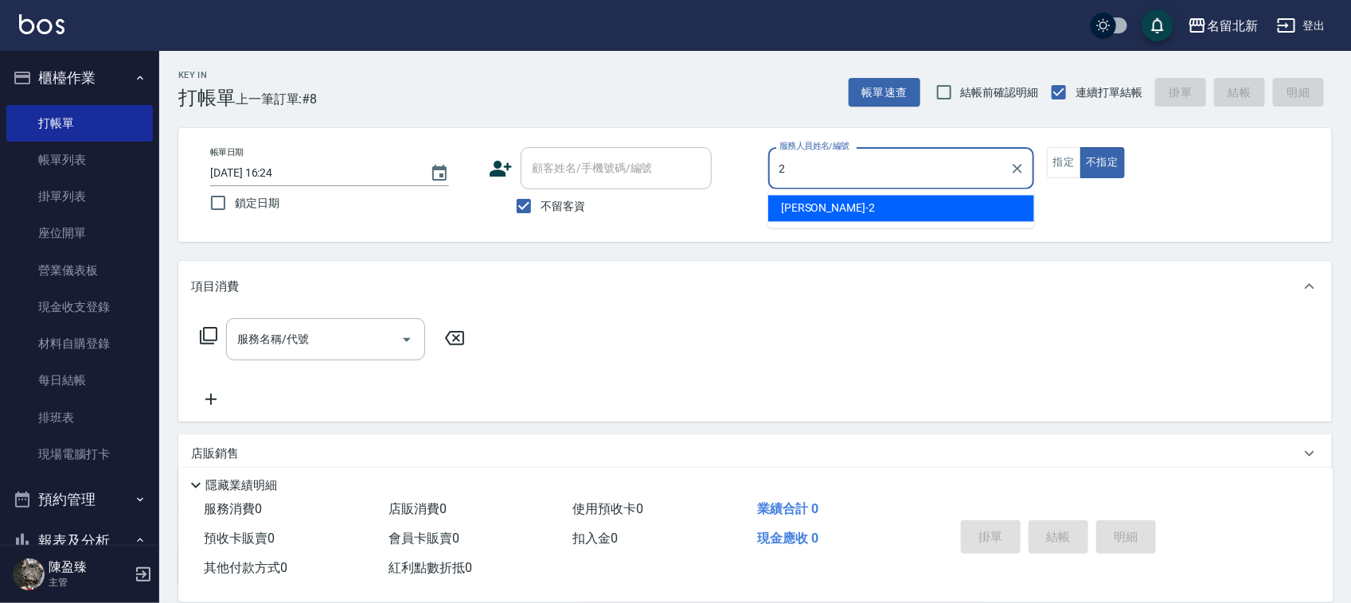
type input "詩芳-2"
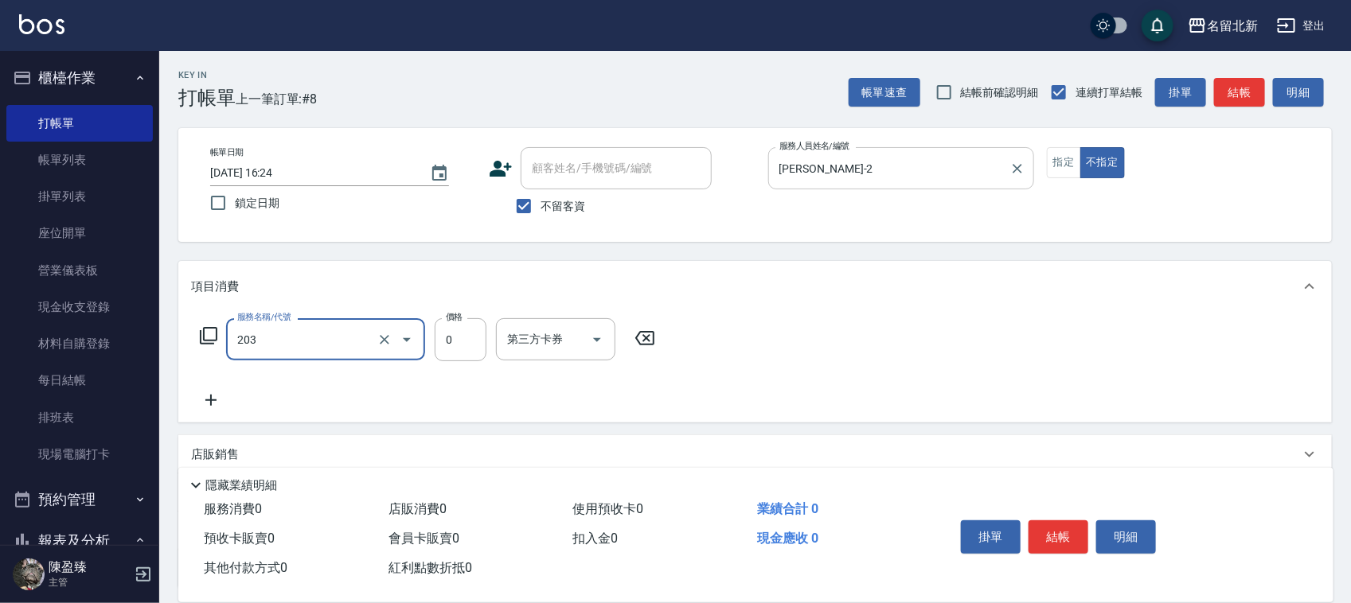
type input "使用洗髮卡(203)"
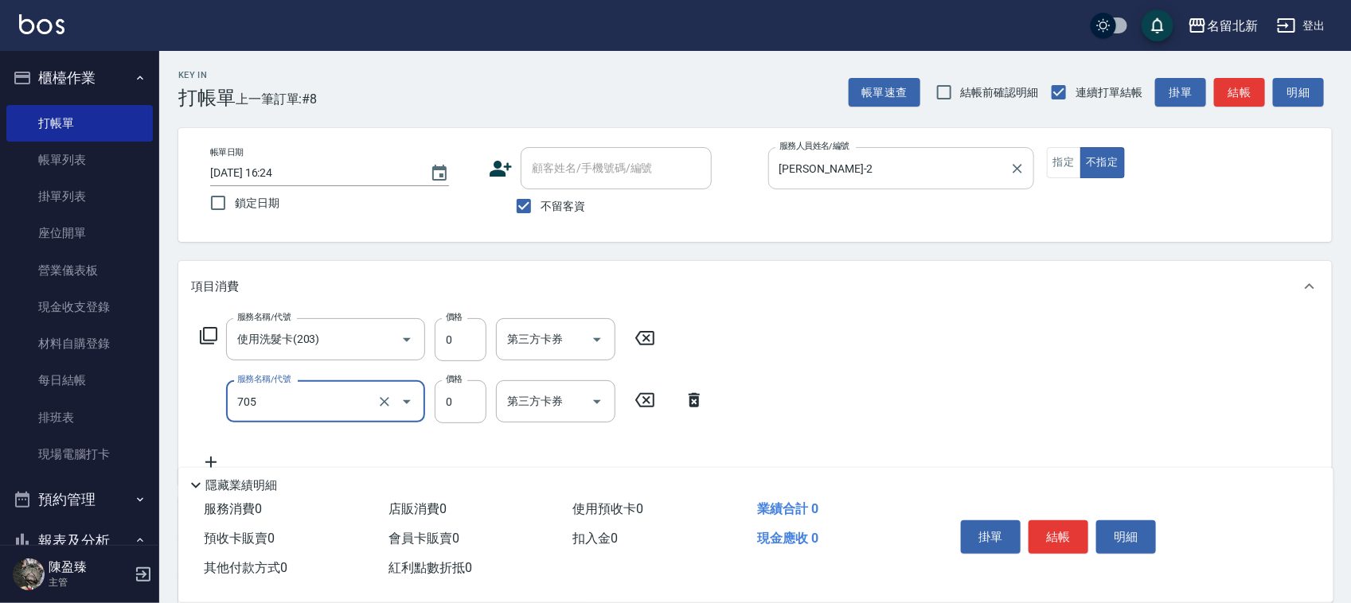
type input "互助50(705)"
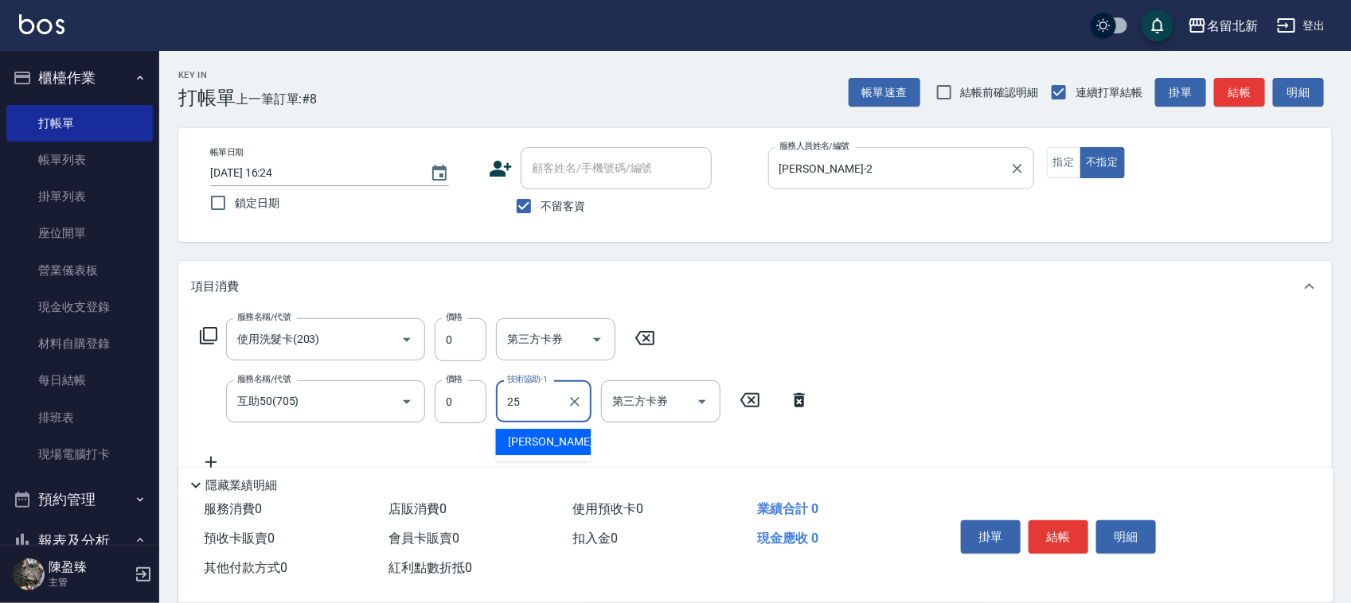
type input "禎禎-25"
click at [1075, 535] on button "結帳" at bounding box center [1059, 537] width 60 height 33
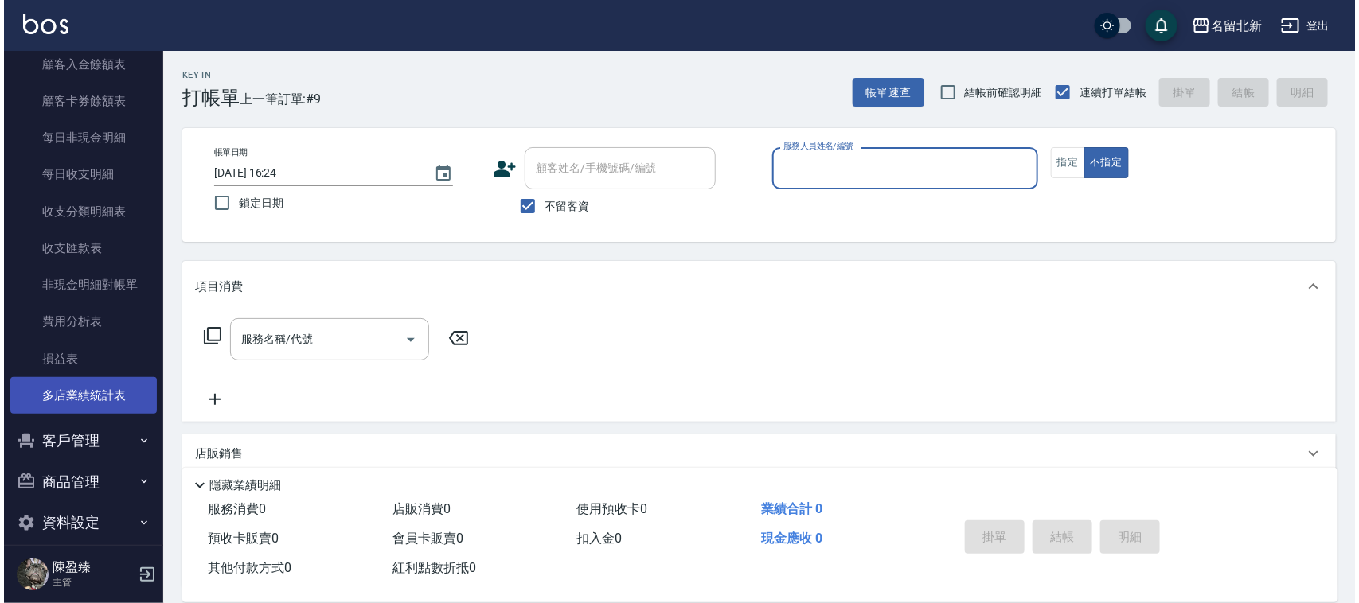
scroll to position [1348, 0]
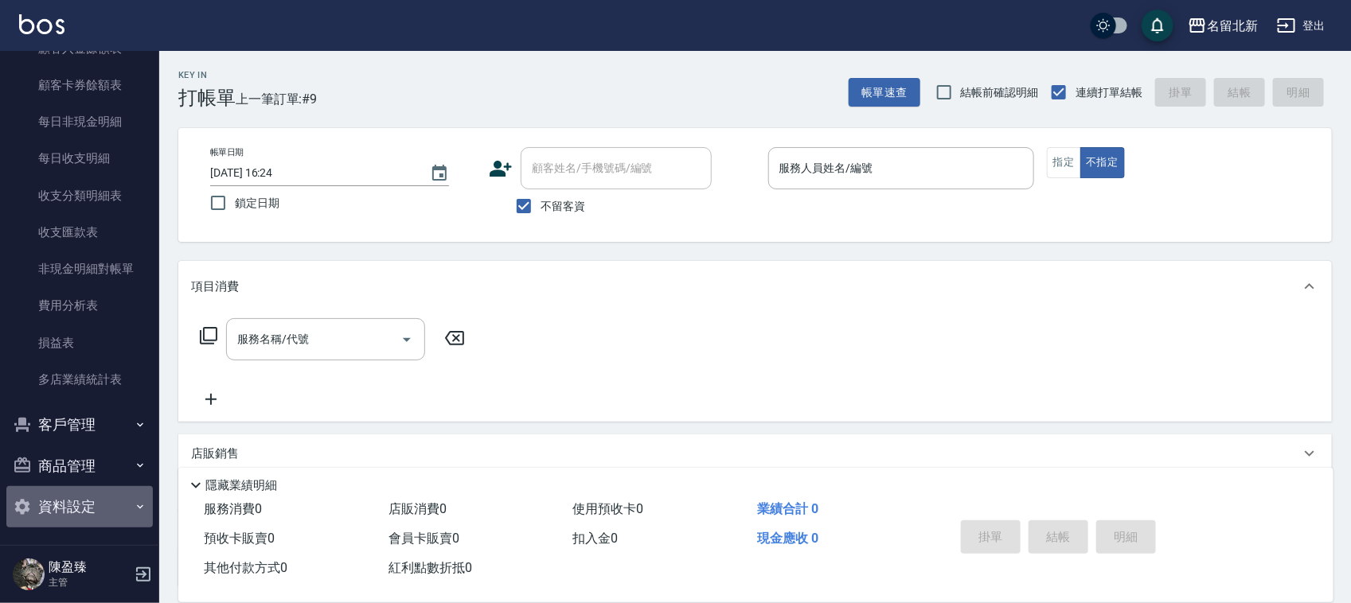
click at [97, 502] on button "資料設定" at bounding box center [79, 506] width 146 height 41
click at [58, 503] on button "資料設定" at bounding box center [79, 506] width 146 height 41
click at [1318, 14] on button "登出" at bounding box center [1301, 25] width 61 height 29
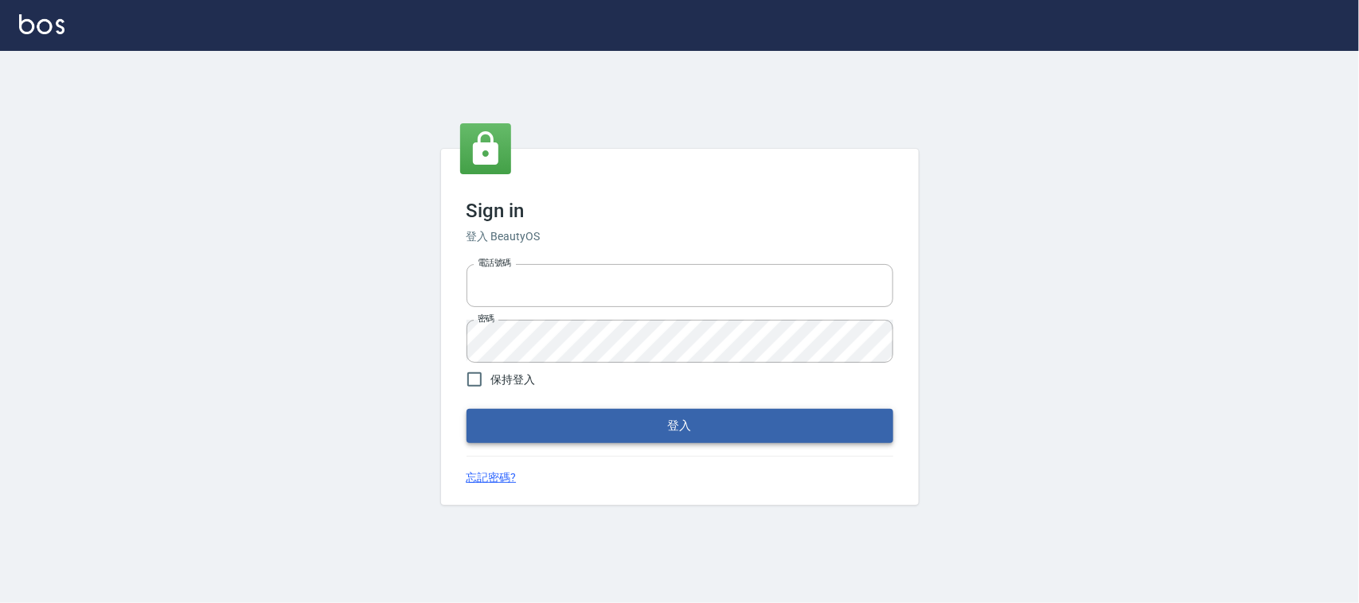
type input "0925193258"
click at [716, 415] on button "登入" at bounding box center [679, 425] width 427 height 33
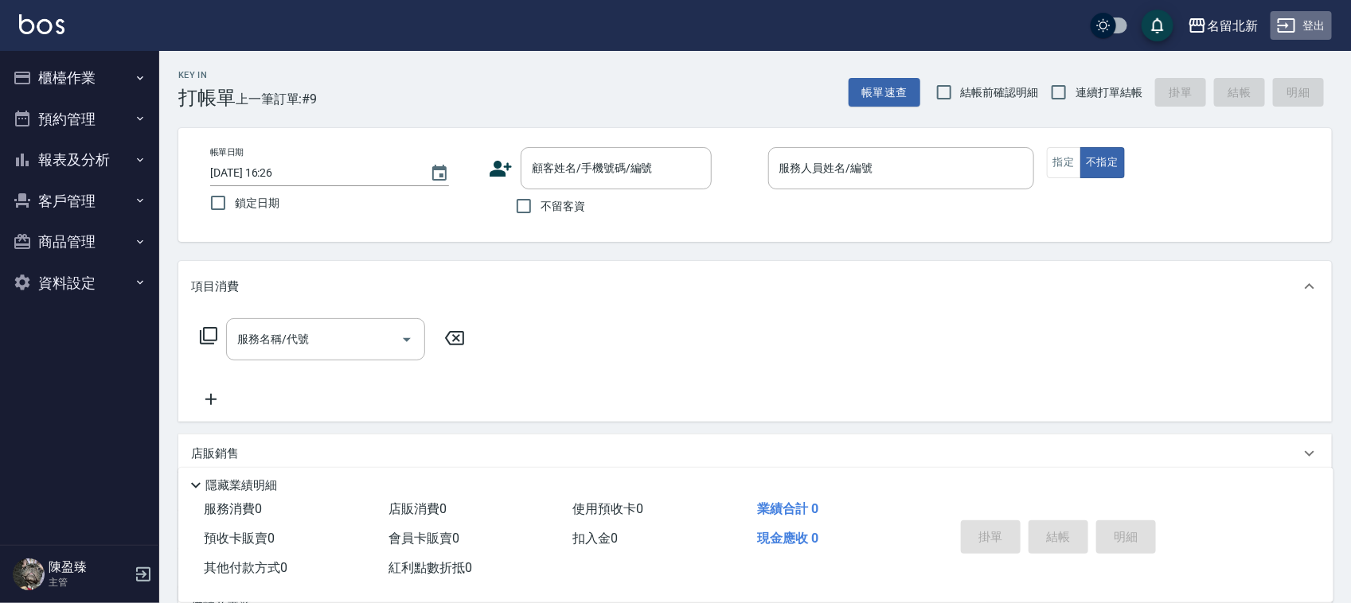
click at [1315, 29] on button "登出" at bounding box center [1301, 25] width 61 height 29
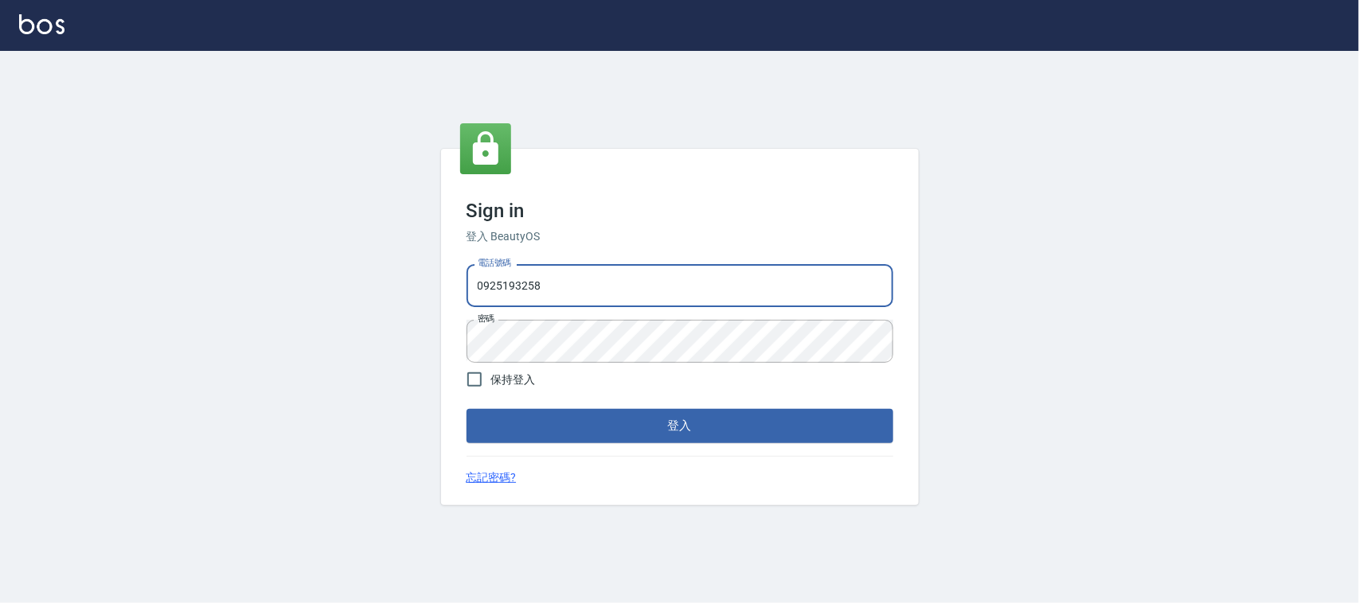
click at [647, 280] on input "0925193258" at bounding box center [679, 285] width 427 height 43
drag, startPoint x: 647, startPoint y: 280, endPoint x: 467, endPoint y: 295, distance: 180.5
click at [467, 295] on input "0925193258" at bounding box center [679, 285] width 427 height 43
type input "0939367977"
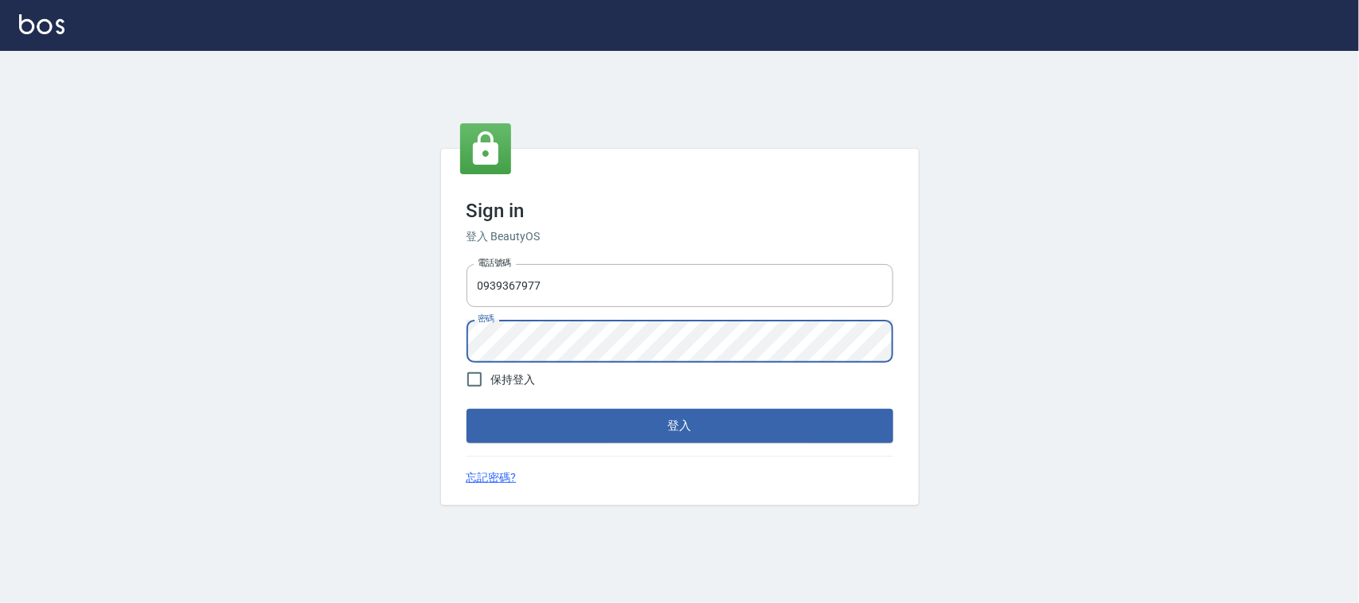
click at [466, 409] on button "登入" at bounding box center [679, 425] width 427 height 33
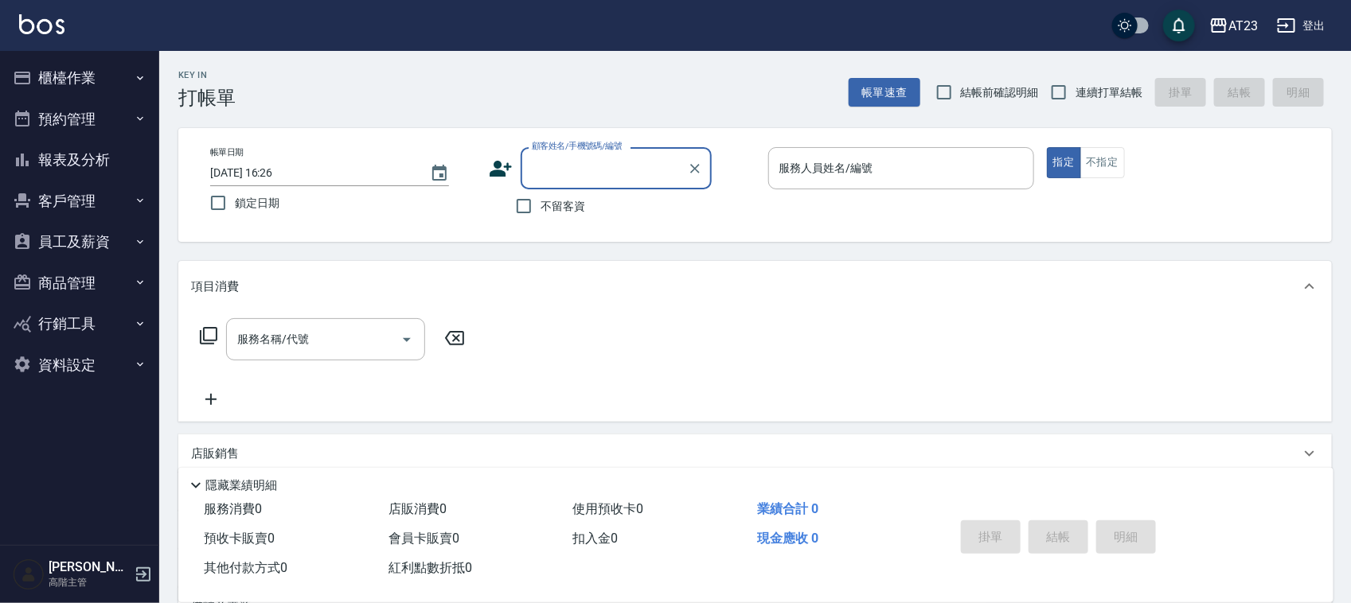
click at [107, 248] on button "員工及薪資" at bounding box center [79, 241] width 146 height 41
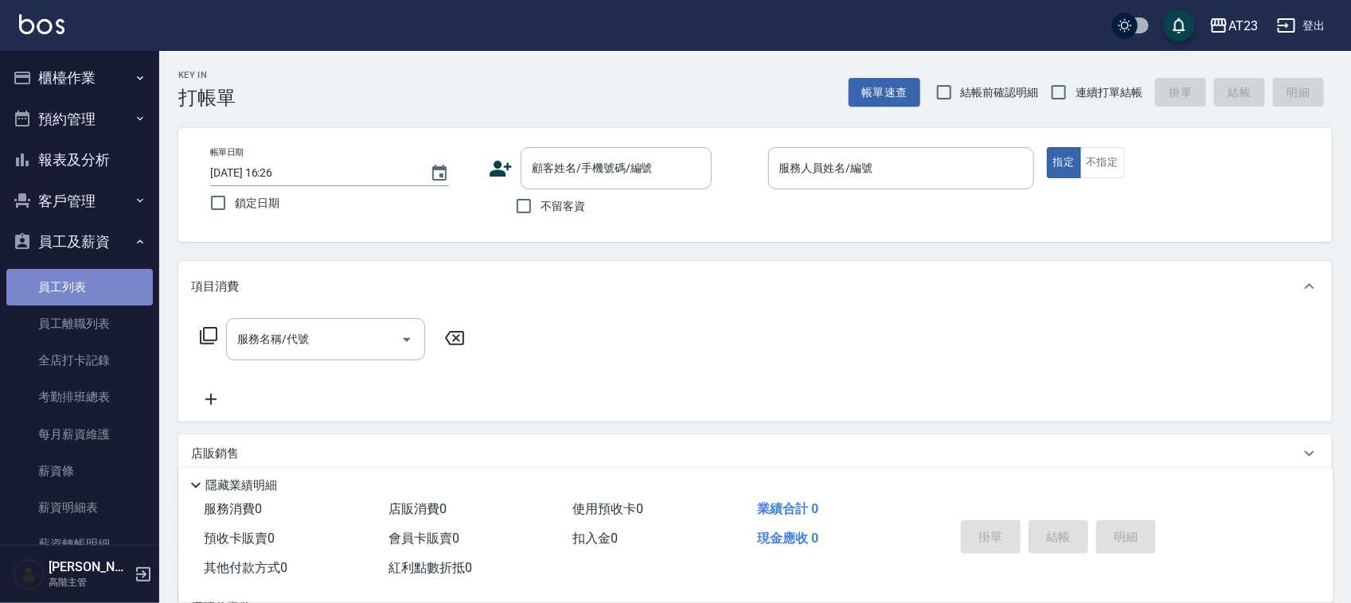
click at [80, 275] on link "員工列表" at bounding box center [79, 287] width 146 height 37
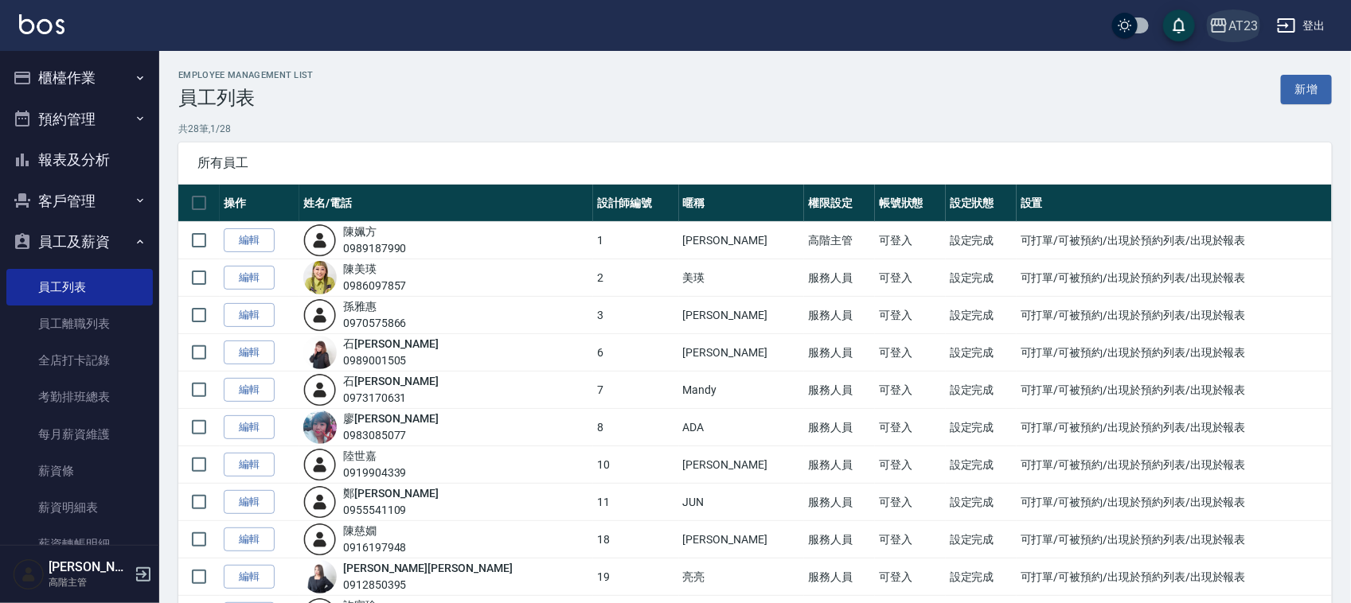
click at [1228, 25] on div "AT23" at bounding box center [1242, 26] width 29 height 20
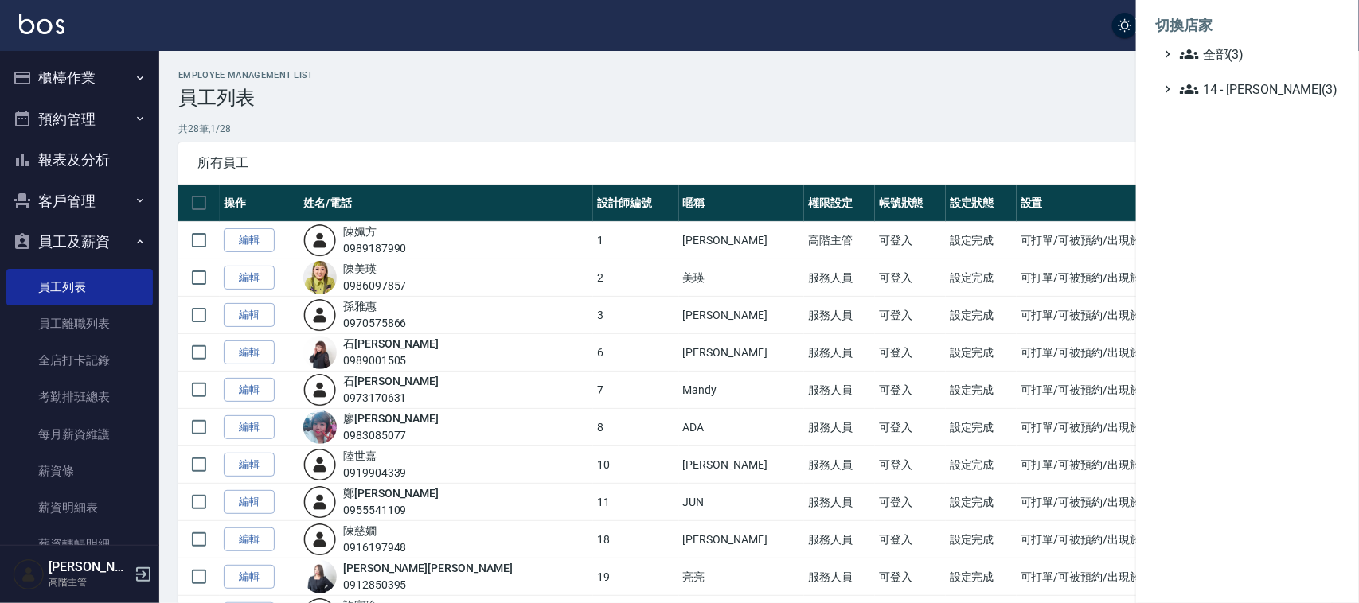
click at [1259, 102] on ul "切換店家 全部(3) 14 - 李欣哲(3)" at bounding box center [1247, 52] width 223 height 105
click at [1248, 82] on span "14 - 李欣哲(3)" at bounding box center [1257, 89] width 154 height 19
click at [1228, 154] on span "名留北新" at bounding box center [1259, 155] width 148 height 19
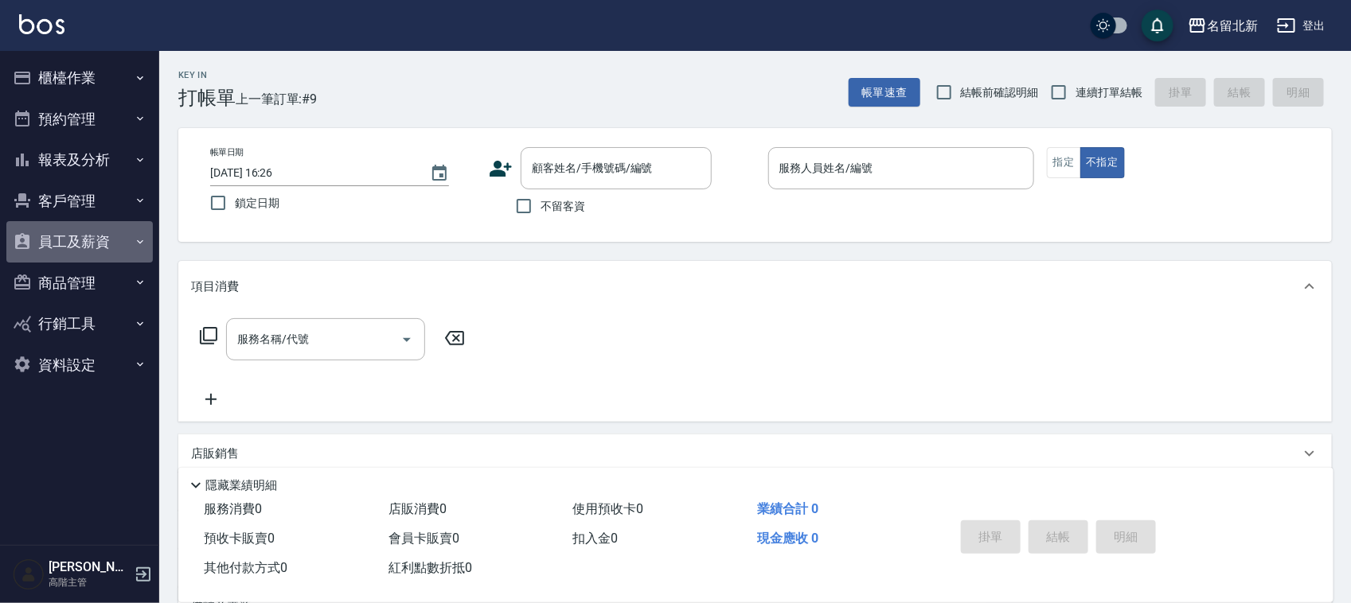
click at [78, 227] on button "員工及薪資" at bounding box center [79, 241] width 146 height 41
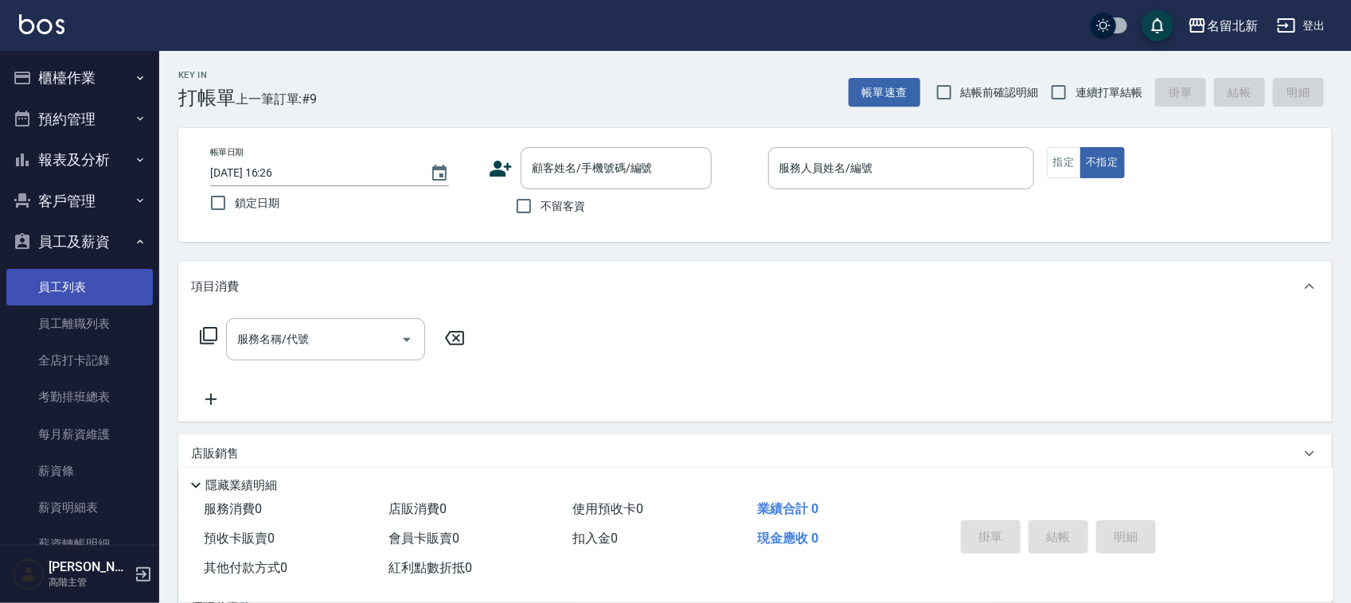
click at [53, 284] on link "員工列表" at bounding box center [79, 287] width 146 height 37
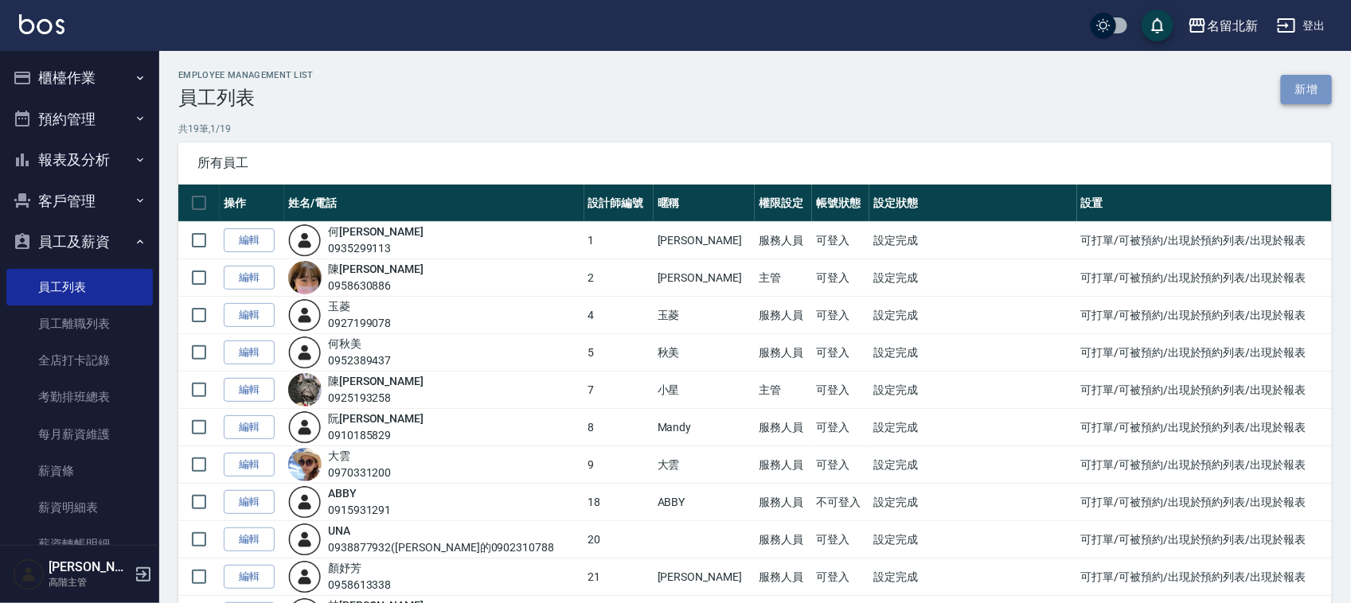
click at [1326, 92] on link "新增" at bounding box center [1306, 89] width 51 height 29
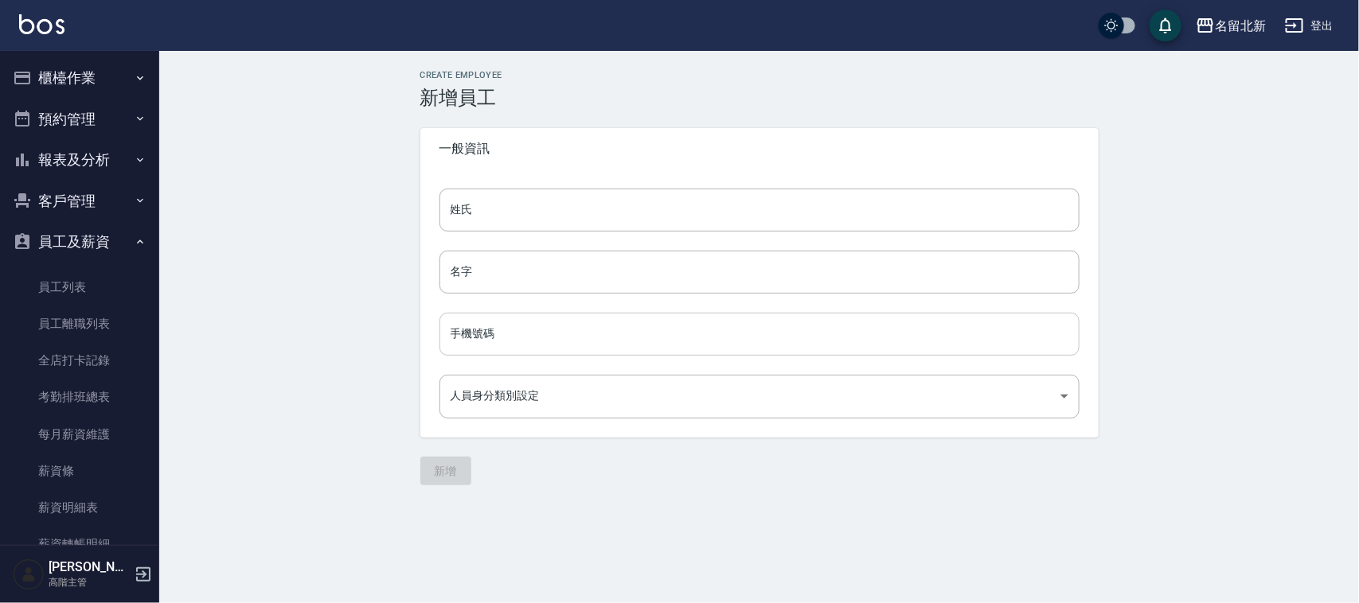
drag, startPoint x: 527, startPoint y: 336, endPoint x: 513, endPoint y: 344, distance: 15.7
click at [515, 342] on input "手機號碼" at bounding box center [759, 334] width 640 height 43
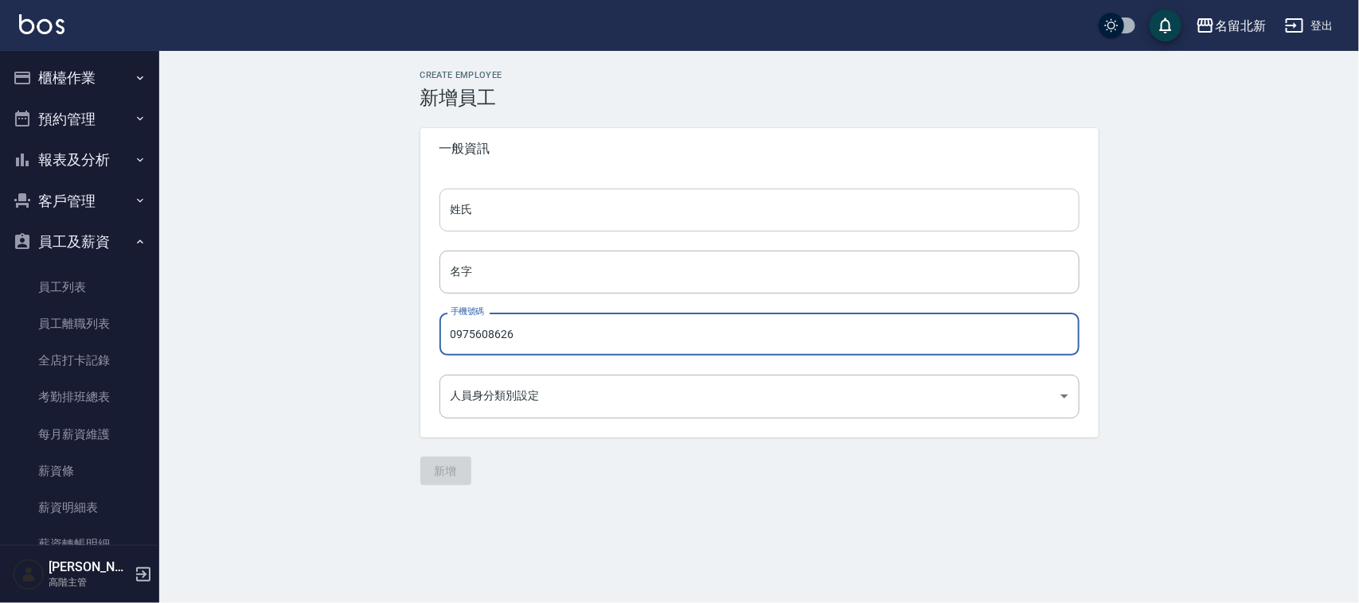
type input "0975608626"
click at [546, 217] on input "姓氏" at bounding box center [759, 210] width 640 height 43
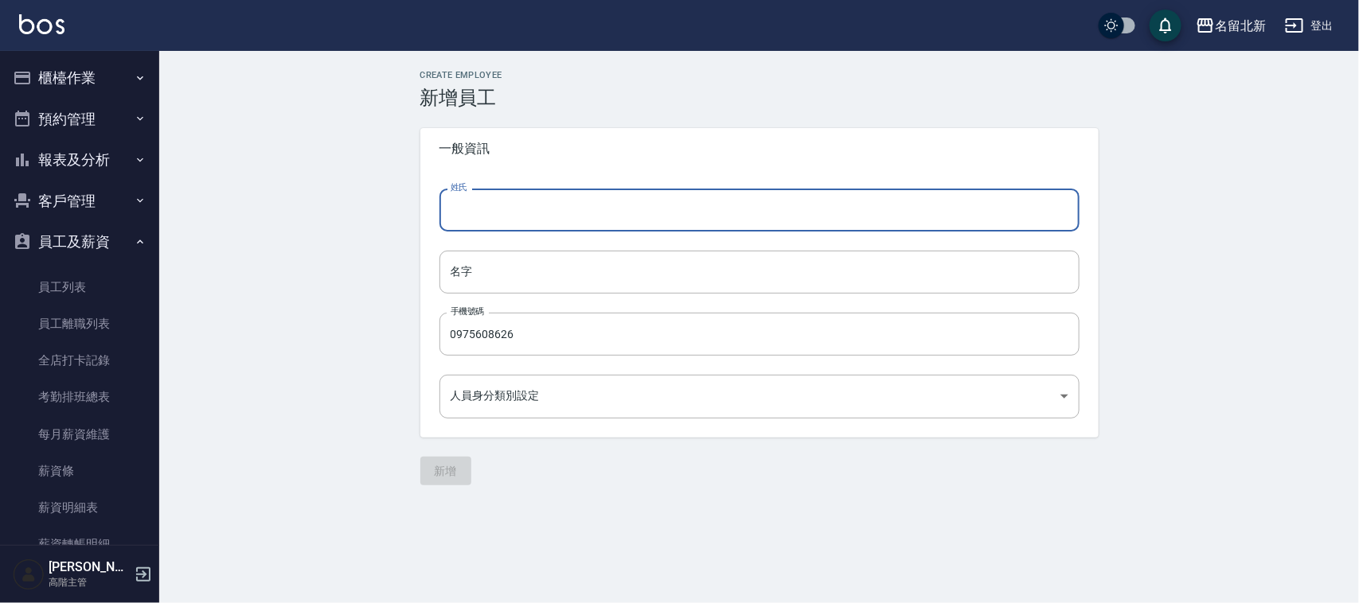
type input "A"
type input "麻"
click at [635, 261] on input "名字" at bounding box center [759, 272] width 640 height 43
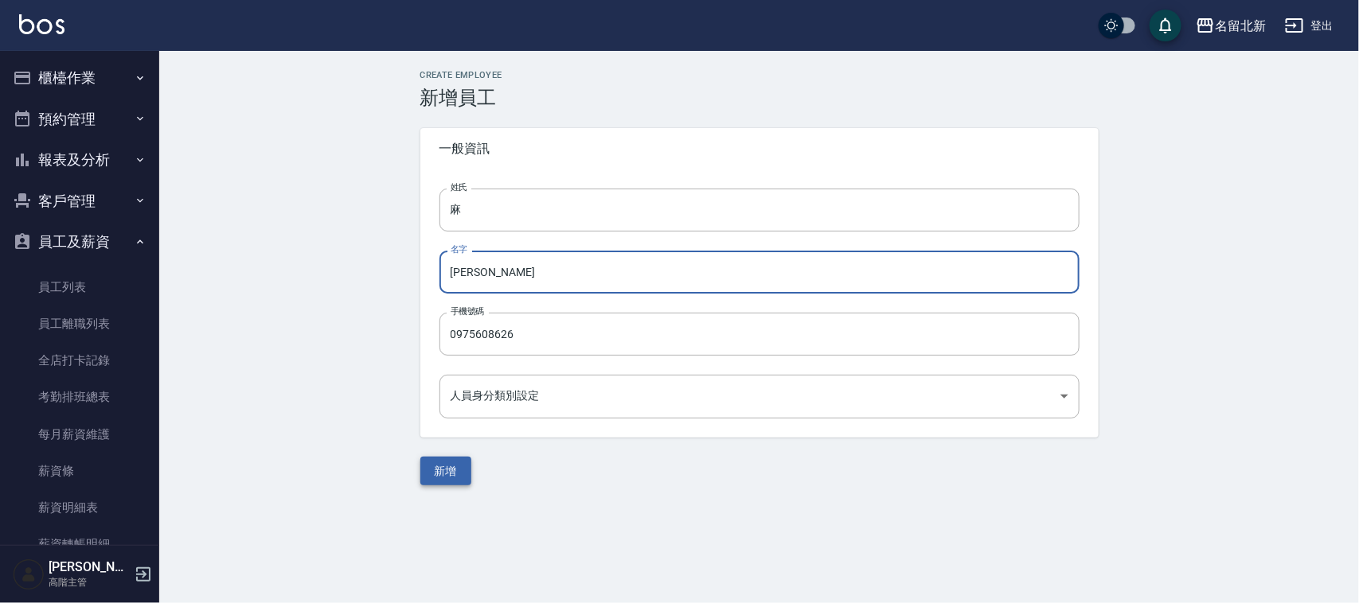
type input "[PERSON_NAME]"
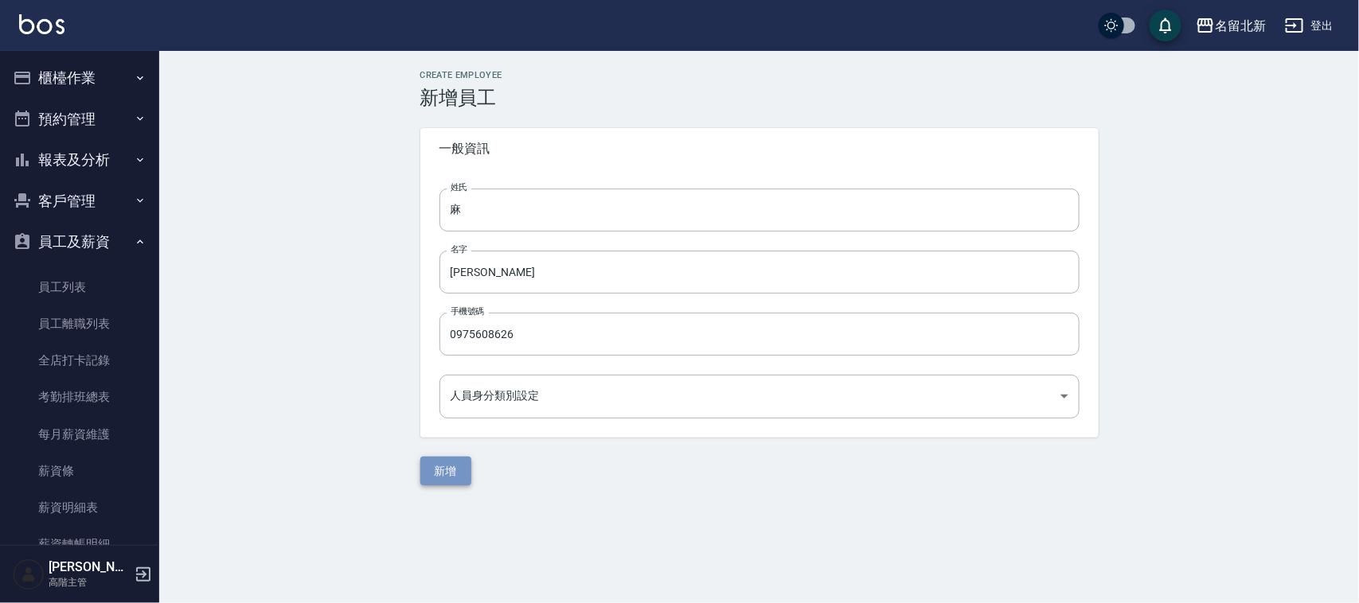
click at [459, 480] on button "新增" at bounding box center [445, 471] width 51 height 29
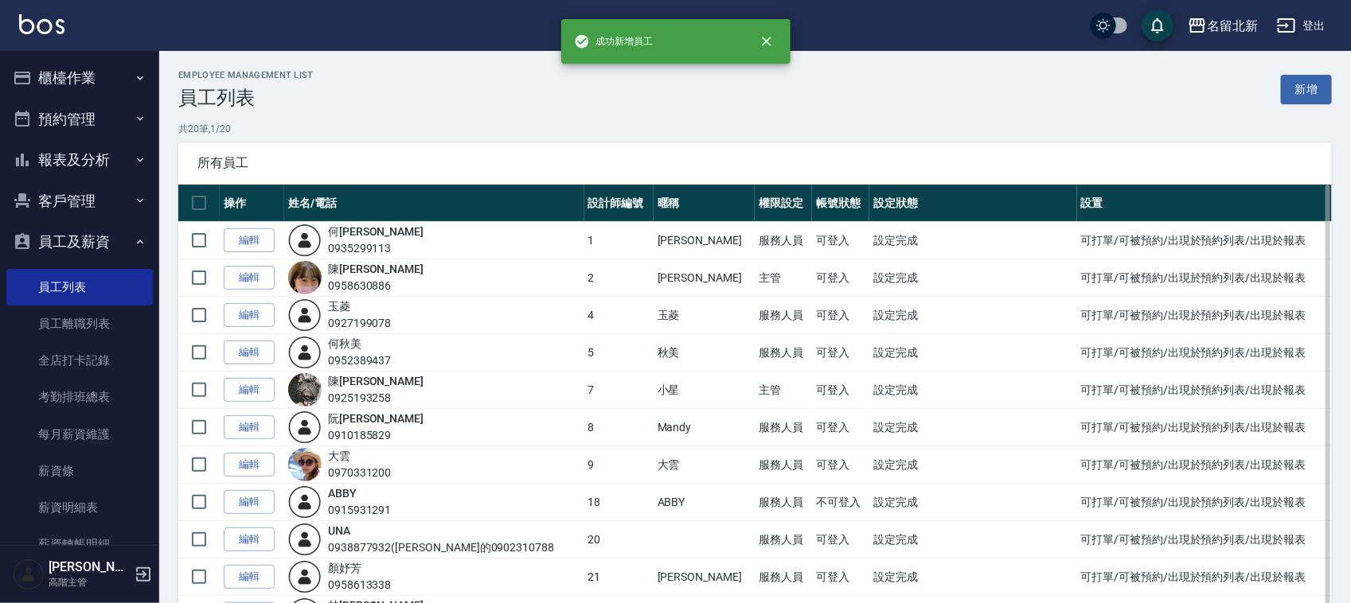
scroll to position [432, 0]
